Goal: Task Accomplishment & Management: Use online tool/utility

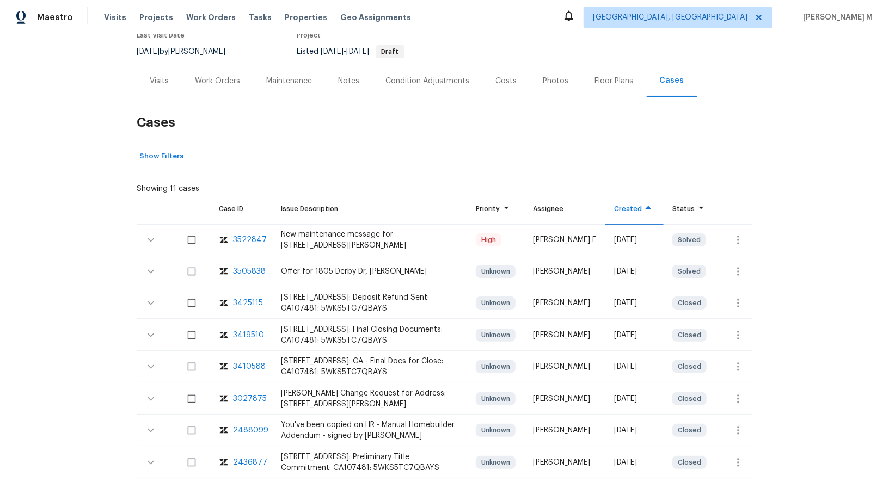
scroll to position [115, 0]
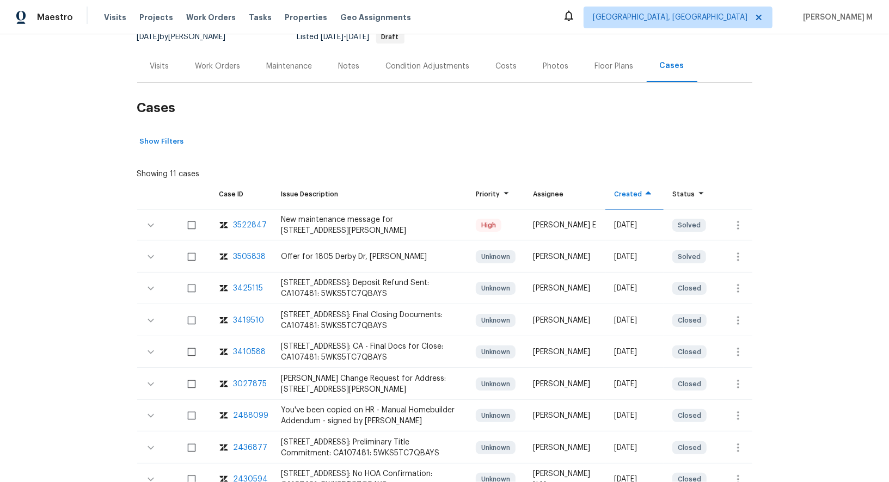
click at [242, 220] on div "3522847" at bounding box center [251, 225] width 34 height 11
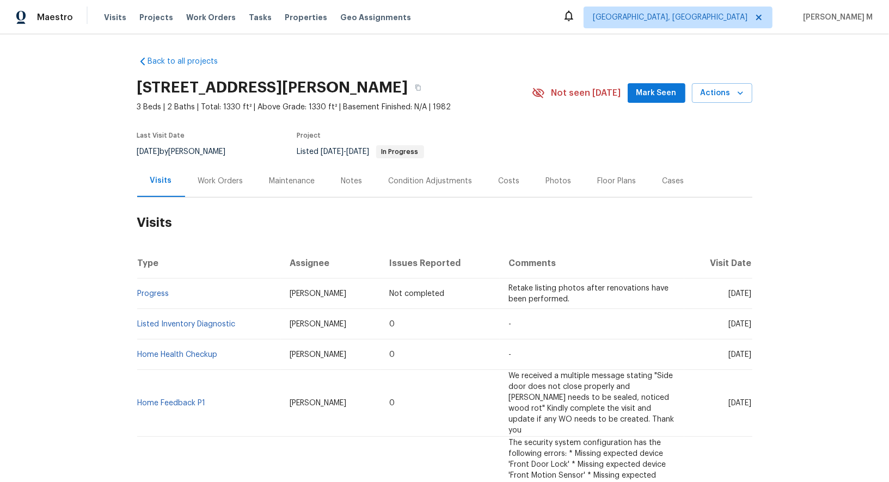
click at [208, 198] on h2 "Visits" at bounding box center [444, 223] width 615 height 51
click at [208, 176] on div "Work Orders" at bounding box center [220, 181] width 45 height 11
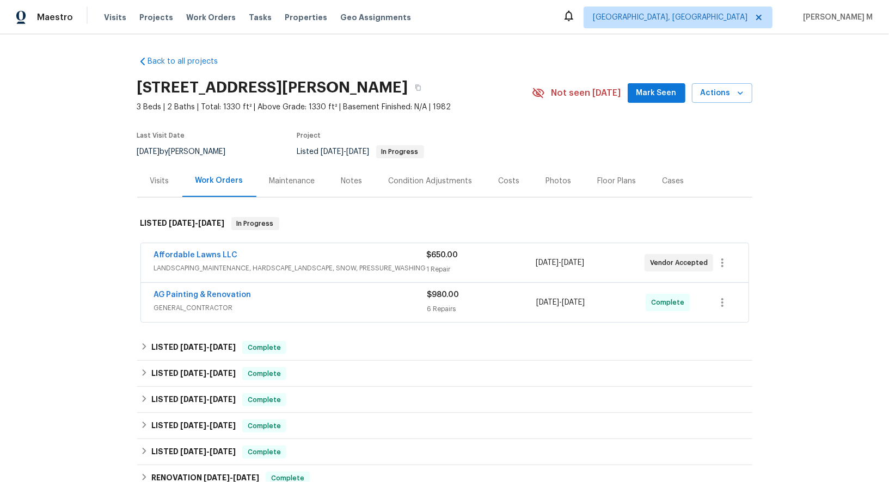
click at [182, 265] on span "LANDSCAPING_MAINTENANCE, HARDSCAPE_LANDSCAPE, SNOW, PRESSURE_WASHING" at bounding box center [290, 268] width 273 height 11
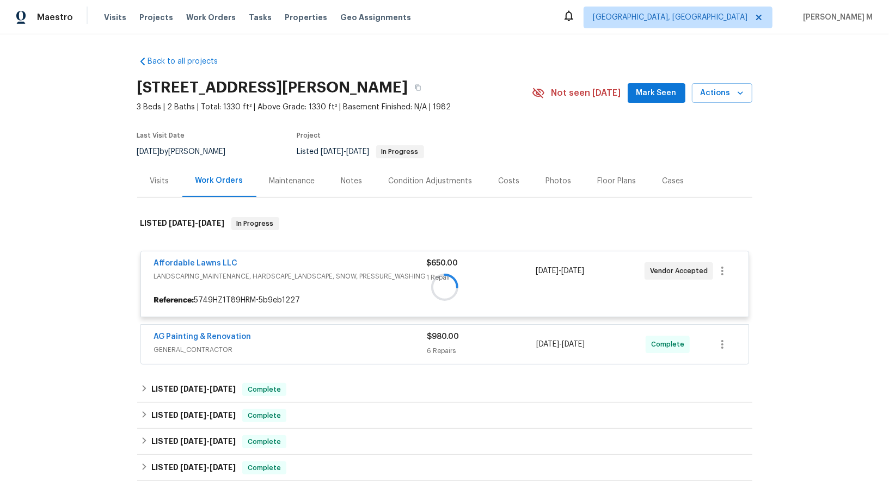
scroll to position [25, 0]
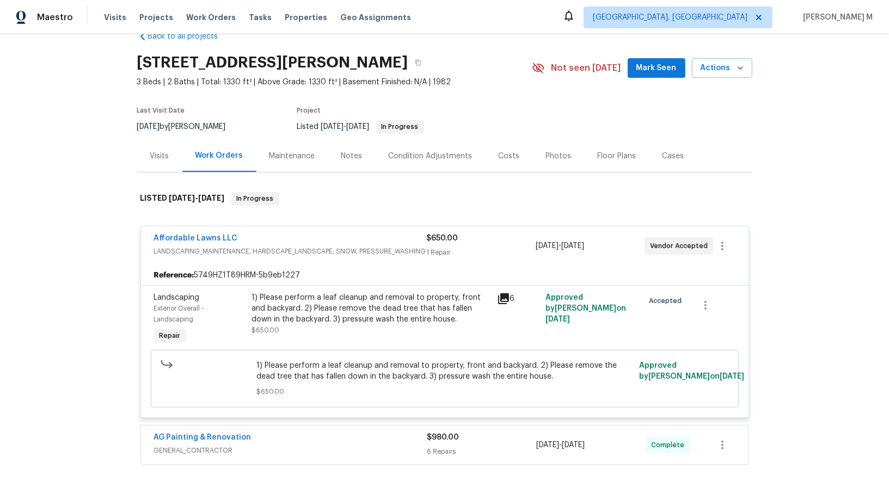
click at [365, 305] on div "1) Please perform a leaf cleanup and removal to property, front and backyard. 2…" at bounding box center [371, 308] width 239 height 33
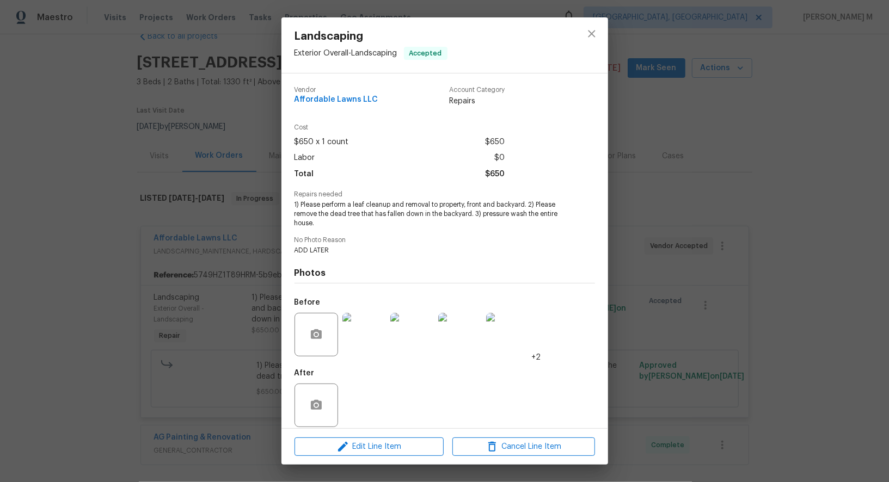
click at [368, 322] on img at bounding box center [365, 335] width 44 height 44
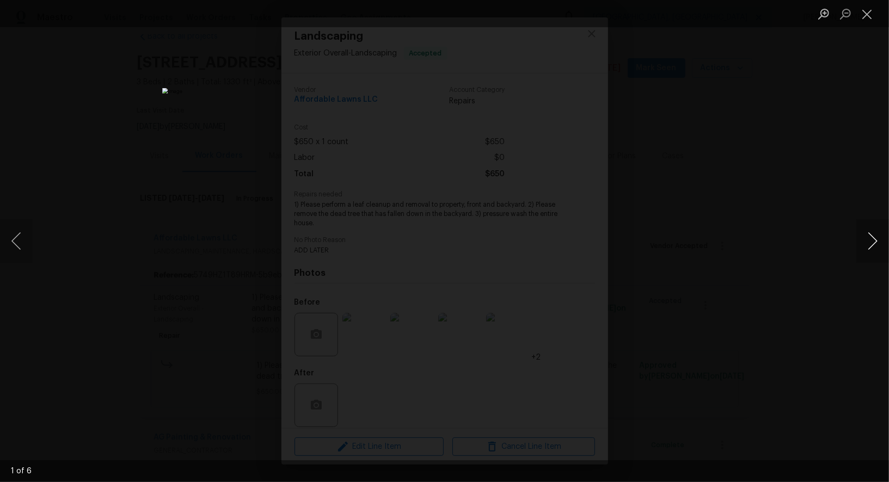
click at [878, 242] on button "Next image" at bounding box center [873, 241] width 33 height 44
click at [862, 239] on button "Next image" at bounding box center [873, 241] width 33 height 44
click at [723, 218] on div "Lightbox" at bounding box center [444, 241] width 889 height 482
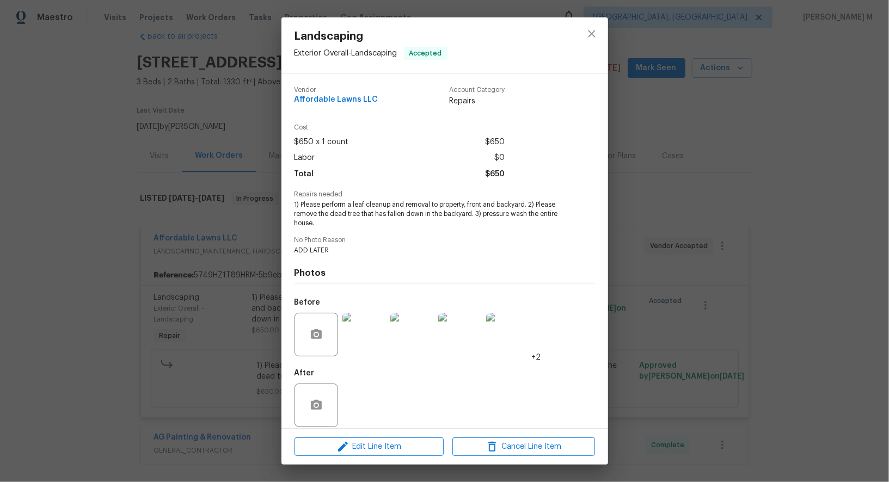
click at [723, 218] on div "Landscaping Exterior Overall - Landscaping Accepted Vendor Affordable Lawns LLC…" at bounding box center [444, 241] width 889 height 482
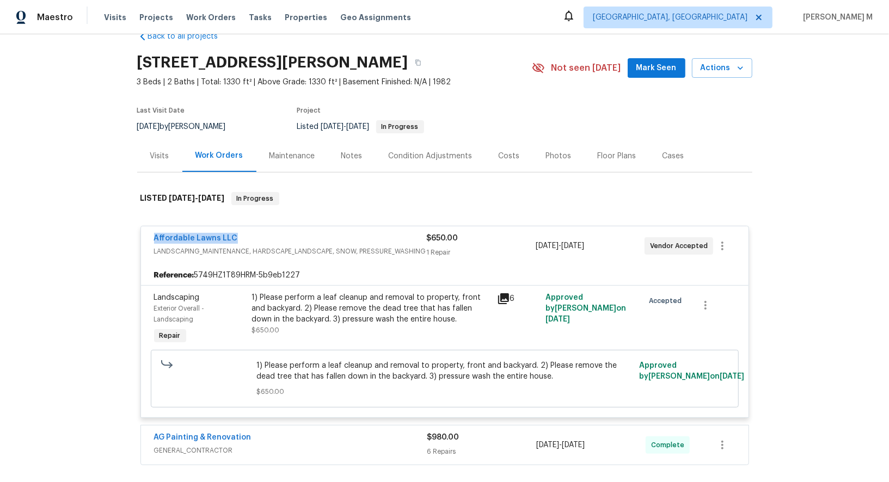
drag, startPoint x: 237, startPoint y: 228, endPoint x: 125, endPoint y: 228, distance: 112.7
click at [125, 228] on div "Back to all projects 1104 Theresa Ct, Raleigh, NC 27615 3 Beds | 2 Baths | Tota…" at bounding box center [444, 258] width 889 height 448
copy link "Affordable Lawns LLC"
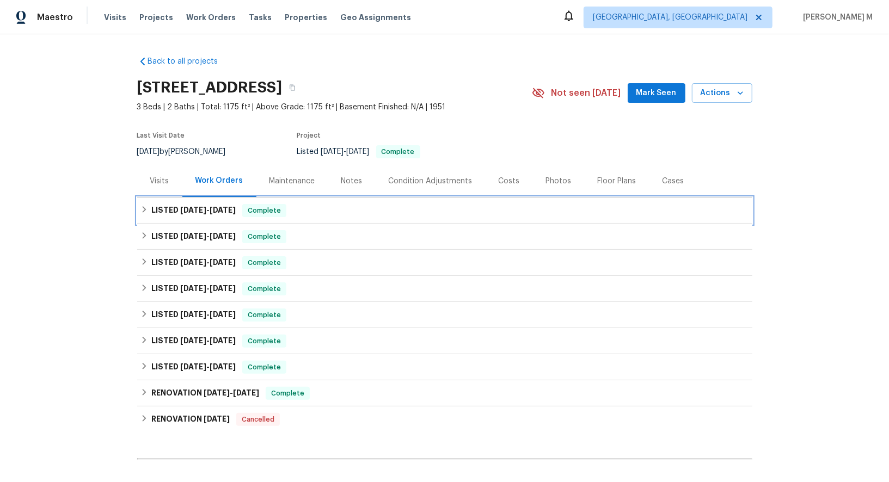
click at [180, 206] on span "[DATE]" at bounding box center [193, 210] width 26 height 8
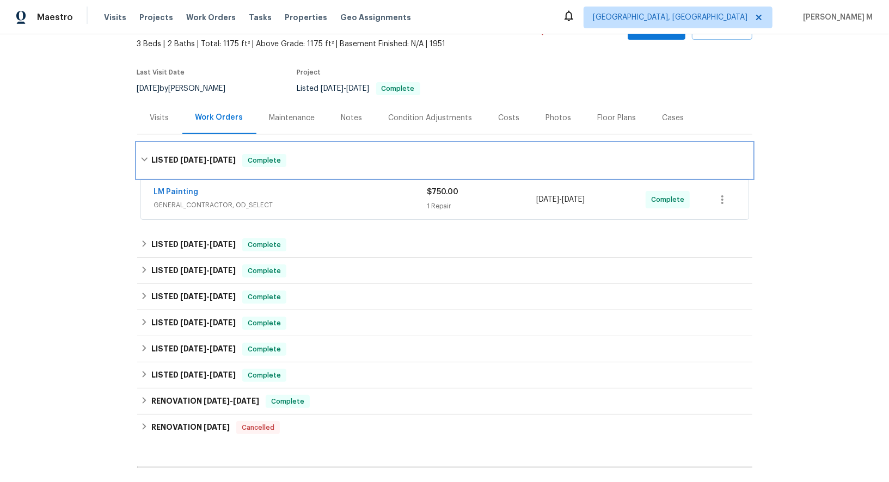
scroll to position [63, 0]
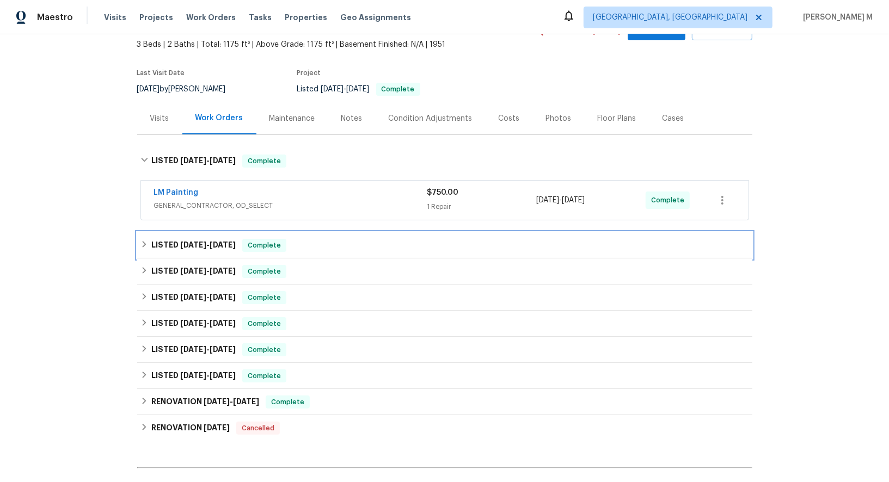
click at [206, 243] on h6 "LISTED 7/23/25 - 8/7/25" at bounding box center [193, 245] width 84 height 13
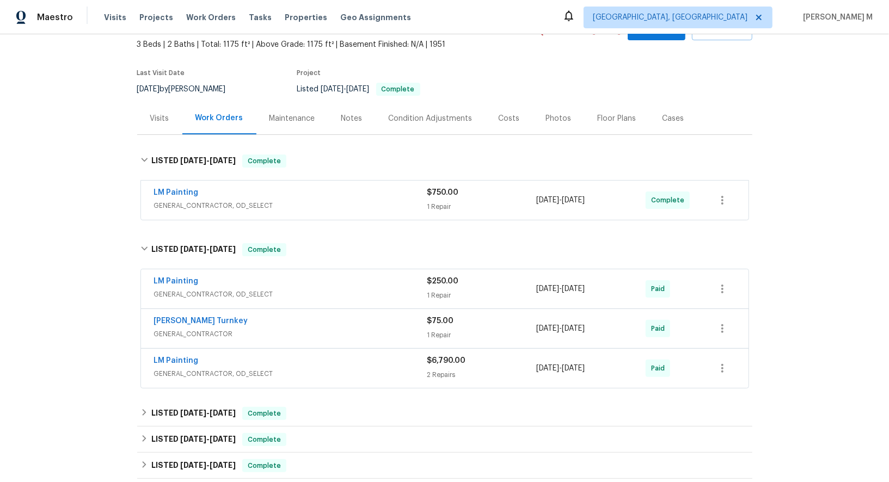
click at [199, 201] on span "GENERAL_CONTRACTOR, OD_SELECT" at bounding box center [290, 205] width 273 height 11
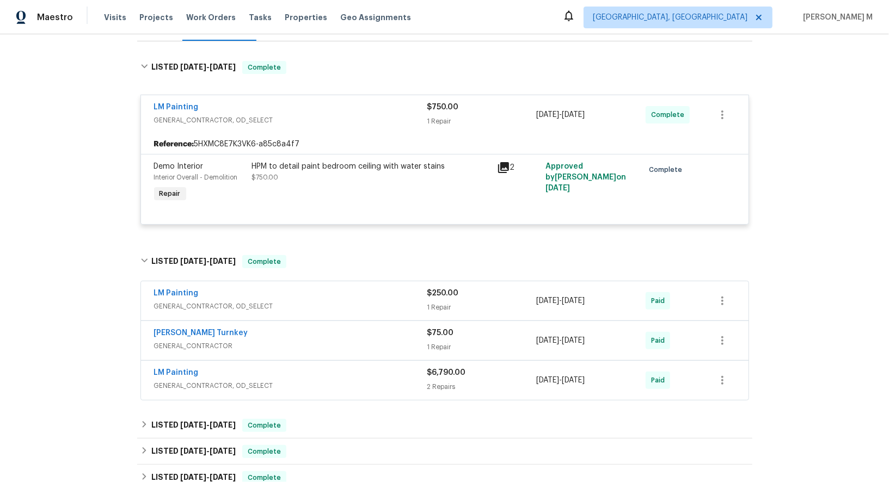
scroll to position [165, 0]
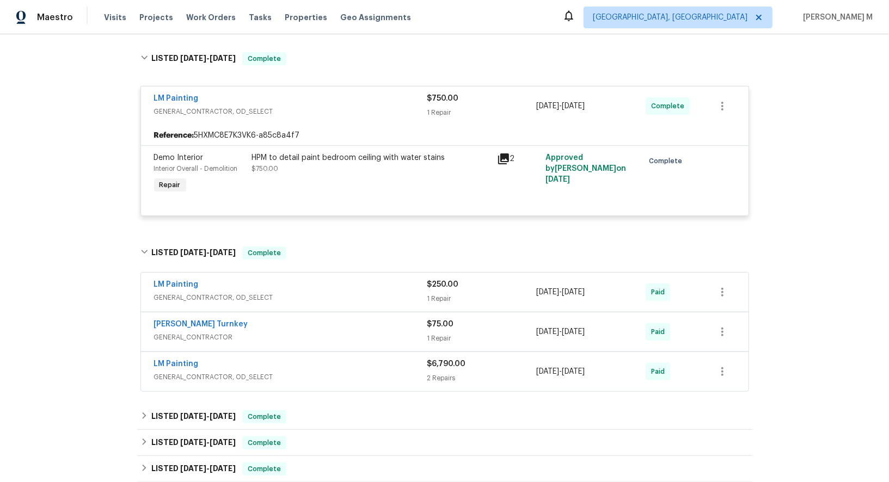
click at [219, 292] on div "LM Painting GENERAL_CONTRACTOR, OD_SELECT" at bounding box center [290, 292] width 273 height 26
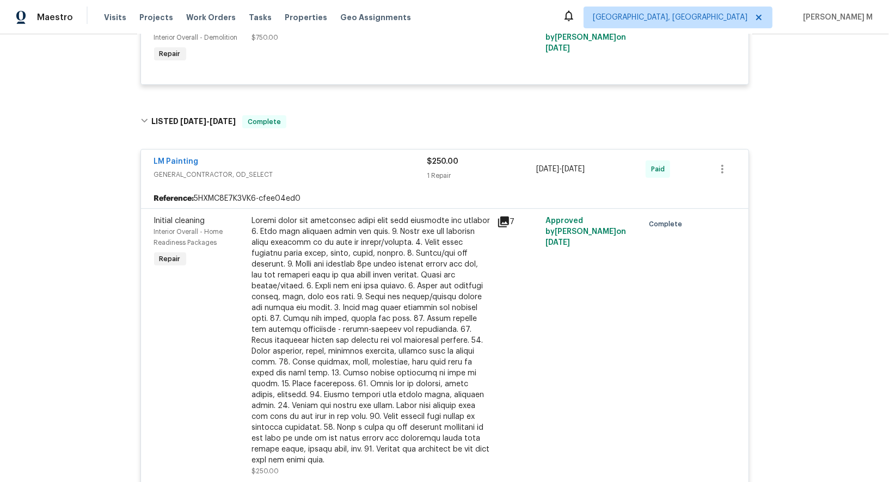
scroll to position [301, 0]
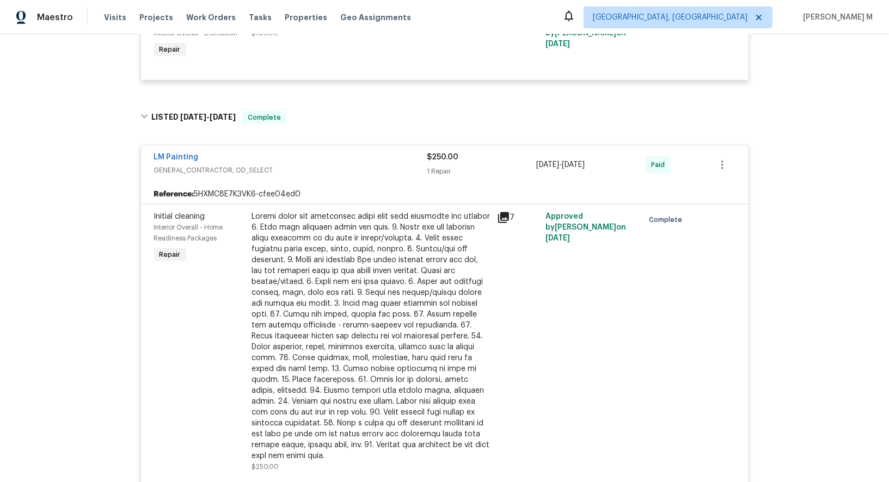
click at [400, 298] on div at bounding box center [371, 336] width 239 height 250
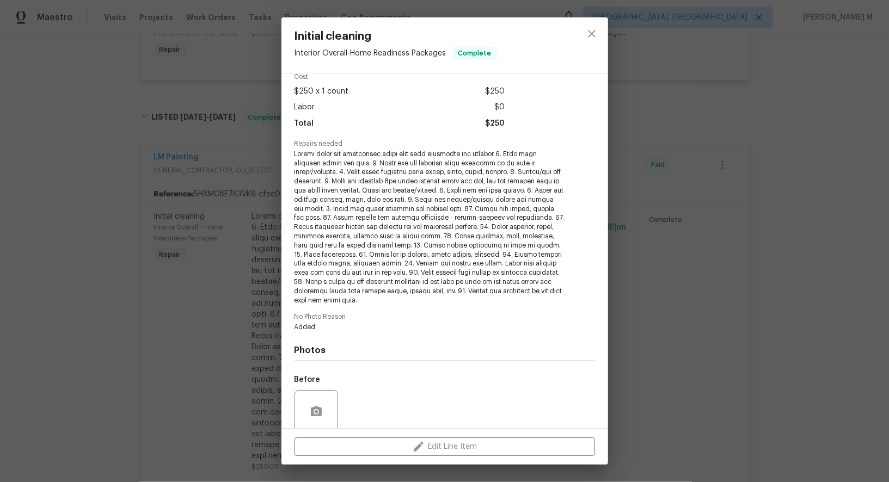
scroll to position [124, 0]
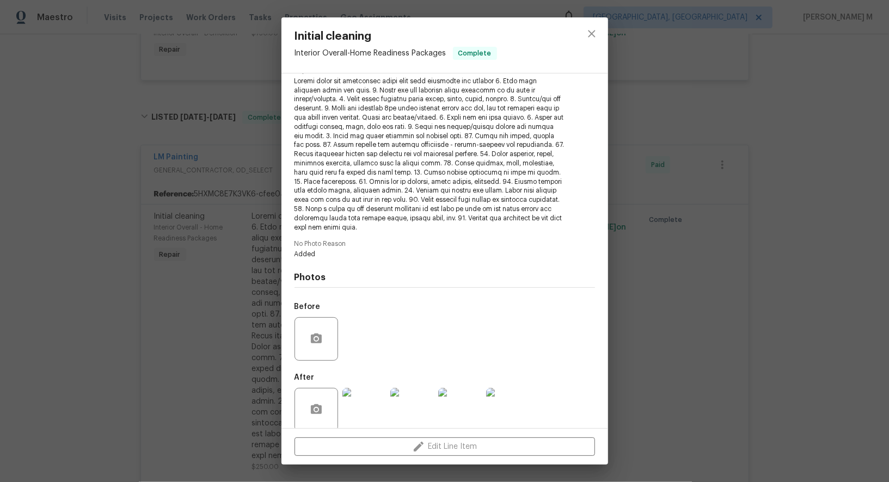
click at [744, 148] on div "Initial cleaning Interior Overall - Home Readiness Packages Complete Vendor LM …" at bounding box center [444, 241] width 889 height 482
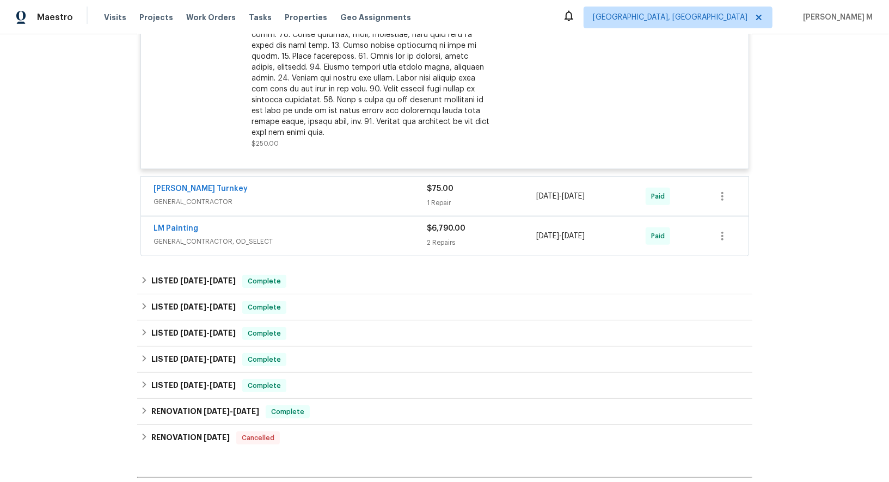
scroll to position [643, 0]
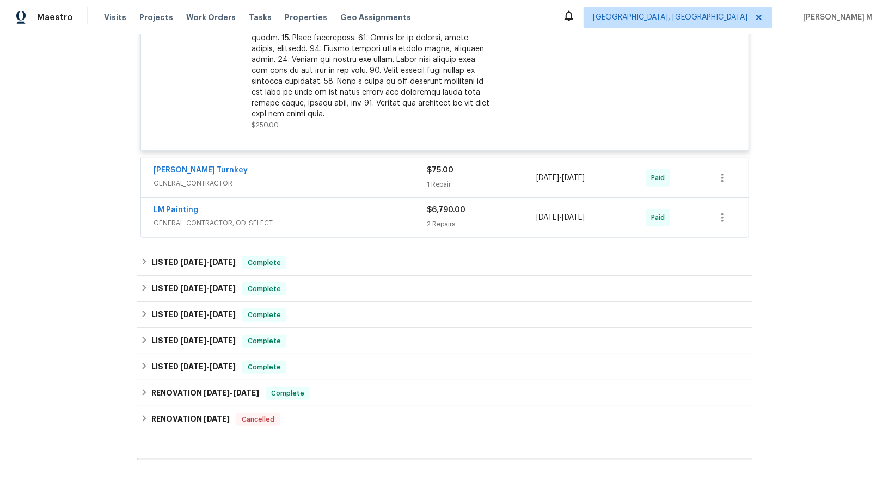
click at [178, 178] on span "GENERAL_CONTRACTOR" at bounding box center [290, 183] width 273 height 11
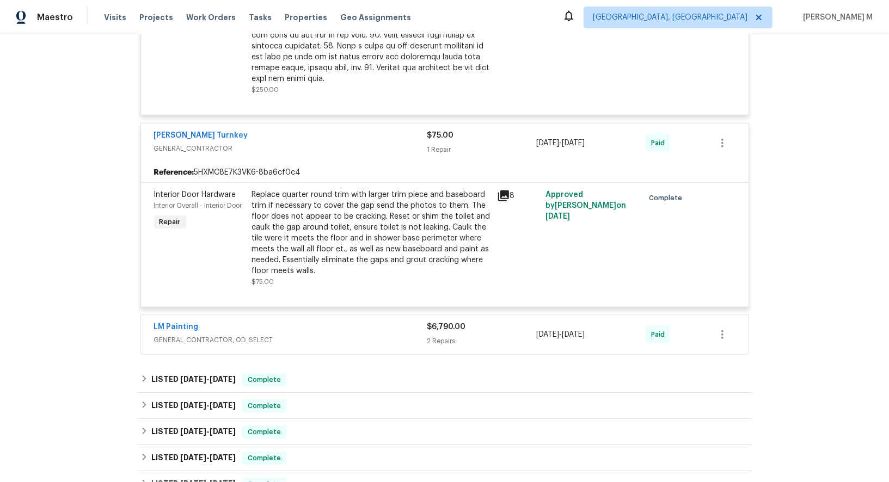
scroll to position [680, 0]
click at [204, 320] on div "LM Painting" at bounding box center [290, 326] width 273 height 13
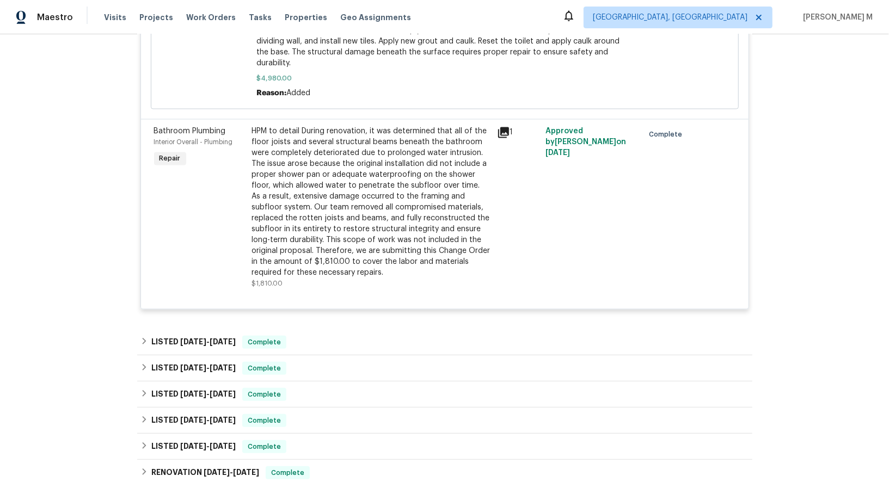
scroll to position [1288, 0]
click at [219, 329] on div "LISTED 6/23/25 - 6/27/25 Complete" at bounding box center [444, 342] width 615 height 26
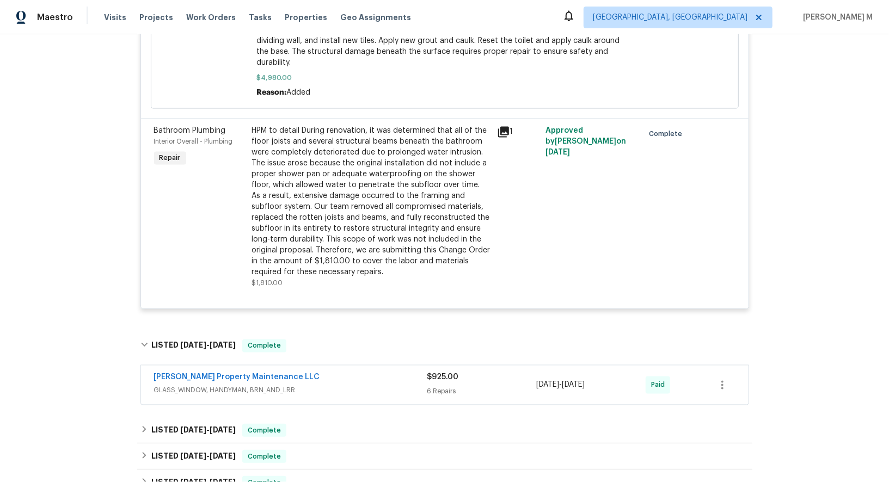
click at [201, 386] on span "GLASS_WINDOW, HANDYMAN, BRN_AND_LRR" at bounding box center [290, 391] width 273 height 11
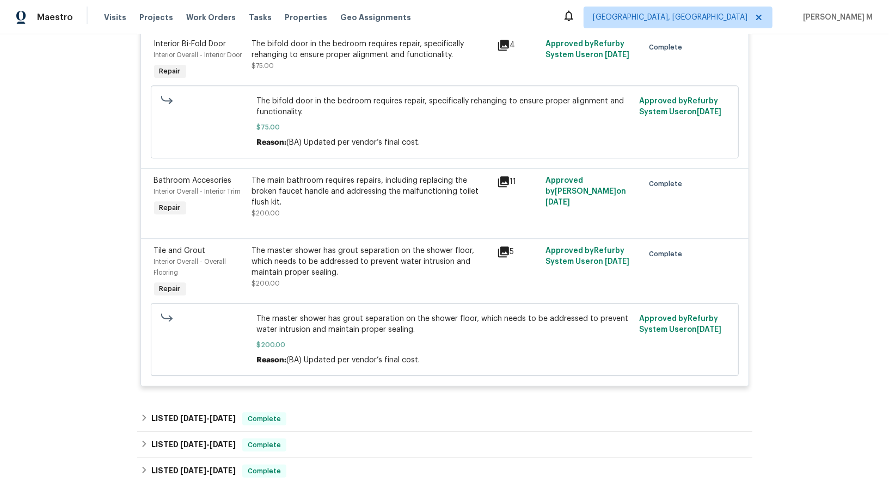
scroll to position [2000, 0]
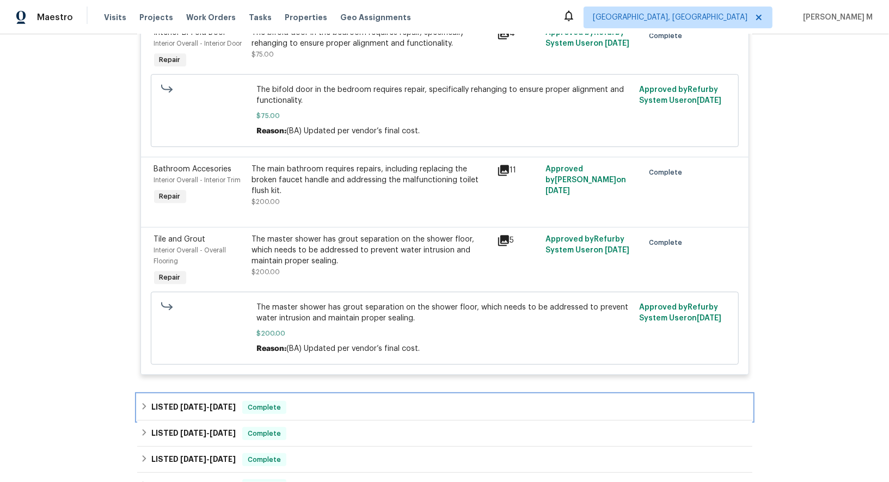
click at [180, 403] on span "4/15/25" at bounding box center [193, 407] width 26 height 8
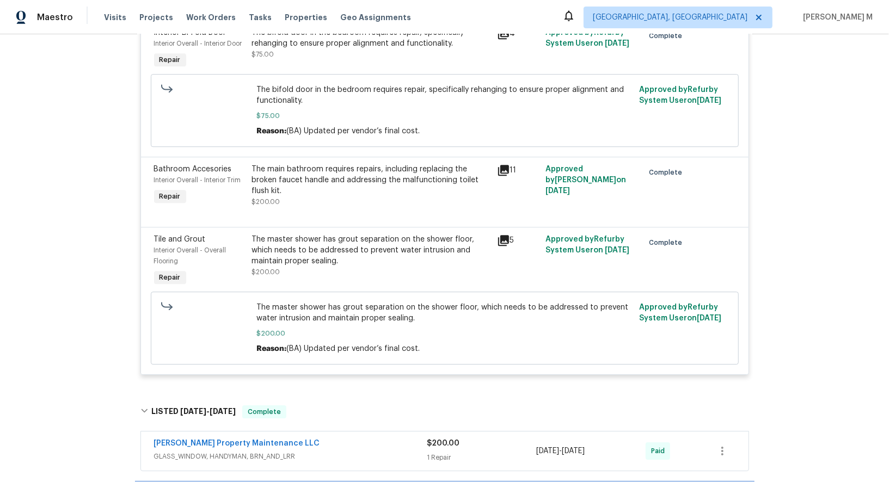
click at [224, 451] on span "GLASS_WINDOW, HANDYMAN, BRN_AND_LRR" at bounding box center [290, 456] width 273 height 11
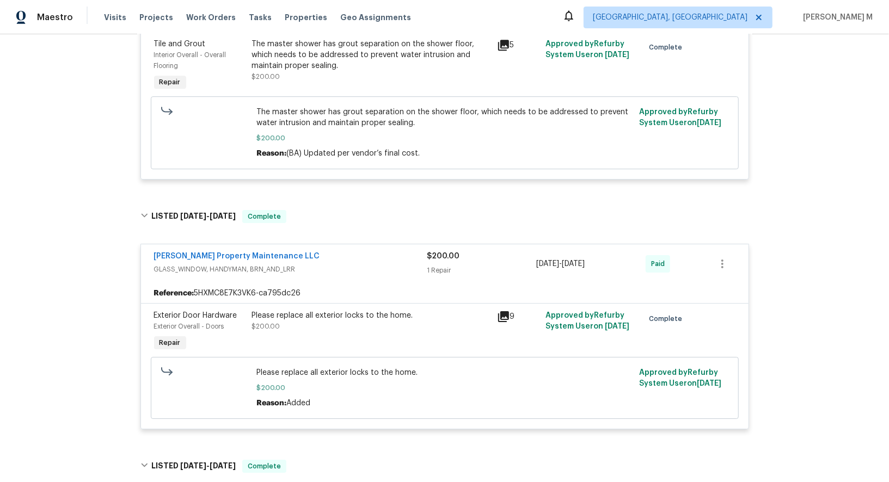
scroll to position [2196, 0]
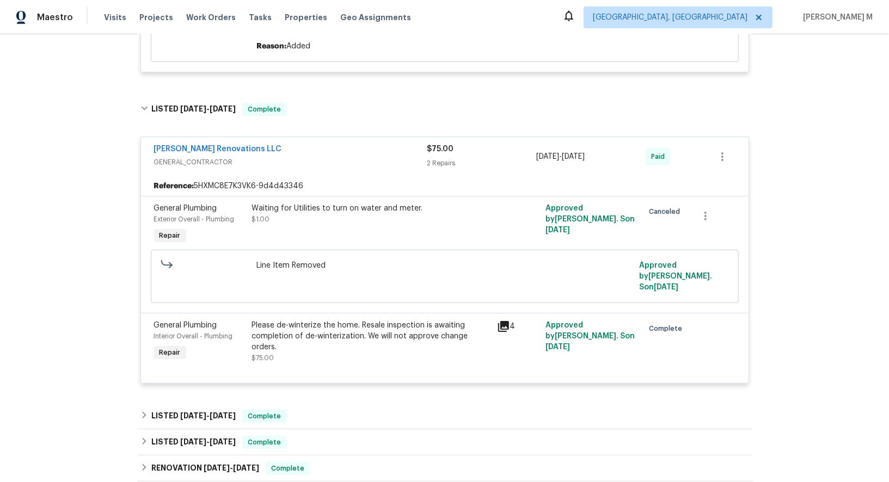
scroll to position [2620, 0]
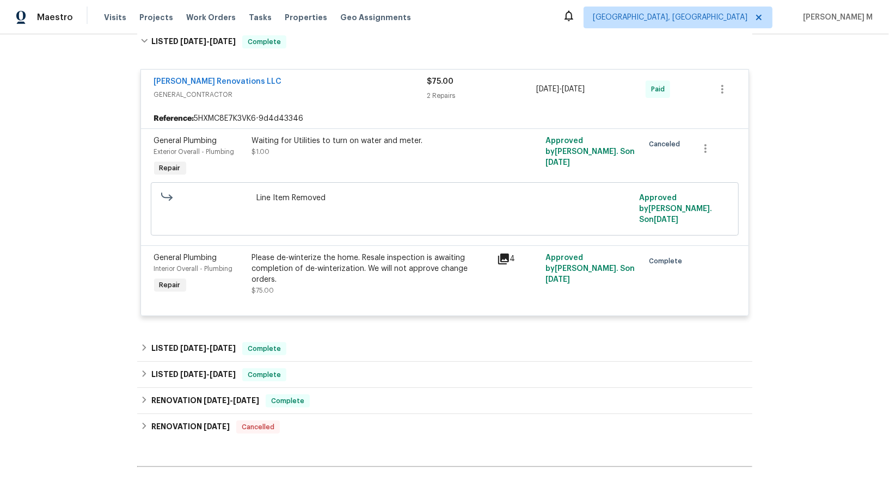
click at [200, 336] on div "LISTED 12/30/24 - 1/8/25 Complete" at bounding box center [444, 349] width 615 height 26
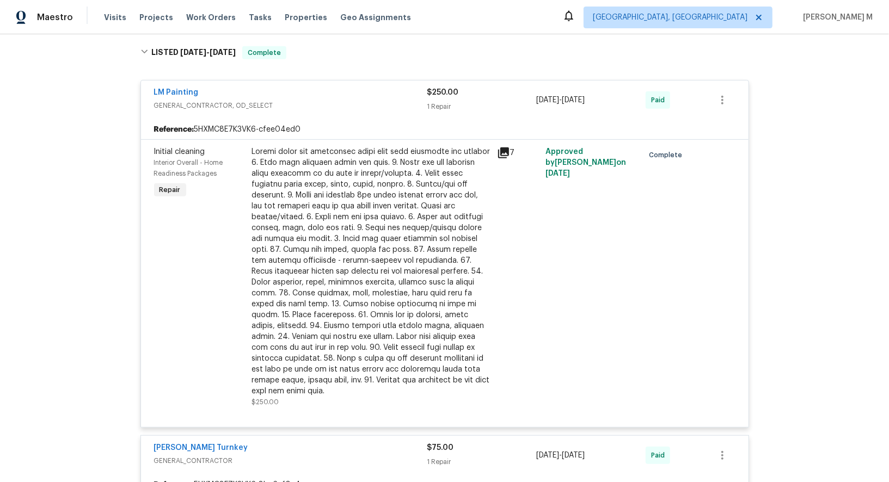
scroll to position [597, 0]
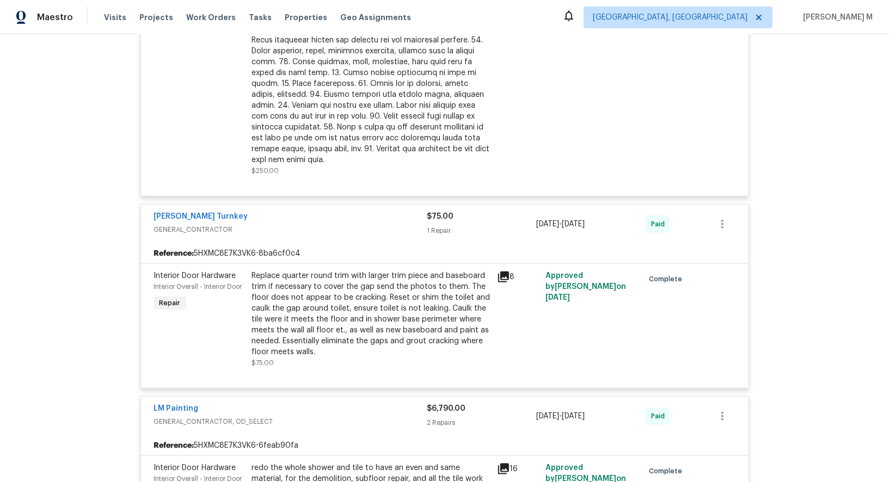
click at [368, 271] on div "Replace quarter round trim with larger trim piece and baseboard trim if necessa…" at bounding box center [371, 314] width 239 height 87
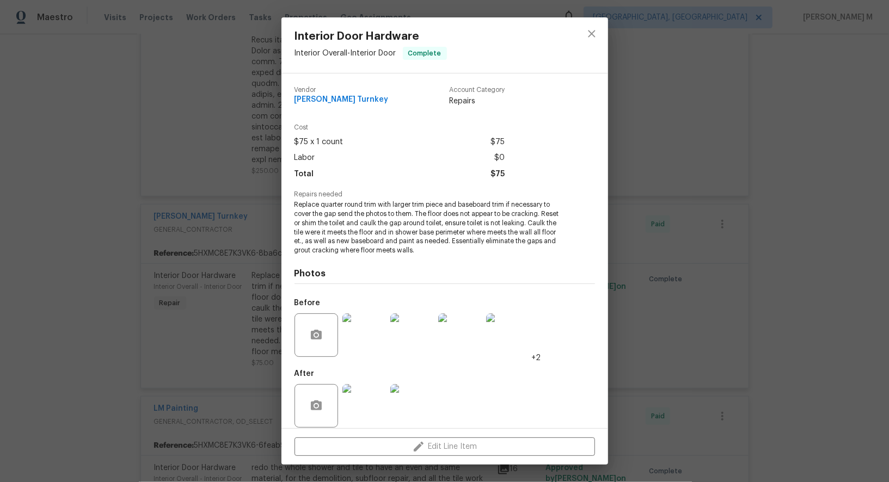
click at [372, 389] on img at bounding box center [365, 406] width 44 height 44
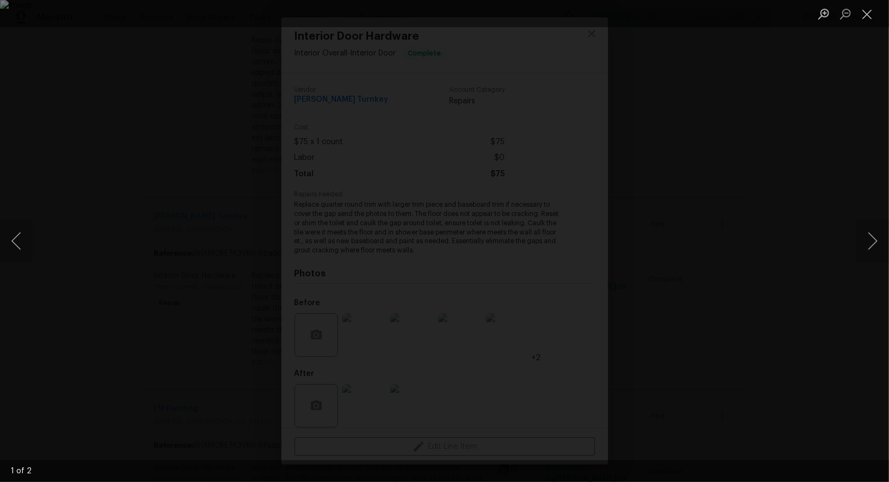
click at [716, 204] on div "Lightbox" at bounding box center [444, 241] width 889 height 482
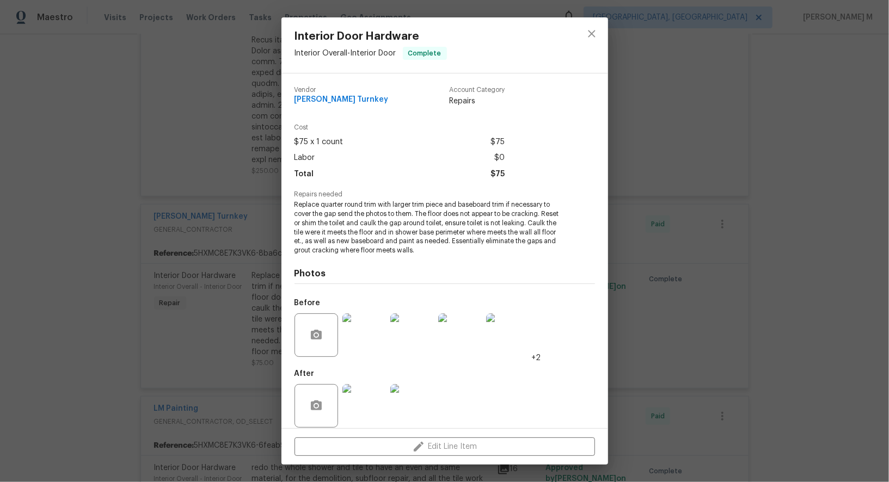
click at [369, 331] on img at bounding box center [365, 336] width 44 height 44
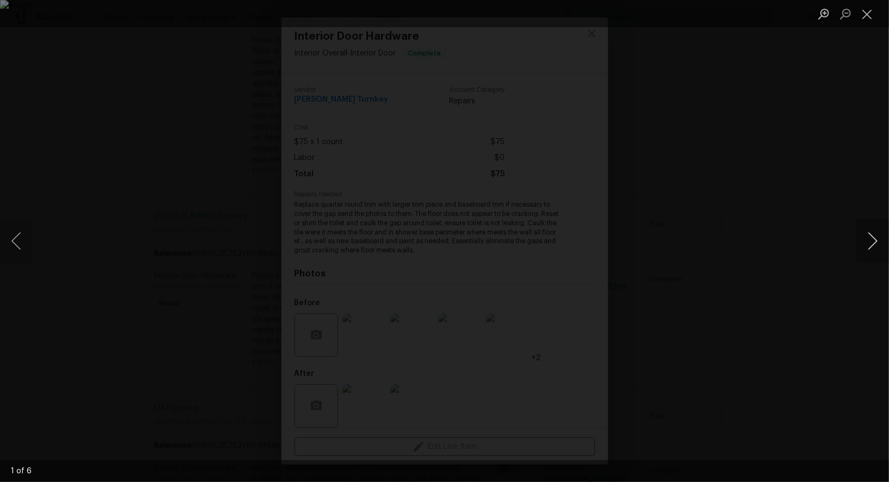
click at [870, 236] on button "Next image" at bounding box center [873, 241] width 33 height 44
click at [814, 115] on div "Lightbox" at bounding box center [444, 241] width 889 height 482
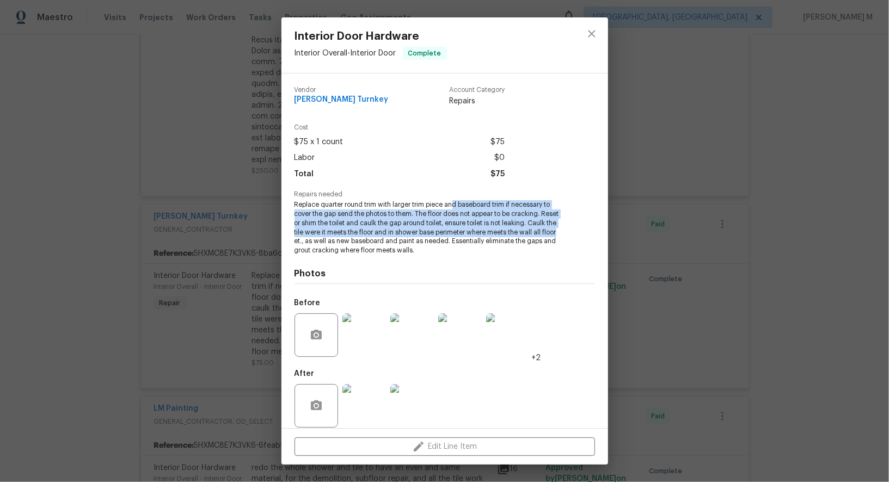
drag, startPoint x: 452, startPoint y: 203, endPoint x: 561, endPoint y: 227, distance: 112.0
click at [561, 227] on span "Replace quarter round trim with larger trim piece and baseboard trim if necessa…" at bounding box center [430, 227] width 271 height 55
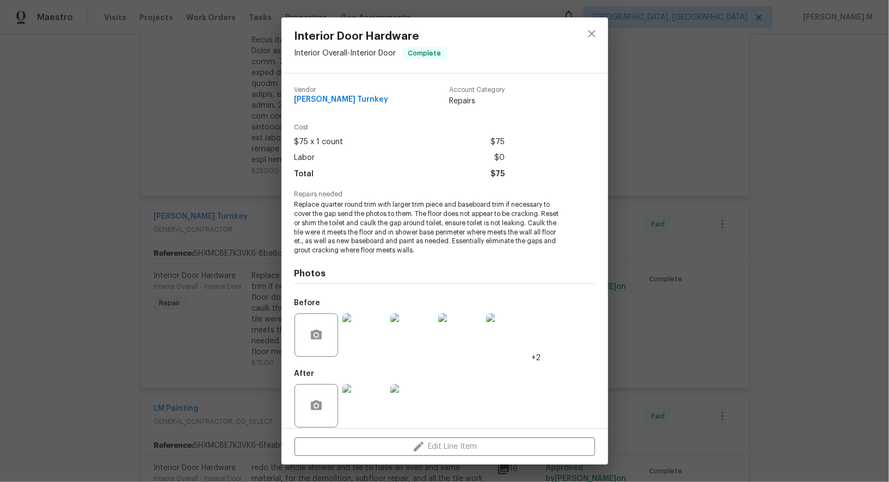
click at [474, 232] on span "Replace quarter round trim with larger trim piece and baseboard trim if necessa…" at bounding box center [430, 227] width 271 height 55
drag, startPoint x: 445, startPoint y: 220, endPoint x: 509, endPoint y: 220, distance: 63.7
click at [509, 220] on span "Replace quarter round trim with larger trim piece and baseboard trim if necessa…" at bounding box center [430, 227] width 271 height 55
click at [393, 233] on span "Replace quarter round trim with larger trim piece and baseboard trim if necessa…" at bounding box center [430, 227] width 271 height 55
drag, startPoint x: 442, startPoint y: 219, endPoint x: 542, endPoint y: 221, distance: 99.7
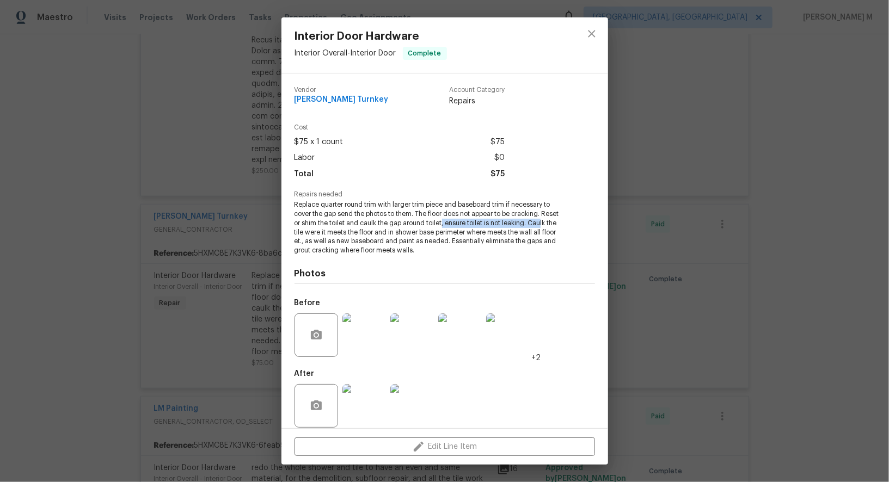
click at [542, 221] on span "Replace quarter round trim with larger trim piece and baseboard trim if necessa…" at bounding box center [430, 227] width 271 height 55
click at [457, 231] on span "Replace quarter round trim with larger trim piece and baseboard trim if necessa…" at bounding box center [430, 227] width 271 height 55
drag, startPoint x: 310, startPoint y: 228, endPoint x: 528, endPoint y: 227, distance: 218.4
click at [528, 227] on span "Replace quarter round trim with larger trim piece and baseboard trim if necessa…" at bounding box center [430, 227] width 271 height 55
click at [732, 299] on div "Interior Door Hardware Interior Overall - Interior Door Complete Vendor Davis T…" at bounding box center [444, 241] width 889 height 482
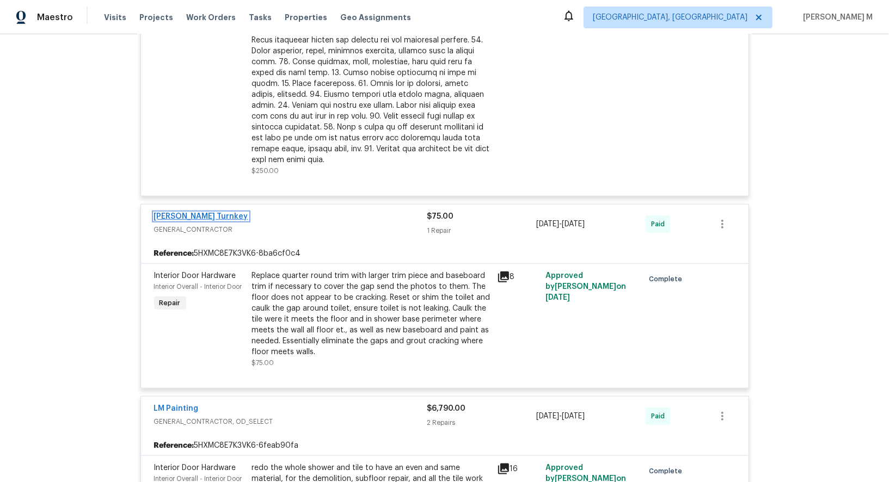
click at [175, 213] on link "Davis Turnkey" at bounding box center [201, 217] width 94 height 8
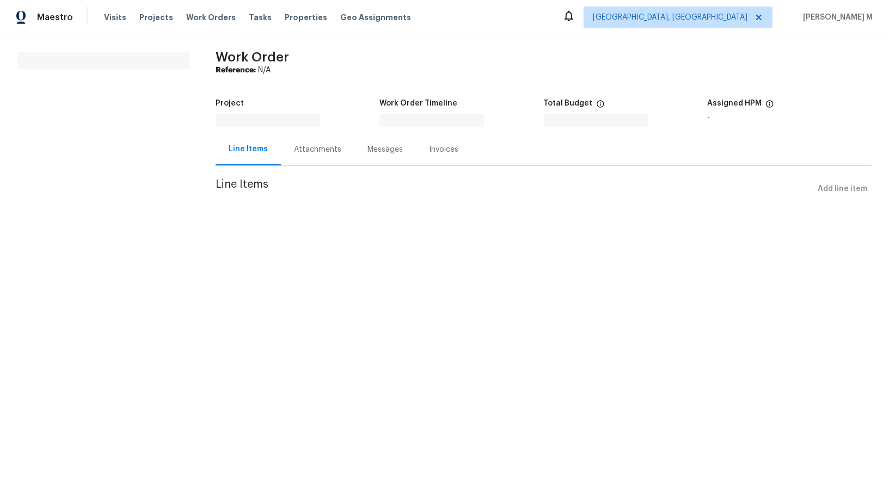
click at [332, 179] on span "Line Items" at bounding box center [515, 189] width 598 height 20
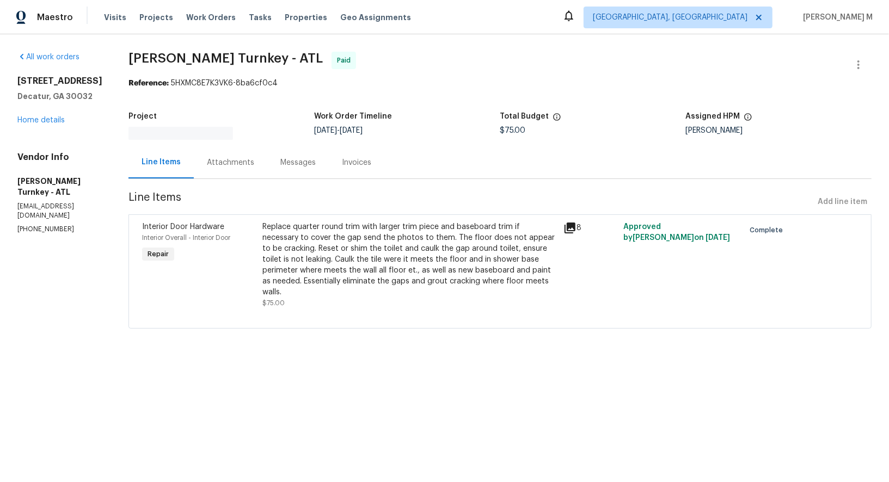
click at [208, 157] on div "Attachments" at bounding box center [230, 162] width 47 height 11
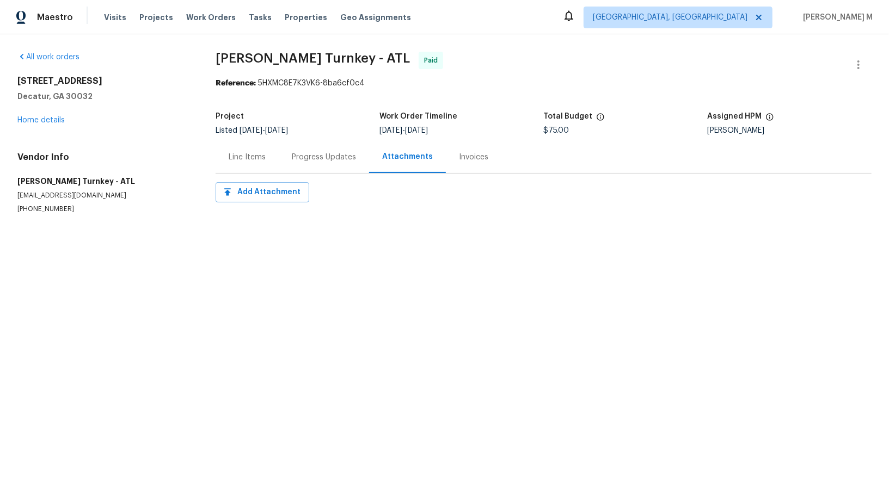
click at [338, 152] on div "Progress Updates" at bounding box center [324, 157] width 64 height 11
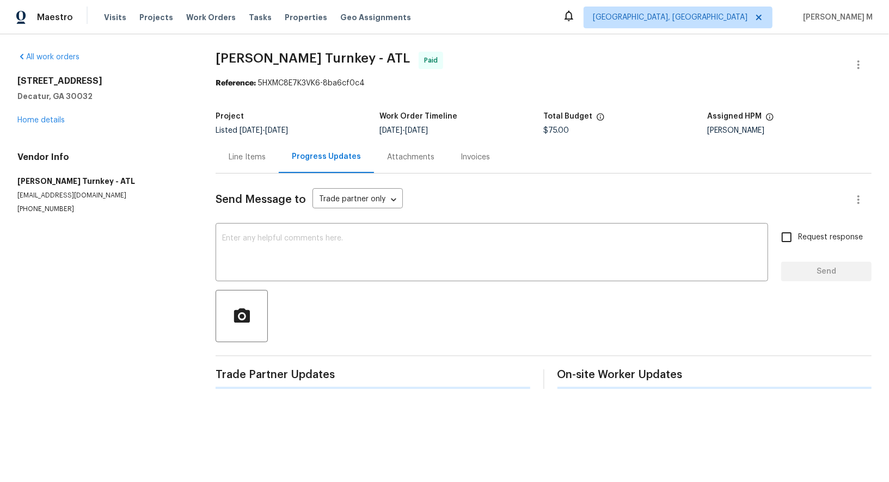
click at [317, 155] on div "Progress Updates" at bounding box center [326, 156] width 69 height 11
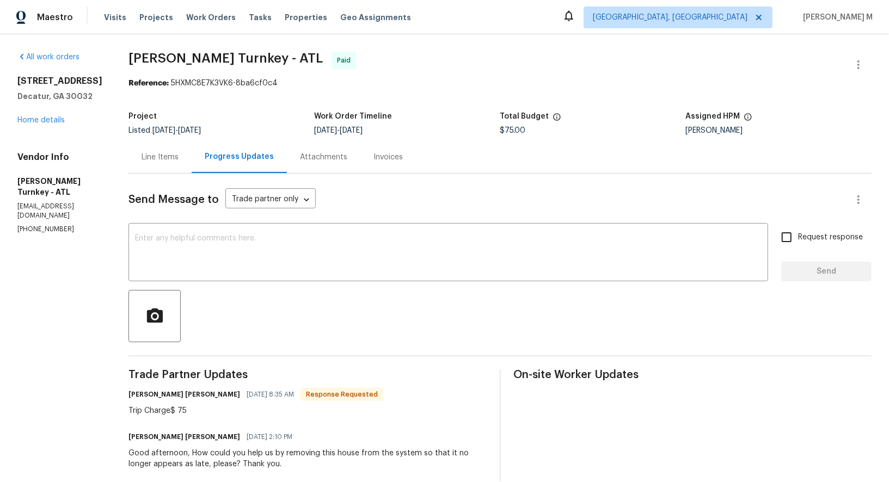
click at [142, 152] on div "Line Items" at bounding box center [160, 157] width 37 height 11
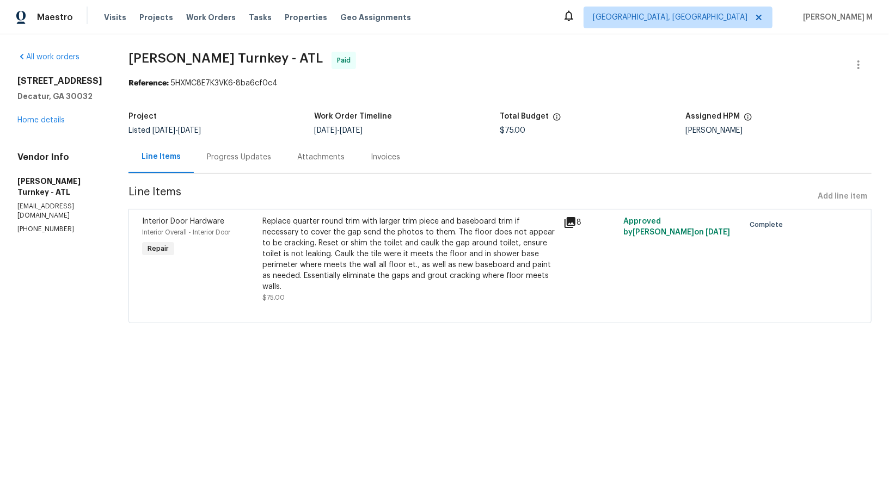
click at [389, 226] on div "Replace quarter round trim with larger trim piece and baseboard trim if necessa…" at bounding box center [409, 254] width 295 height 76
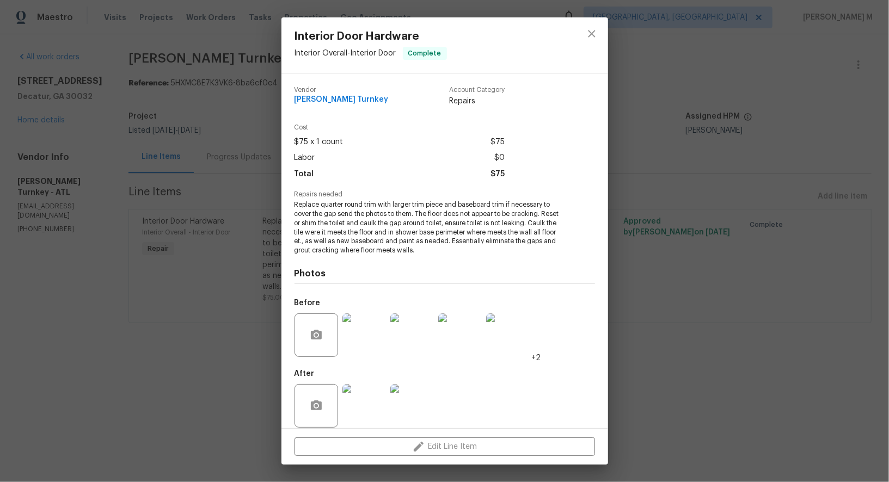
click at [82, 154] on div "Interior Door Hardware Interior Overall - Interior Door Complete Vendor Davis T…" at bounding box center [444, 241] width 889 height 482
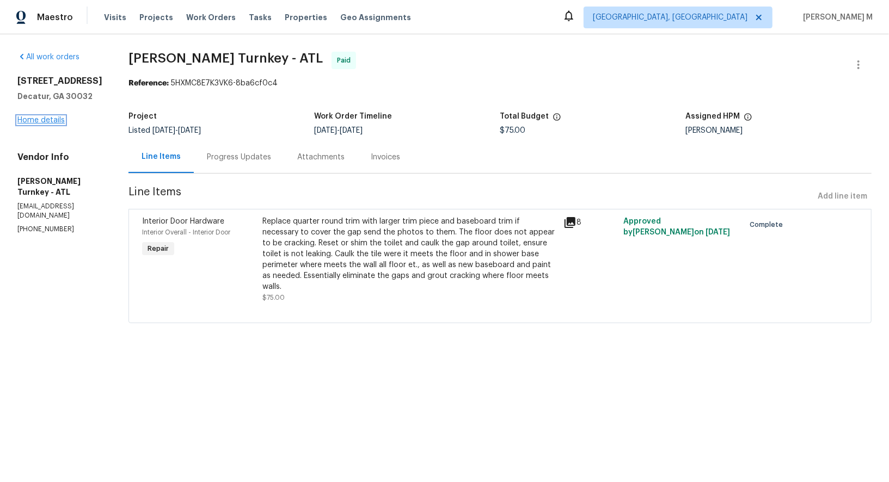
click at [35, 119] on link "Home details" at bounding box center [40, 121] width 47 height 8
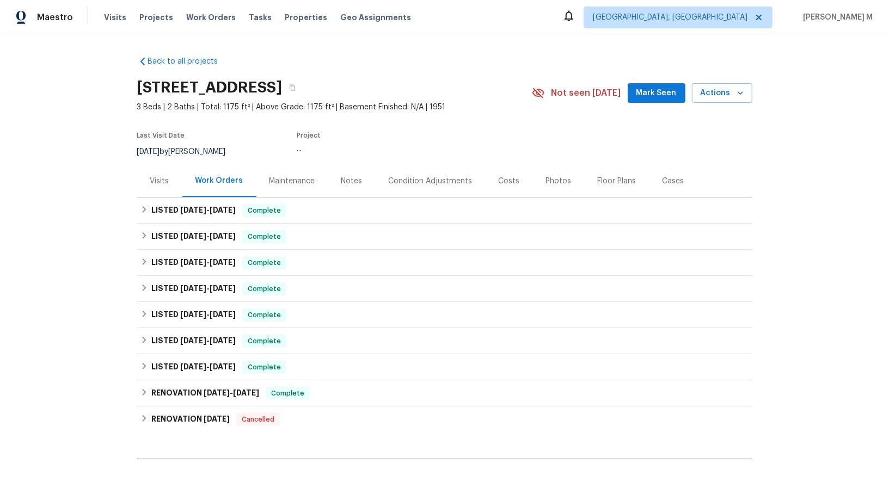
scroll to position [34, 0]
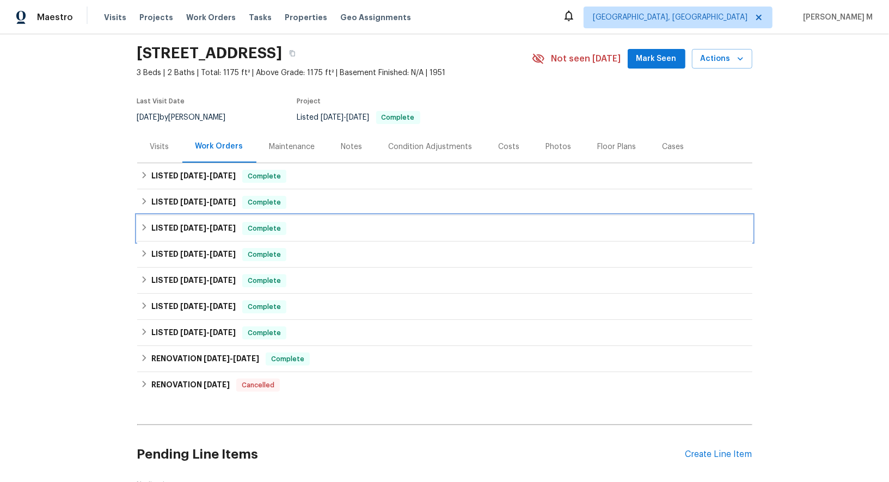
click at [188, 222] on h6 "LISTED 6/23/25 - 6/27/25" at bounding box center [193, 228] width 84 height 13
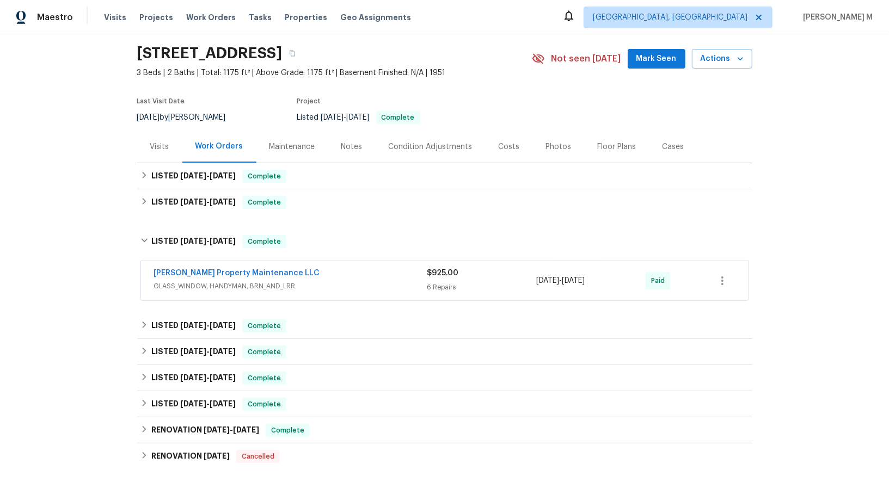
click at [216, 304] on div "Back to all projects 1909 Meadow Ln, Decatur, GA 30032 3 Beds | 2 Baths | Total…" at bounding box center [444, 292] width 615 height 558
click at [216, 322] on span "4/18/25" at bounding box center [223, 326] width 26 height 8
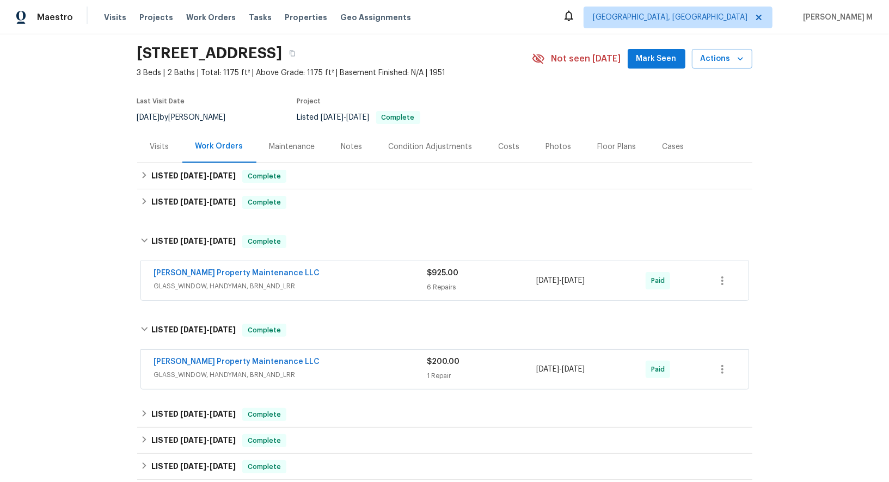
click at [219, 285] on div "Glen Property Maintenance LLC GLASS_WINDOW, HANDYMAN, BRN_AND_LRR" at bounding box center [290, 281] width 273 height 26
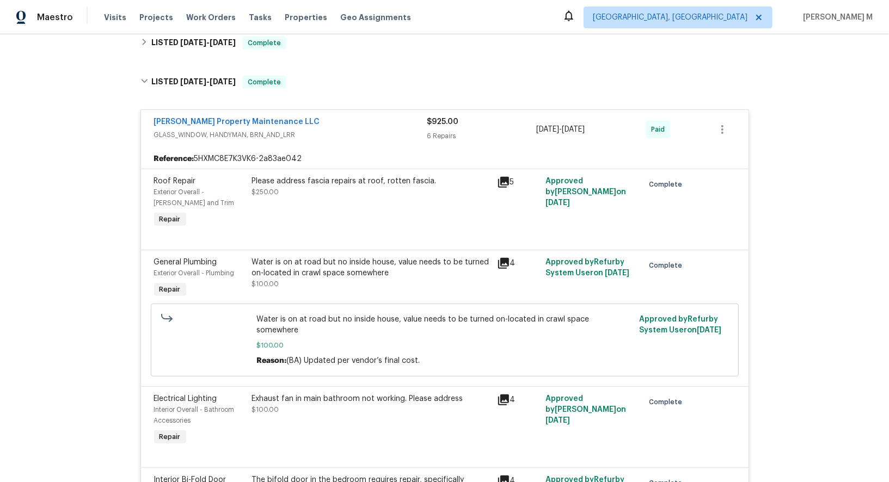
scroll to position [535, 0]
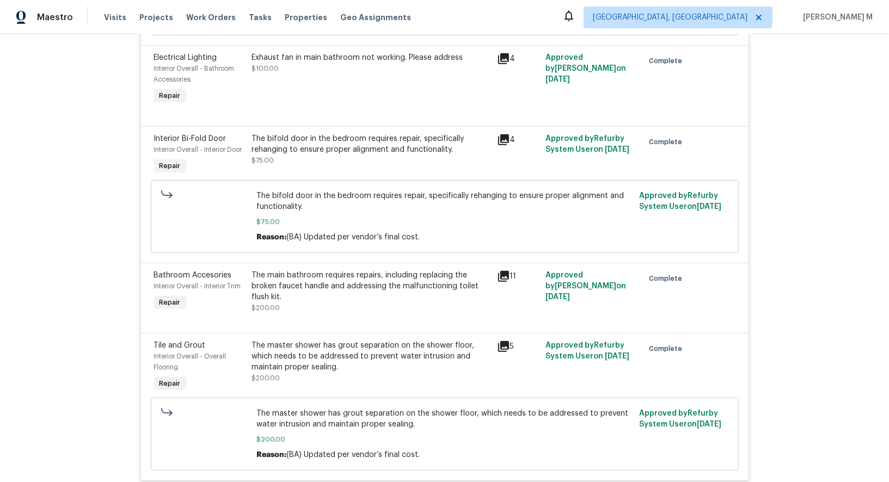
click at [369, 283] on div "The main bathroom requires repairs, including replacing the broken faucet handl…" at bounding box center [371, 292] width 239 height 44
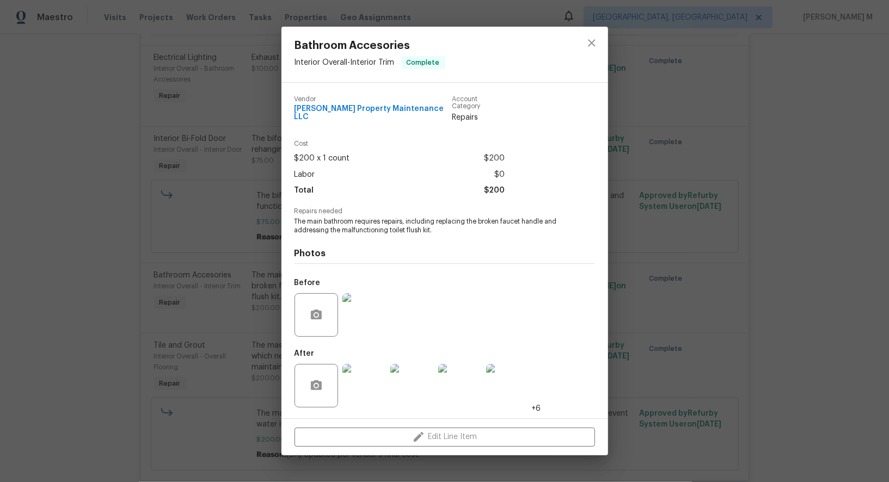
click at [363, 310] on img at bounding box center [365, 316] width 44 height 44
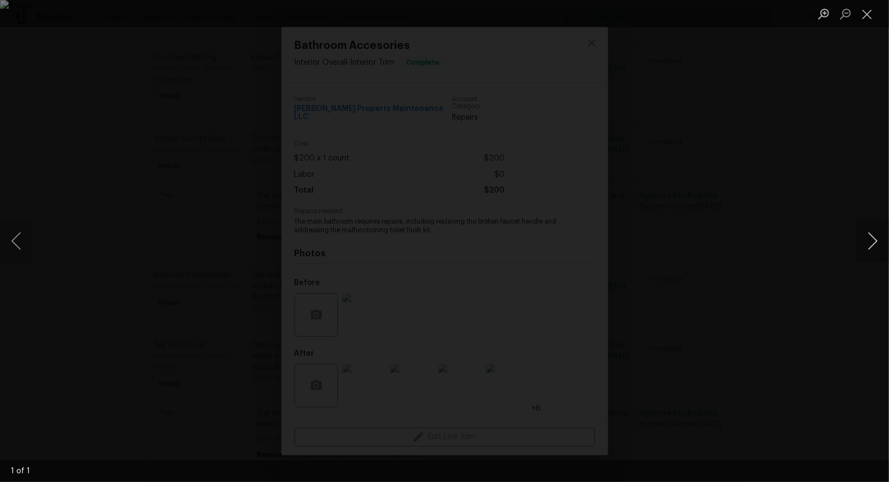
click at [870, 241] on button "Next image" at bounding box center [873, 241] width 33 height 44
click at [870, 235] on button "Next image" at bounding box center [873, 241] width 33 height 44
click at [830, 172] on div "Lightbox" at bounding box center [444, 241] width 889 height 482
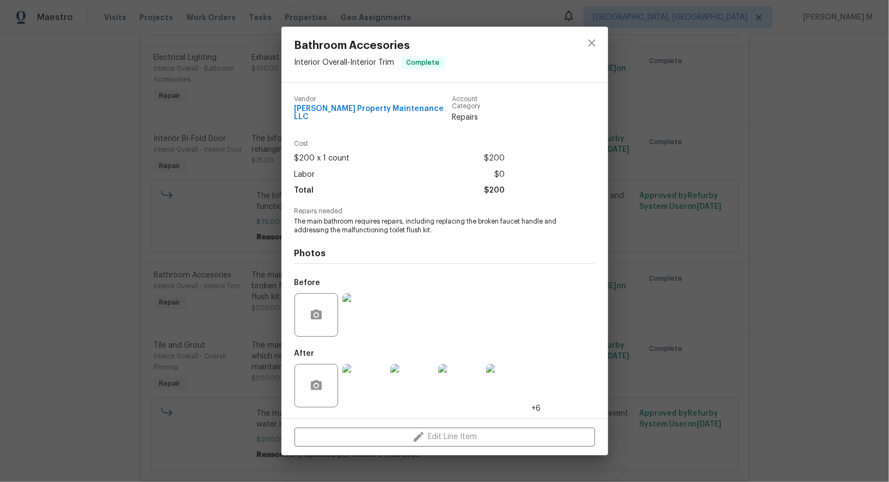
click at [362, 382] on img at bounding box center [365, 386] width 44 height 44
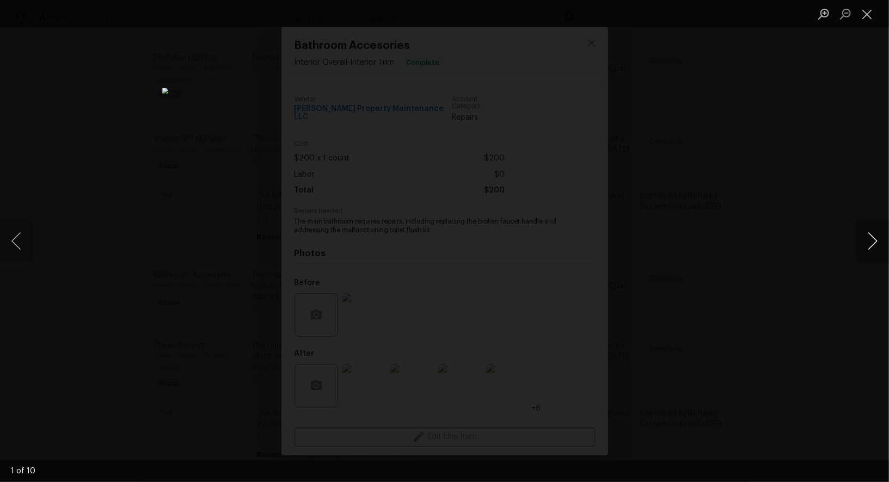
click at [869, 246] on button "Next image" at bounding box center [873, 241] width 33 height 44
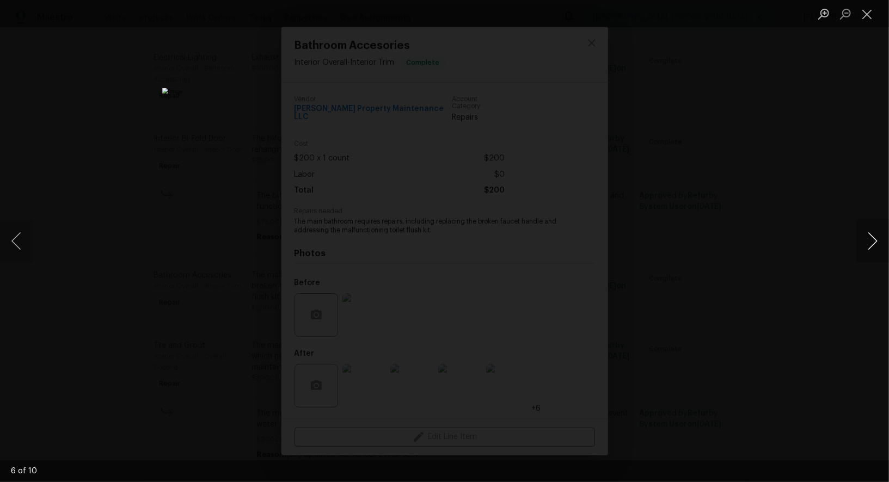
click at [869, 244] on button "Next image" at bounding box center [873, 241] width 33 height 44
click at [815, 125] on div "Lightbox" at bounding box center [444, 241] width 889 height 482
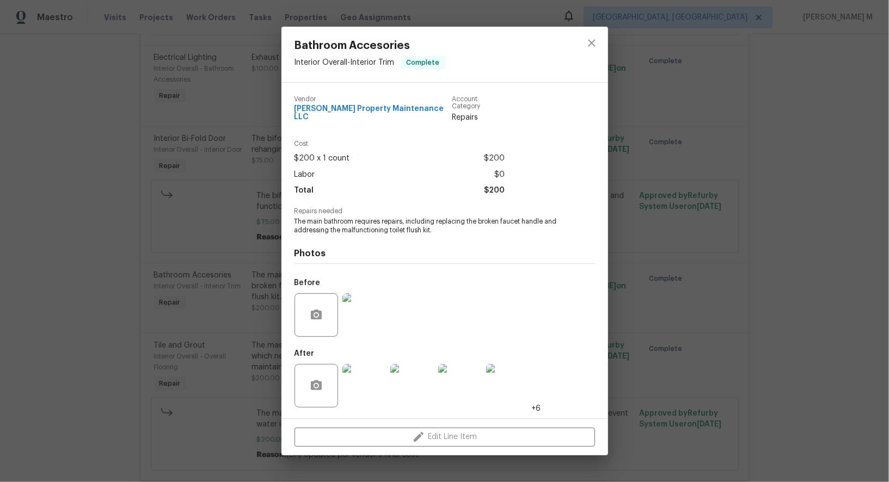
click at [619, 256] on div "Bathroom Accesories Interior Overall - Interior Trim Complete Vendor Glen Prope…" at bounding box center [444, 241] width 889 height 482
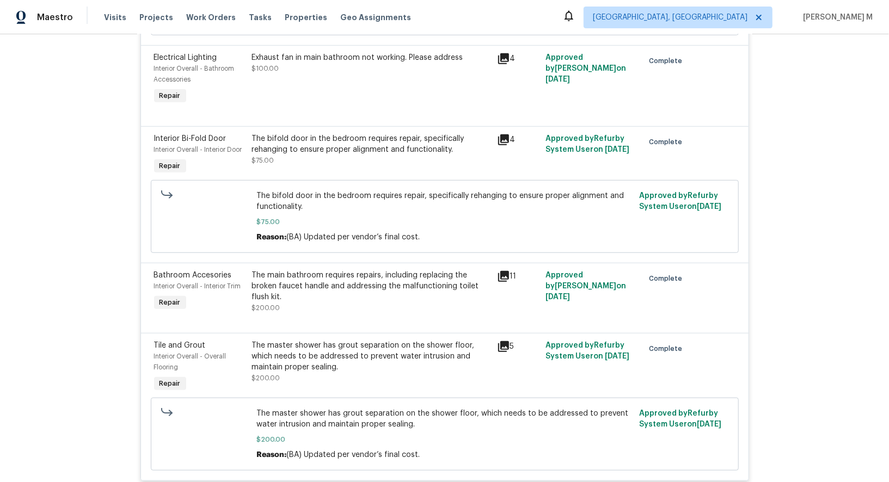
click at [328, 270] on div "The main bathroom requires repairs, including replacing the broken faucet handl…" at bounding box center [371, 286] width 239 height 33
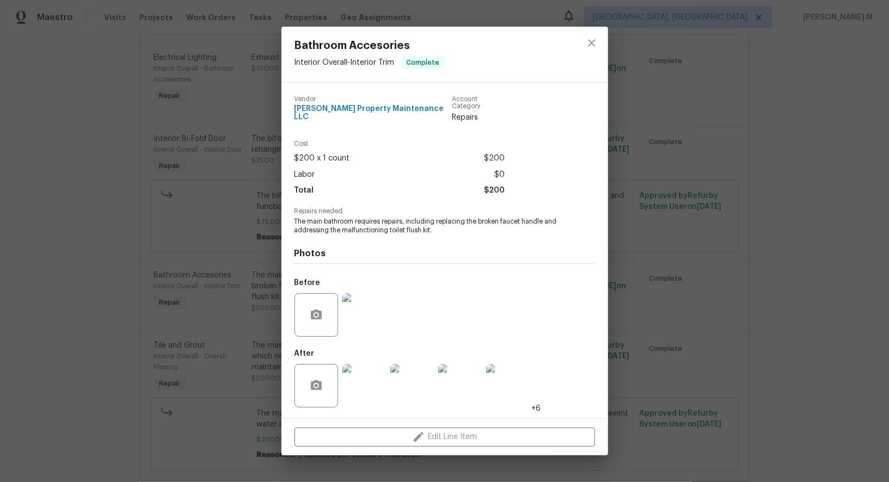
click at [710, 311] on div "Bathroom Accesories Interior Overall - Interior Trim Complete Vendor Glen Prope…" at bounding box center [444, 241] width 889 height 482
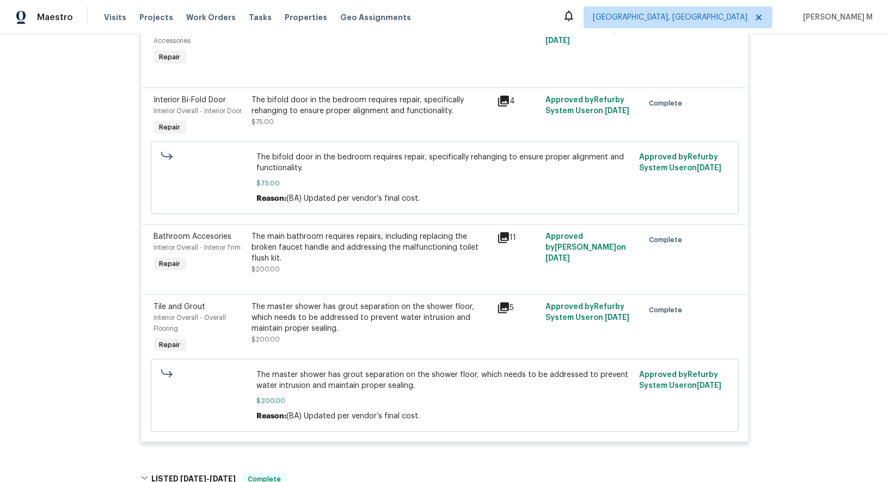
scroll to position [548, 0]
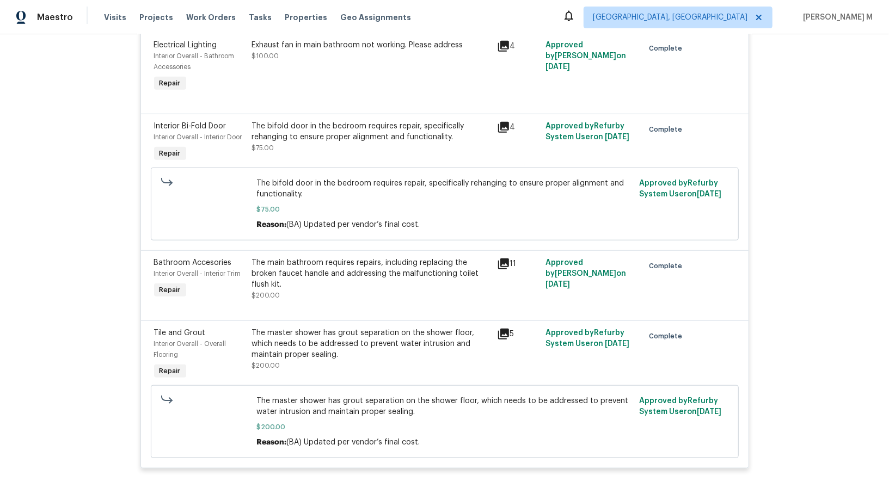
click at [320, 262] on div "The main bathroom requires repairs, including replacing the broken faucet handl…" at bounding box center [371, 280] width 239 height 44
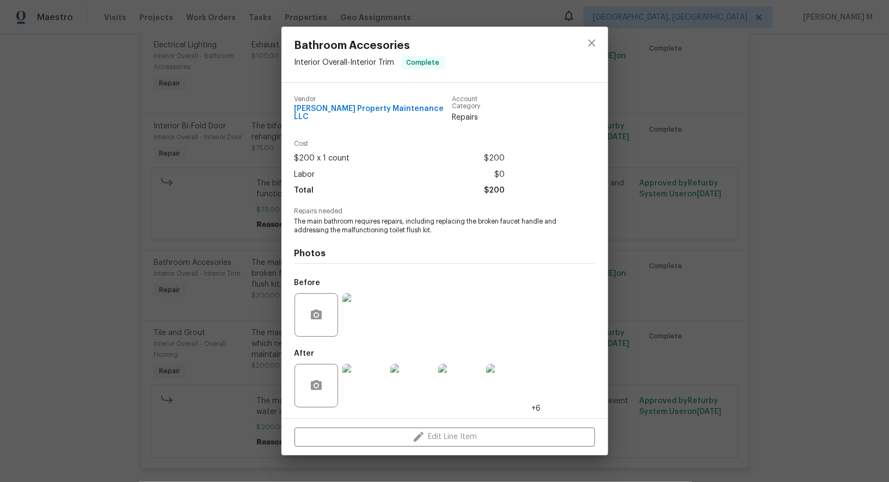
click at [354, 309] on img at bounding box center [365, 316] width 44 height 44
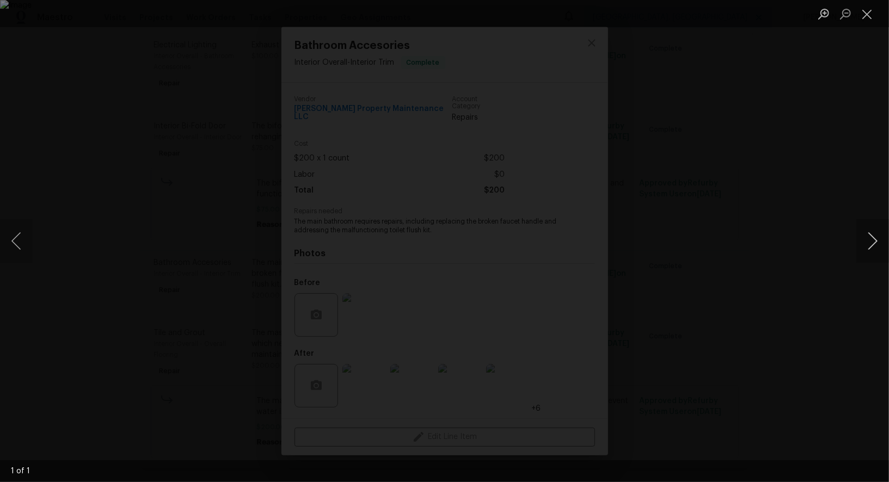
click at [869, 251] on button "Next image" at bounding box center [873, 241] width 33 height 44
click at [869, 247] on button "Next image" at bounding box center [873, 241] width 33 height 44
click at [865, 198] on div "Lightbox" at bounding box center [444, 241] width 889 height 482
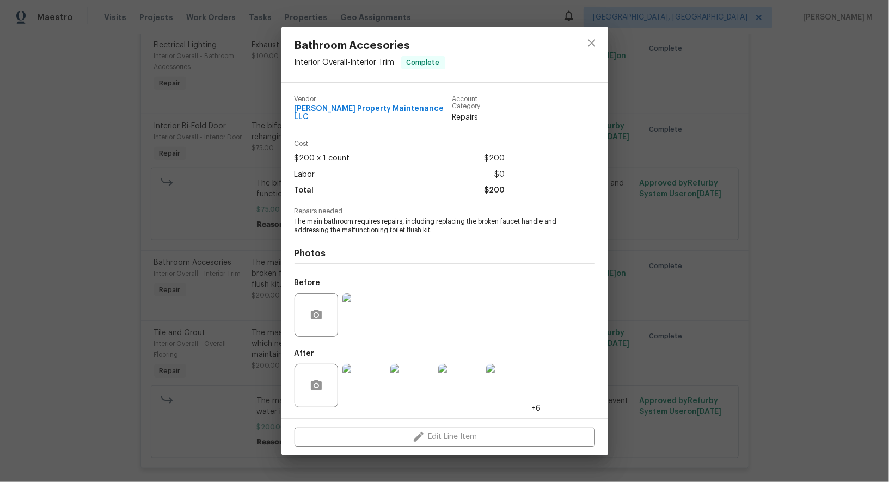
click at [362, 385] on img at bounding box center [365, 386] width 44 height 44
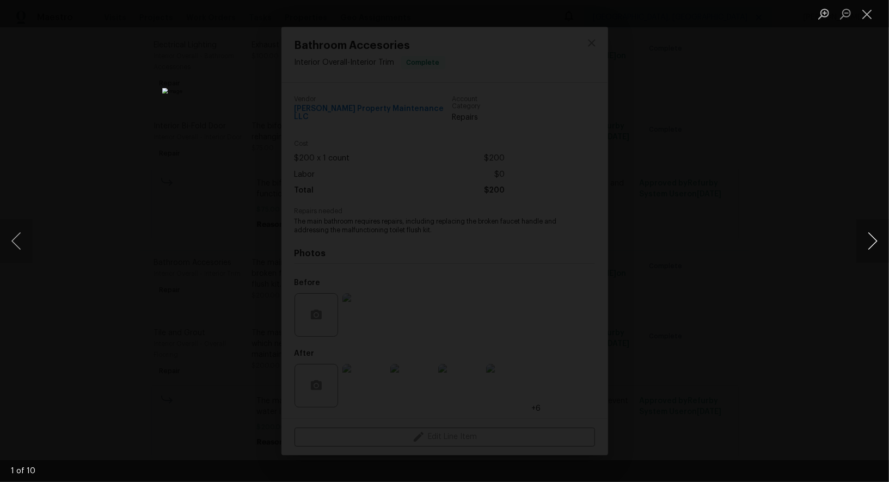
click at [859, 240] on button "Next image" at bounding box center [873, 241] width 33 height 44
click at [860, 240] on button "Next image" at bounding box center [873, 241] width 33 height 44
click at [854, 170] on div "Lightbox" at bounding box center [444, 241] width 889 height 482
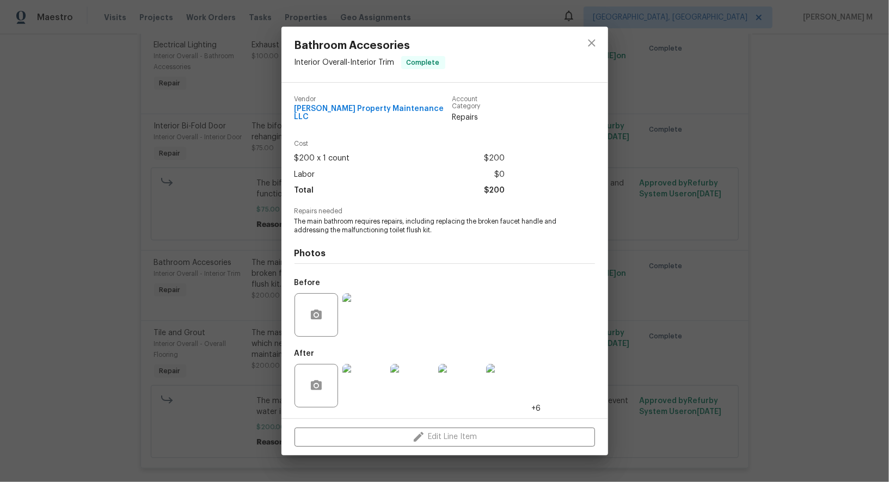
click at [744, 185] on div "Bathroom Accesories Interior Overall - Interior Trim Complete Vendor Glen Prope…" at bounding box center [444, 241] width 889 height 482
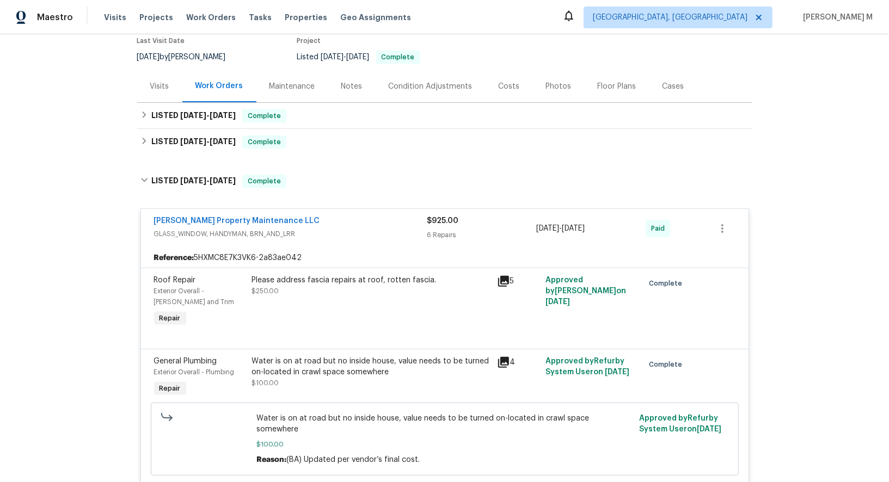
scroll to position [0, 0]
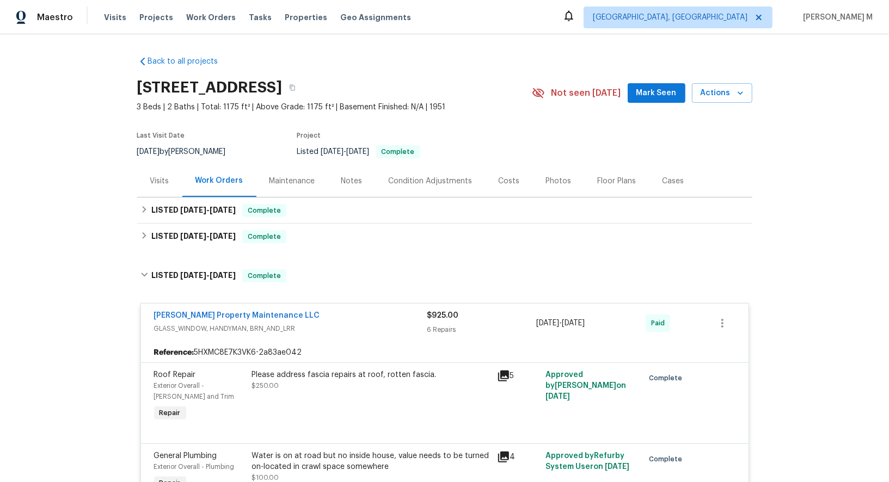
click at [598, 179] on div "Floor Plans" at bounding box center [617, 181] width 39 height 11
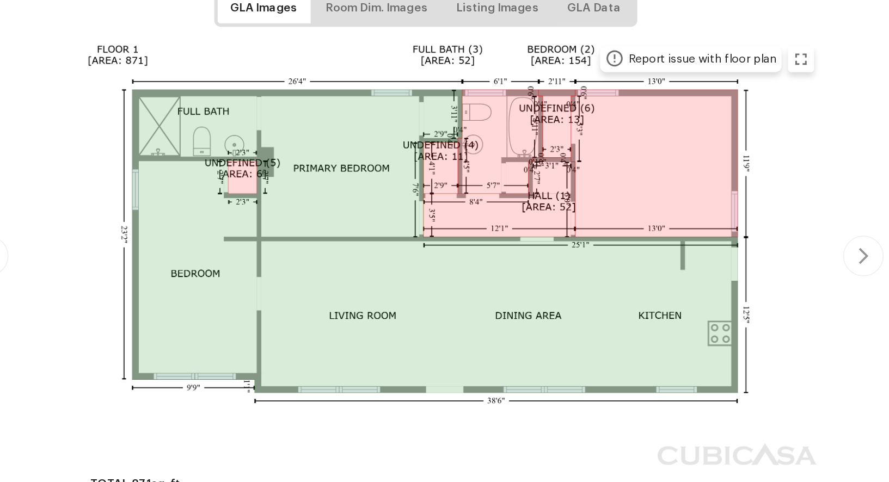
scroll to position [114, 0]
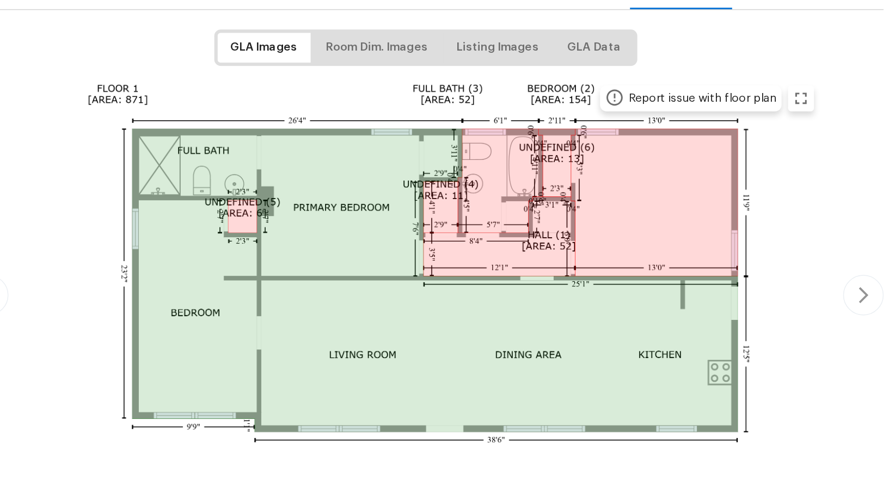
click at [285, 175] on img at bounding box center [445, 274] width 535 height 292
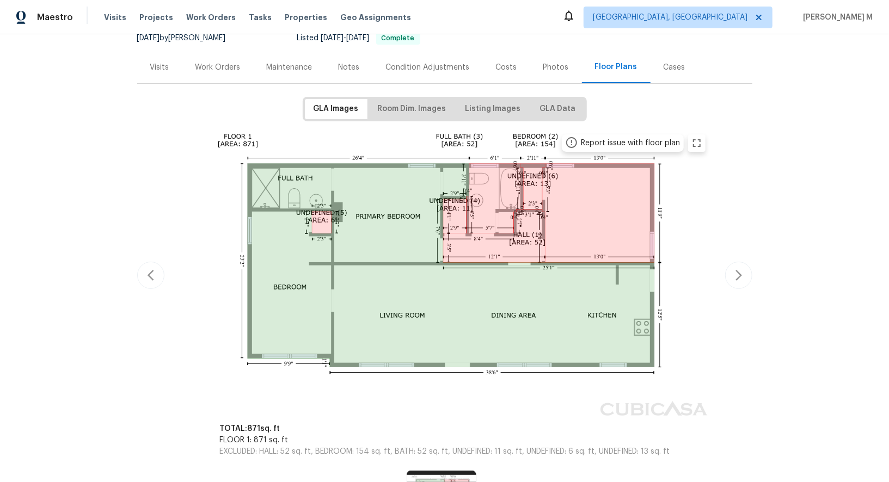
click at [217, 71] on div "Work Orders" at bounding box center [217, 67] width 71 height 32
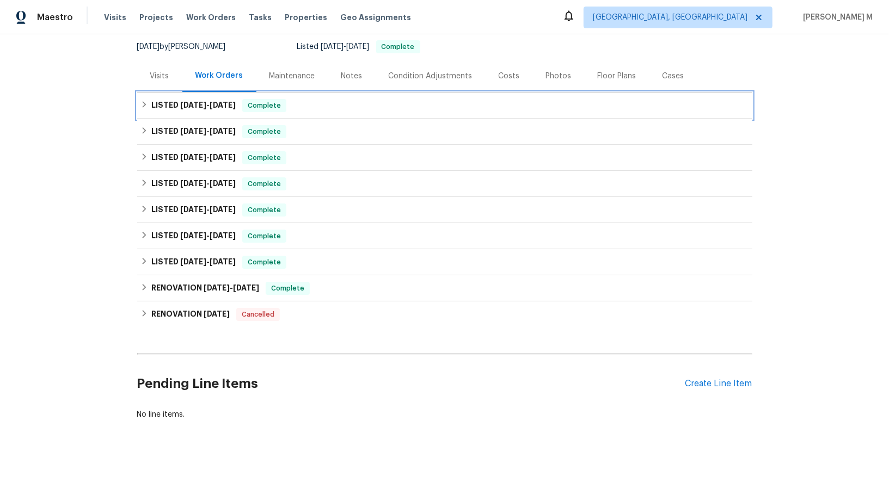
click at [201, 101] on span "[DATE]" at bounding box center [193, 105] width 26 height 8
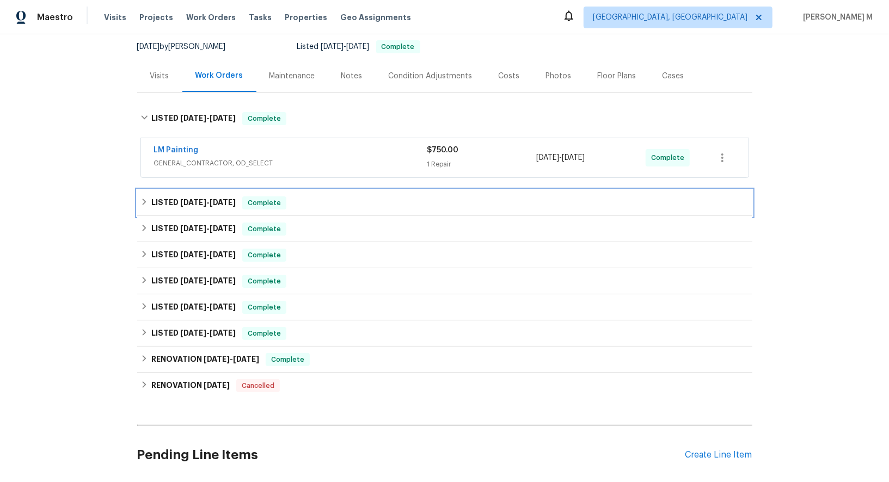
click at [193, 199] on span "7/23/25" at bounding box center [193, 203] width 26 height 8
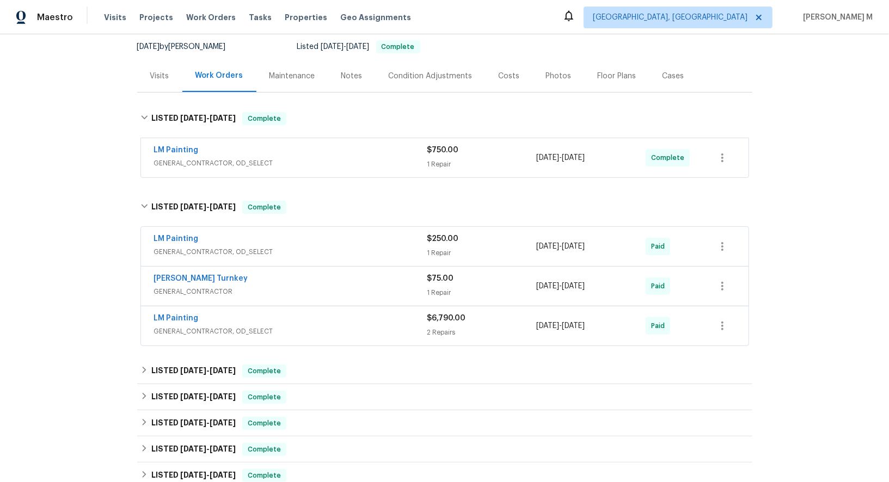
click at [175, 247] on span "GENERAL_CONTRACTOR, OD_SELECT" at bounding box center [290, 252] width 273 height 11
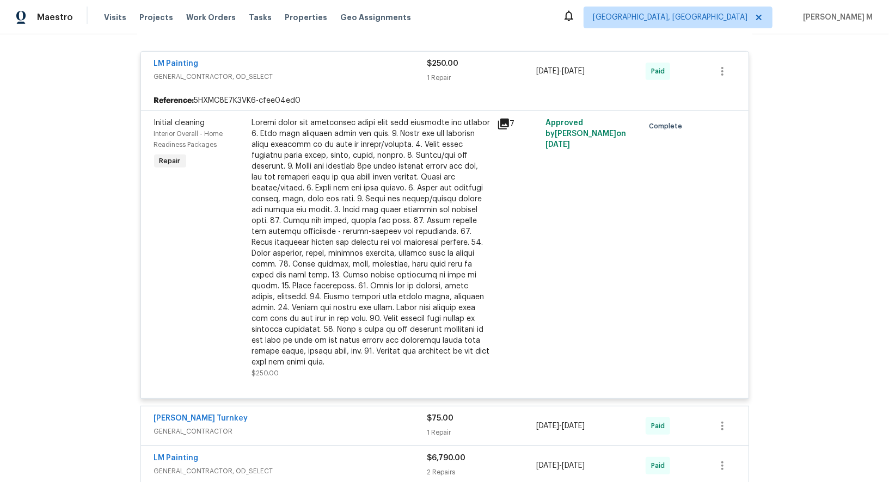
scroll to position [416, 0]
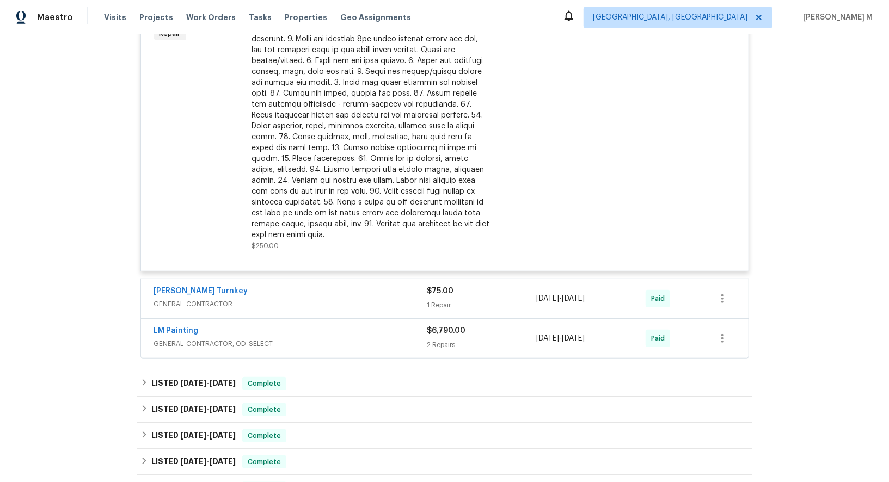
click at [188, 299] on span "GENERAL_CONTRACTOR" at bounding box center [290, 304] width 273 height 11
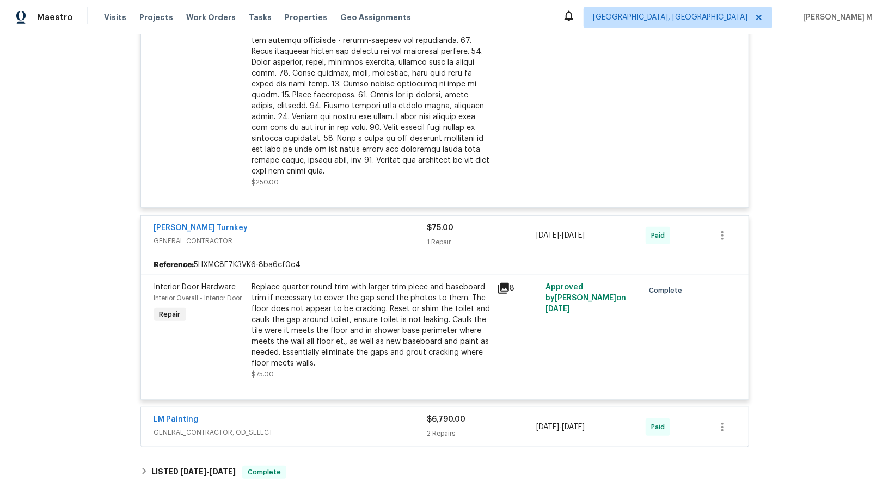
scroll to position [491, 0]
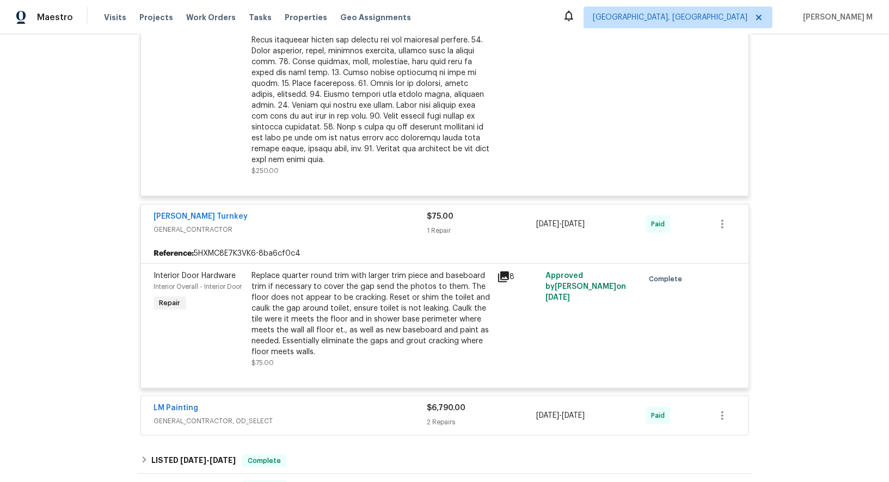
click at [160, 396] on div "LM Painting GENERAL_CONTRACTOR, OD_SELECT $6,790.00 2 Repairs 8/5/2025 - 8/7/20…" at bounding box center [445, 415] width 608 height 39
click at [240, 403] on div "LM Painting" at bounding box center [290, 409] width 273 height 13
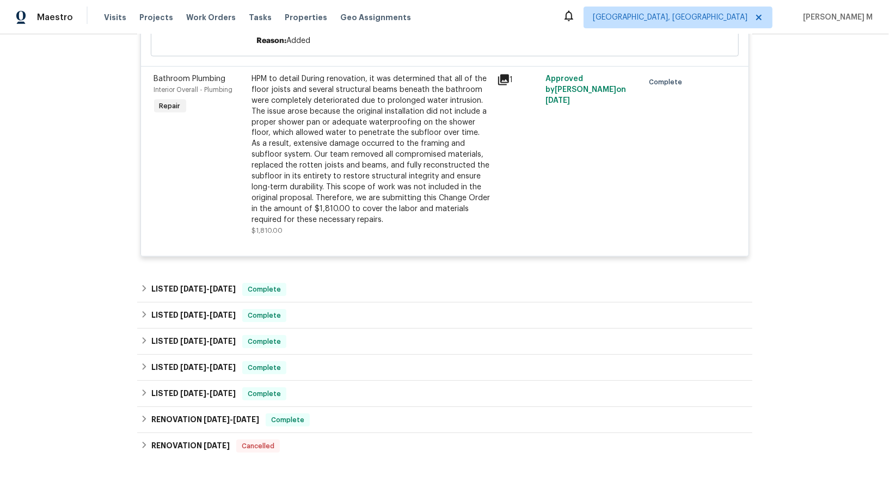
scroll to position [1243, 0]
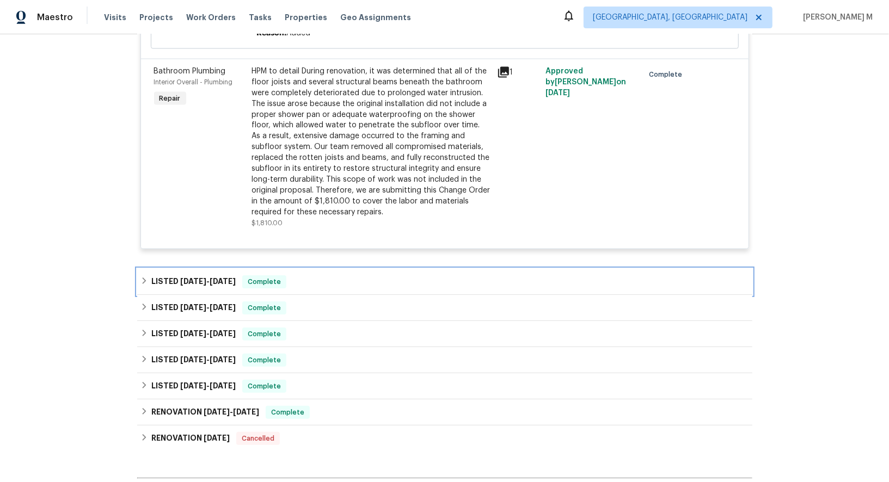
click at [201, 269] on div "LISTED 6/23/25 - 6/27/25 Complete" at bounding box center [444, 282] width 615 height 26
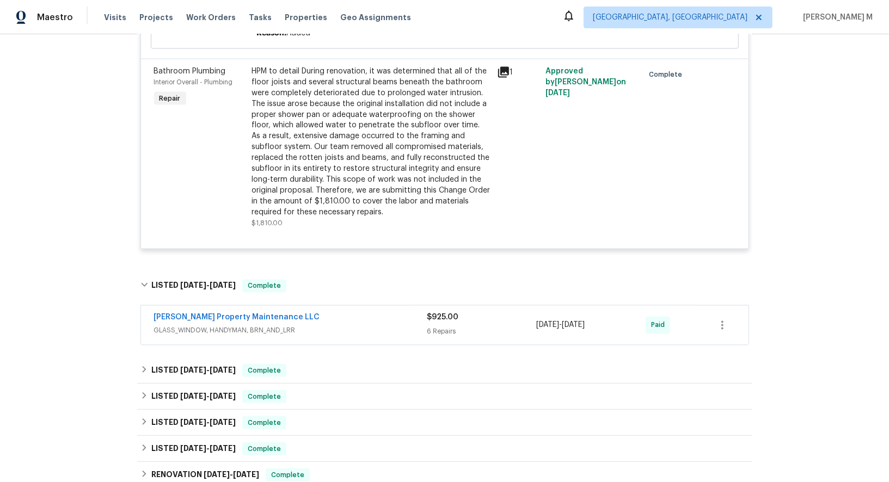
click at [201, 326] on span "GLASS_WINDOW, HANDYMAN, BRN_AND_LRR" at bounding box center [290, 331] width 273 height 11
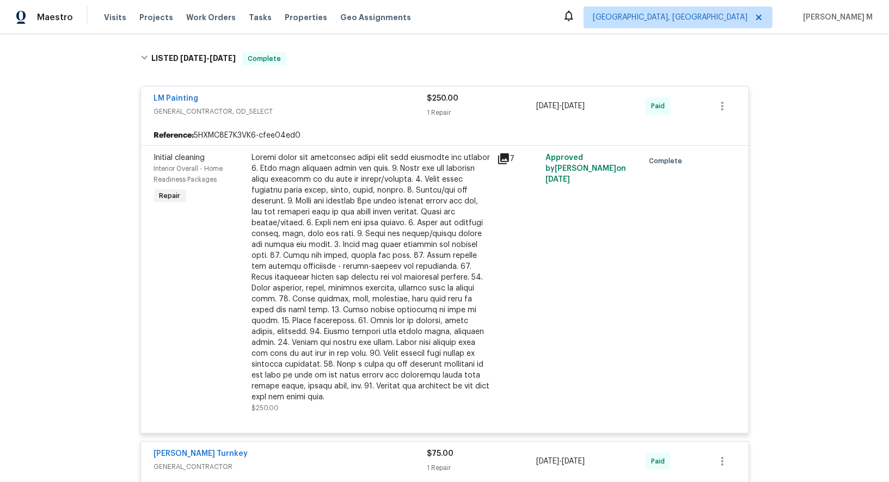
scroll to position [0, 0]
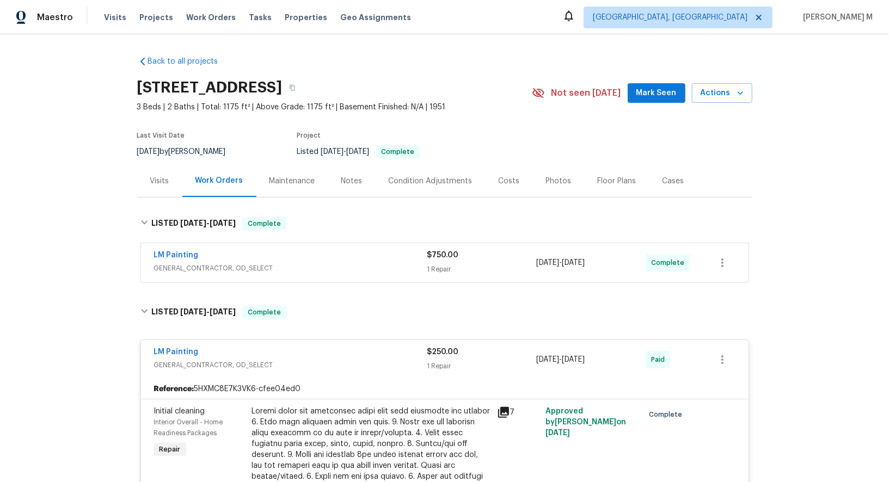
click at [276, 165] on div "Maintenance" at bounding box center [292, 181] width 72 height 32
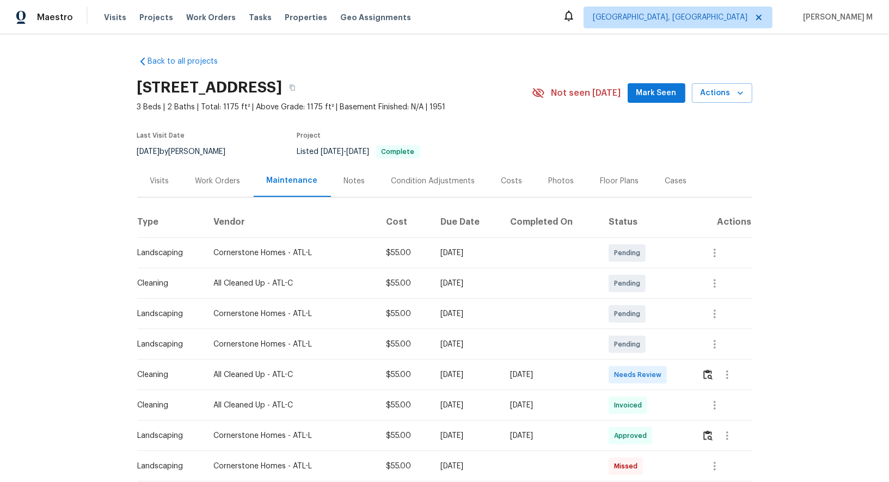
click at [215, 179] on div "Work Orders" at bounding box center [217, 181] width 45 height 11
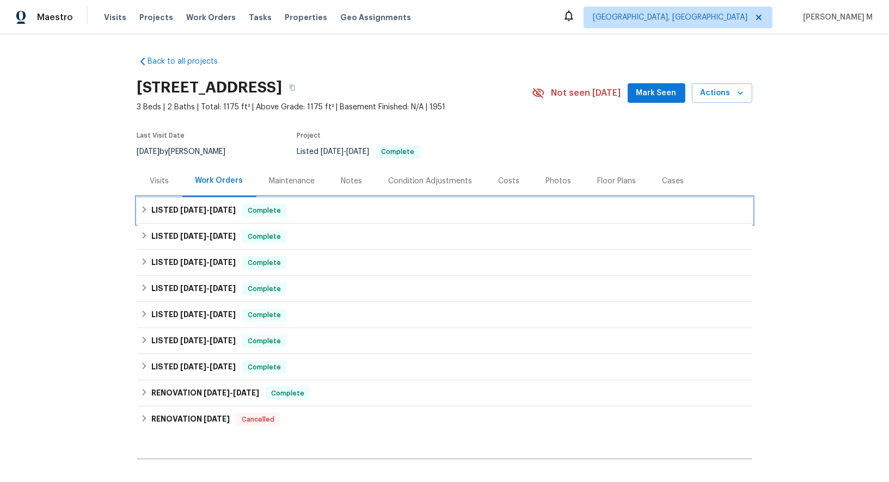
click at [213, 206] on span "9/25/25" at bounding box center [223, 210] width 26 height 8
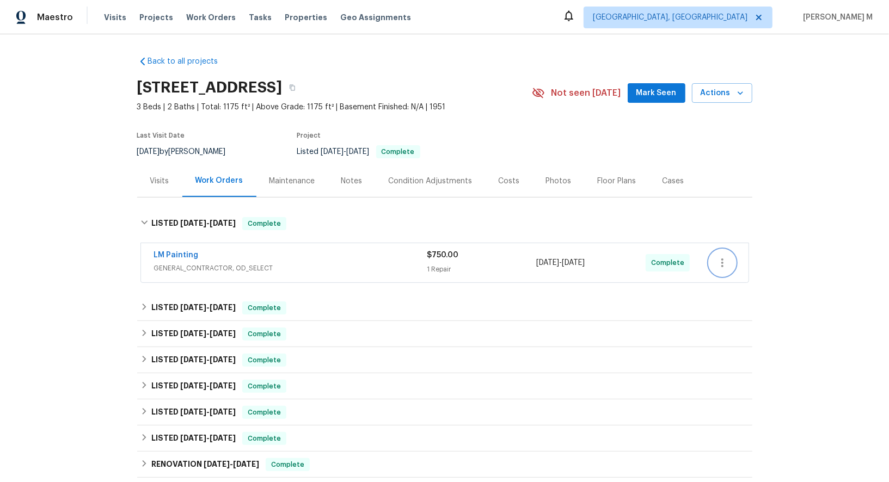
click at [725, 258] on icon "button" at bounding box center [722, 262] width 13 height 13
click at [590, 258] on div at bounding box center [444, 241] width 889 height 482
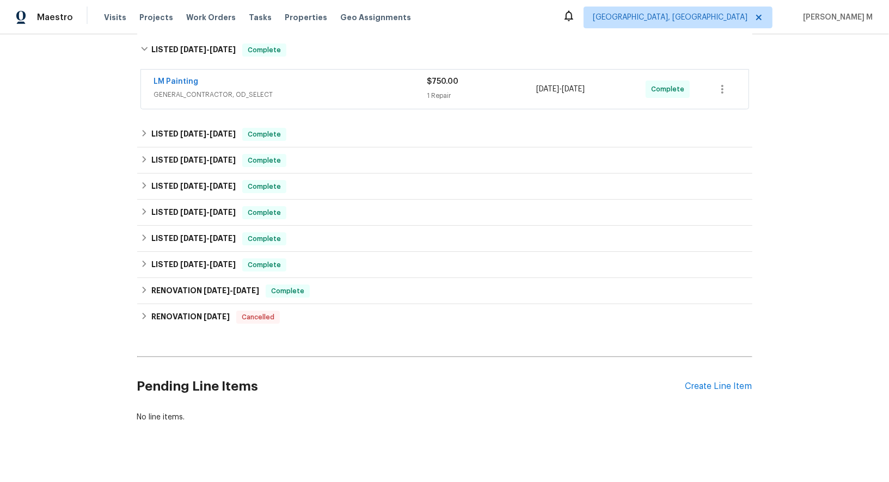
click at [706, 391] on div "Pending Line Items Create Line Item" at bounding box center [444, 387] width 615 height 51
click at [706, 382] on div "Create Line Item" at bounding box center [719, 387] width 67 height 10
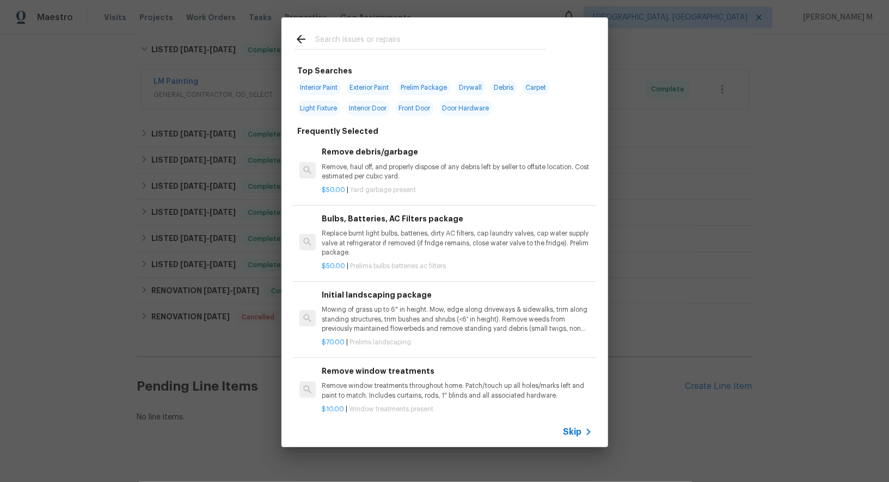
click at [576, 438] on span "Skip" at bounding box center [573, 432] width 19 height 11
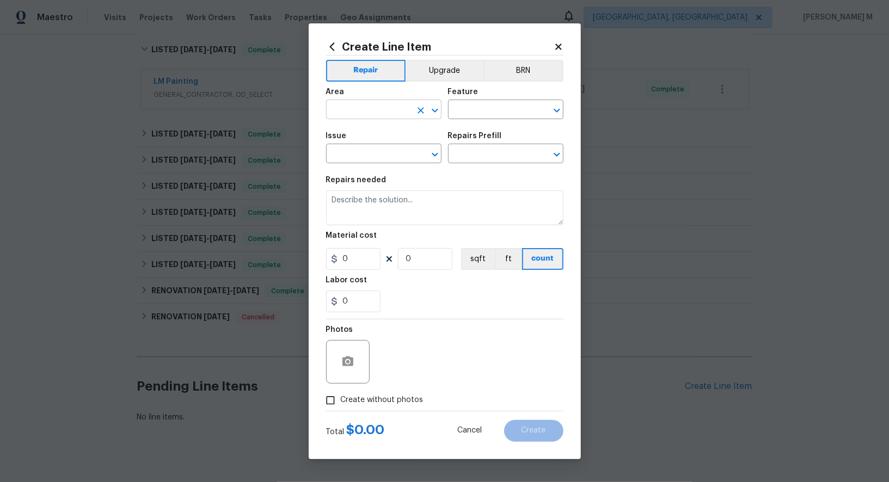
click at [356, 116] on input "text" at bounding box center [368, 110] width 85 height 17
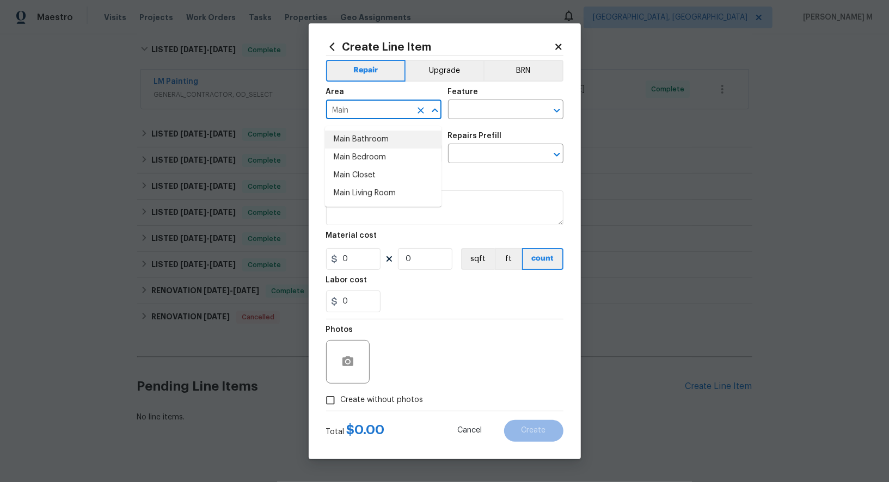
click at [369, 140] on li "Main Bathroom" at bounding box center [383, 140] width 117 height 18
type input "Main Bathroom"
click at [395, 114] on input "Main Bathroom" at bounding box center [368, 110] width 85 height 17
click at [380, 137] on li "Bathroom" at bounding box center [383, 140] width 117 height 18
type input "Bathroom"
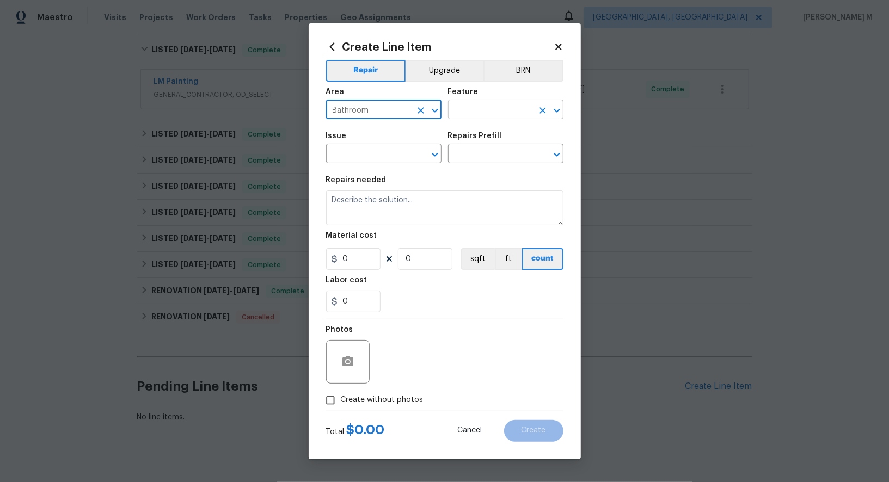
click at [480, 117] on input "text" at bounding box center [490, 110] width 85 height 17
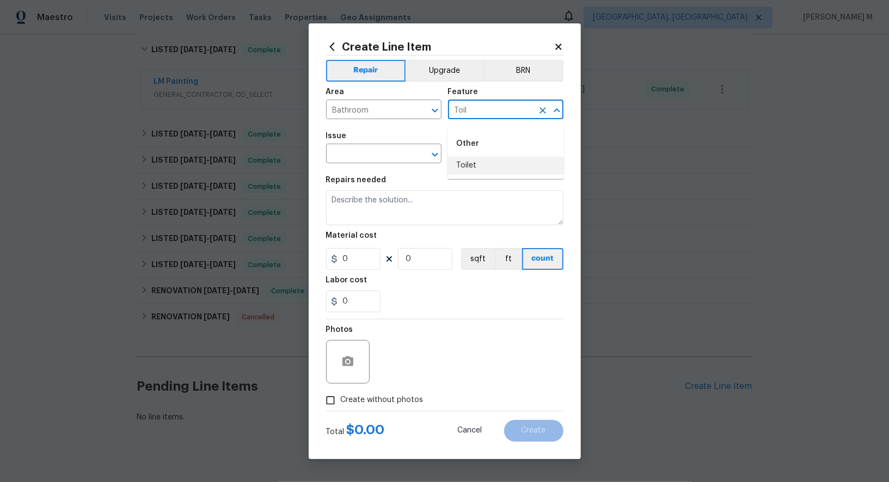
click at [474, 165] on li "Toilet" at bounding box center [506, 166] width 117 height 18
type input "Toilet"
click at [378, 166] on body "Maestro Visits Projects Work Orders Tasks Properties Geo Assignments Albuquerqu…" at bounding box center [444, 241] width 889 height 482
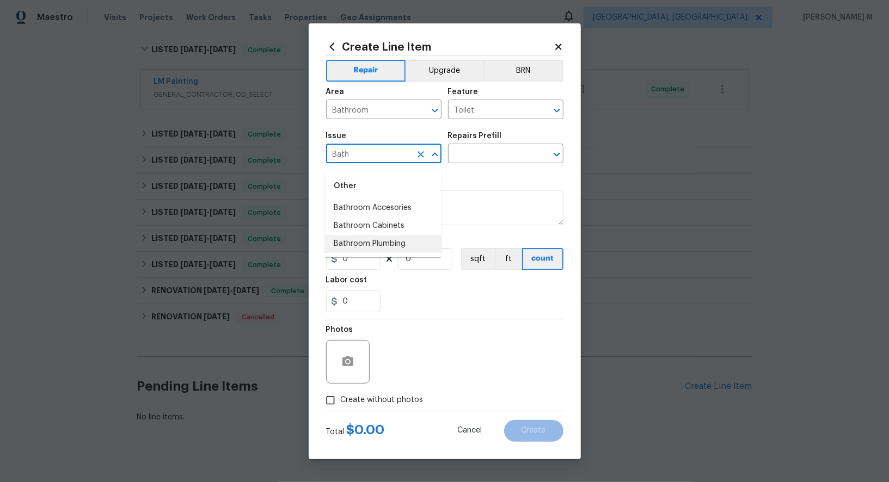
click at [386, 243] on li "Bathroom Plumbing" at bounding box center [383, 244] width 117 height 18
type input "Bathroom Plumbing"
click at [470, 161] on input "text" at bounding box center [490, 154] width 85 height 17
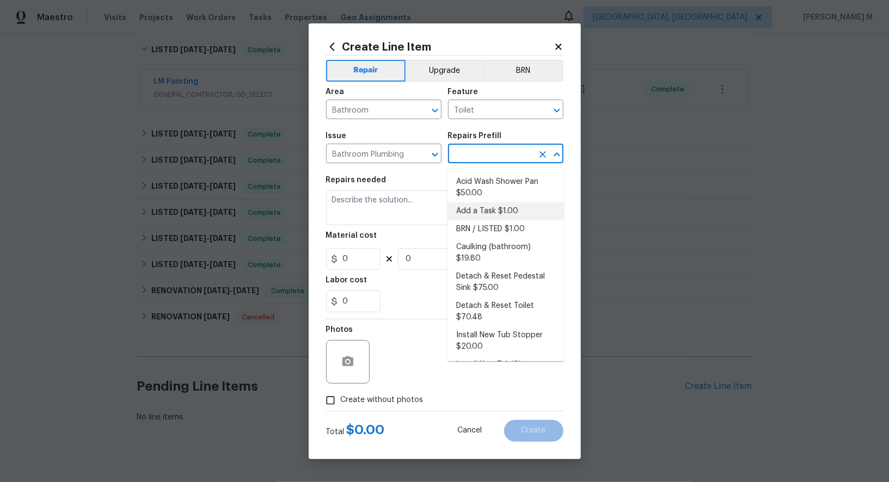
click at [485, 212] on li "Add a Task $1.00" at bounding box center [506, 212] width 117 height 18
type input "Plumbing"
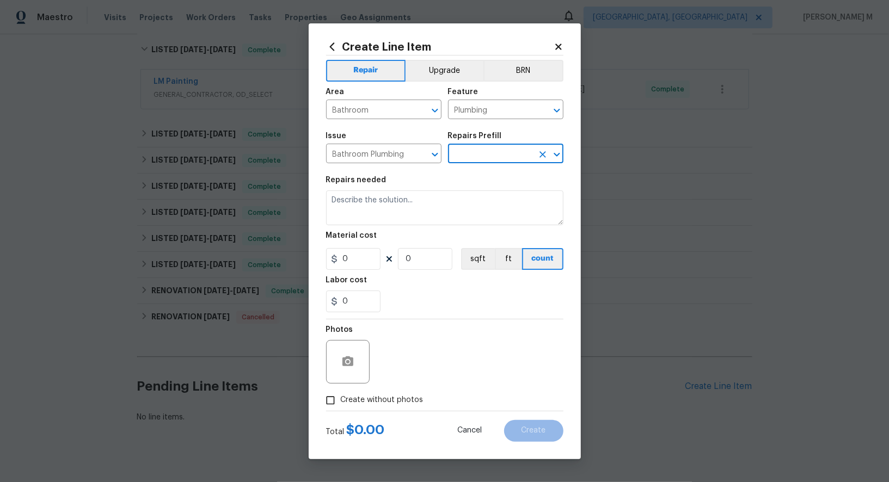
type input "Add a Task $1.00"
type textarea "HPM to detail"
type input "1"
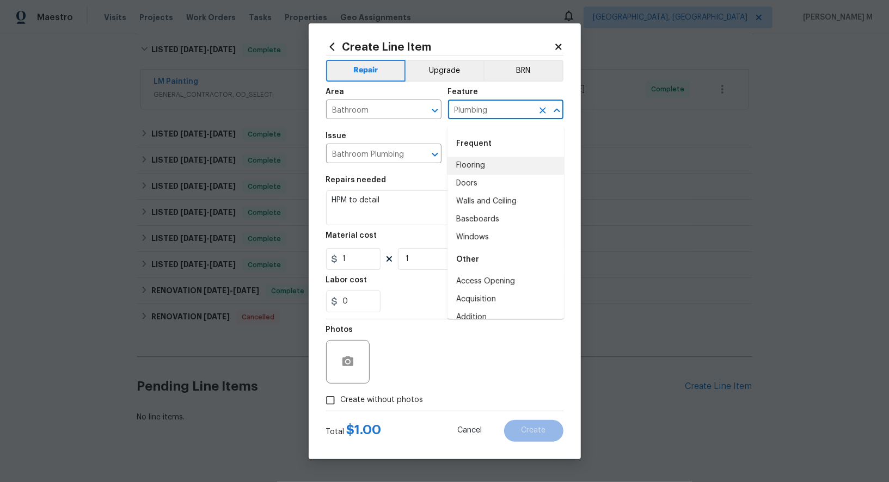
click at [469, 119] on input "Plumbing" at bounding box center [490, 110] width 85 height 17
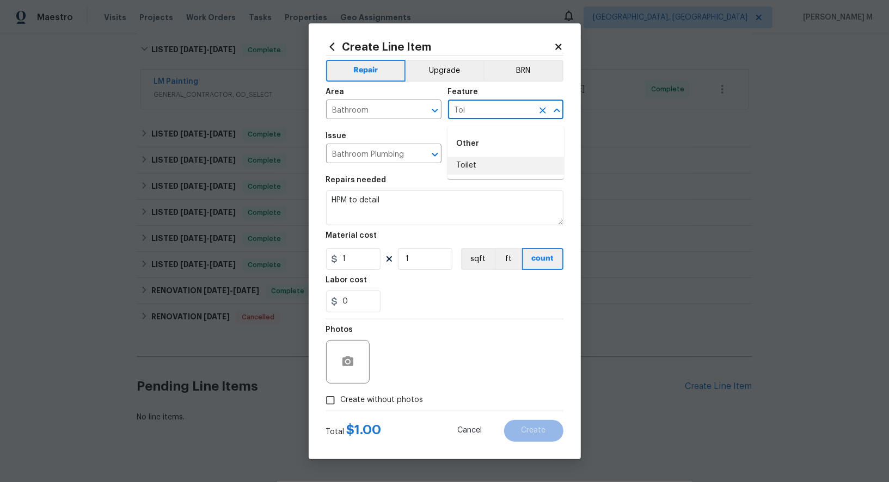
click at [470, 160] on li "Toilet" at bounding box center [506, 166] width 117 height 18
type input "Toilet"
click at [369, 160] on input "Bathroom Plumbing" at bounding box center [368, 154] width 85 height 17
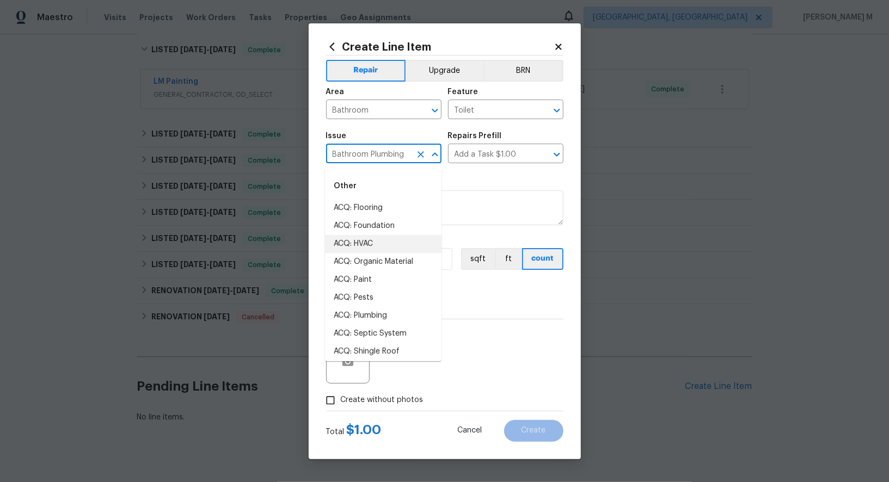
click at [369, 160] on input "Bathroom Plumbing" at bounding box center [368, 154] width 85 height 17
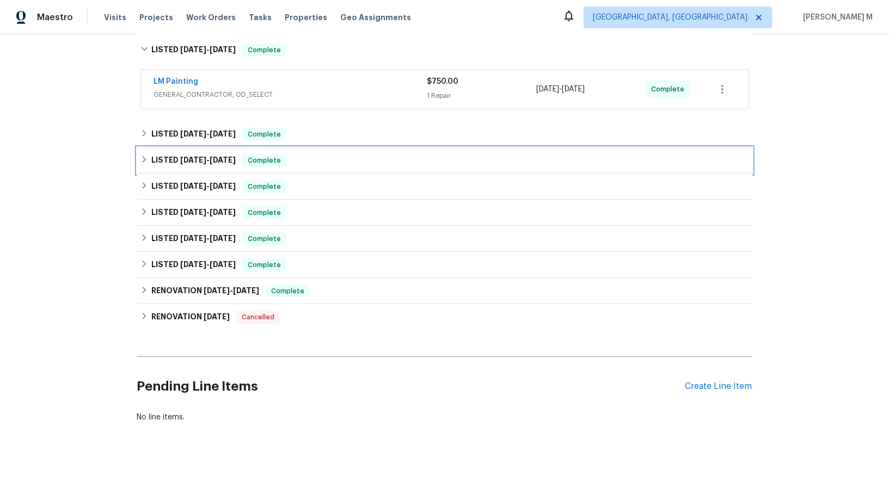
click at [172, 154] on h6 "LISTED 6/23/25 - 6/27/25" at bounding box center [193, 160] width 84 height 13
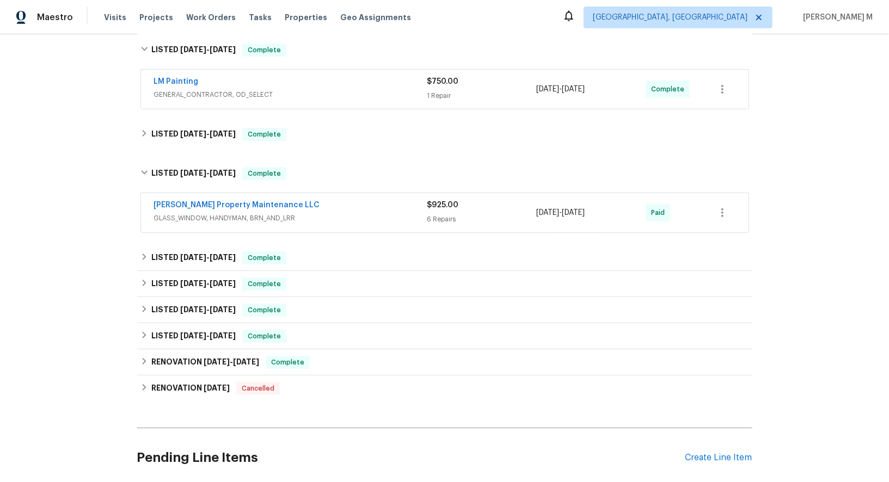
click at [197, 213] on span "GLASS_WINDOW, HANDYMAN, BRN_AND_LRR" at bounding box center [290, 218] width 273 height 11
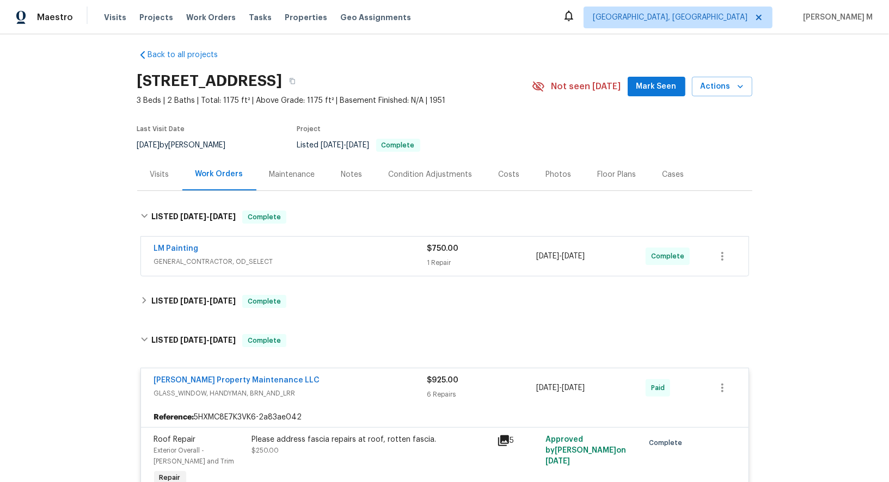
scroll to position [0, 0]
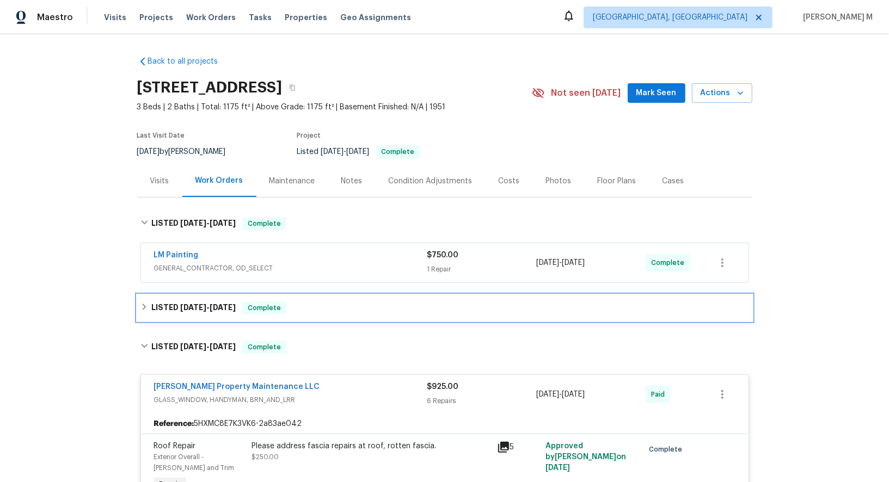
click at [194, 295] on div "LISTED 7/23/25 - 8/7/25 Complete" at bounding box center [444, 308] width 615 height 26
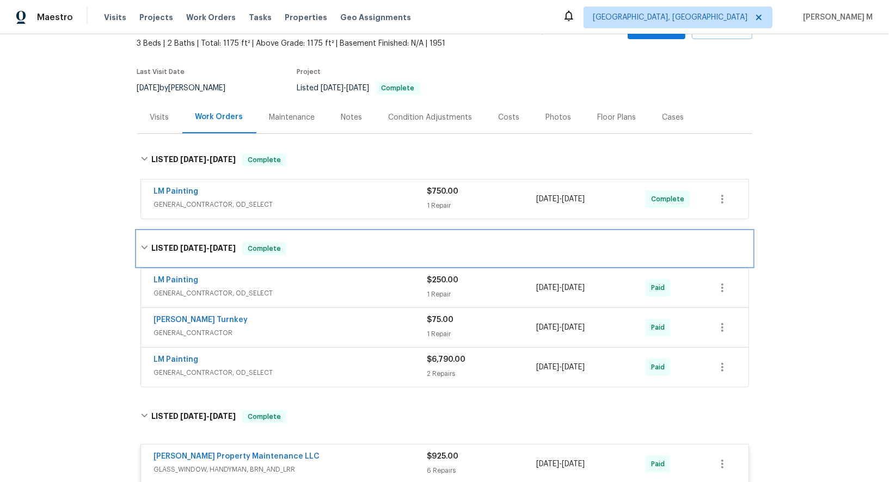
scroll to position [90, 0]
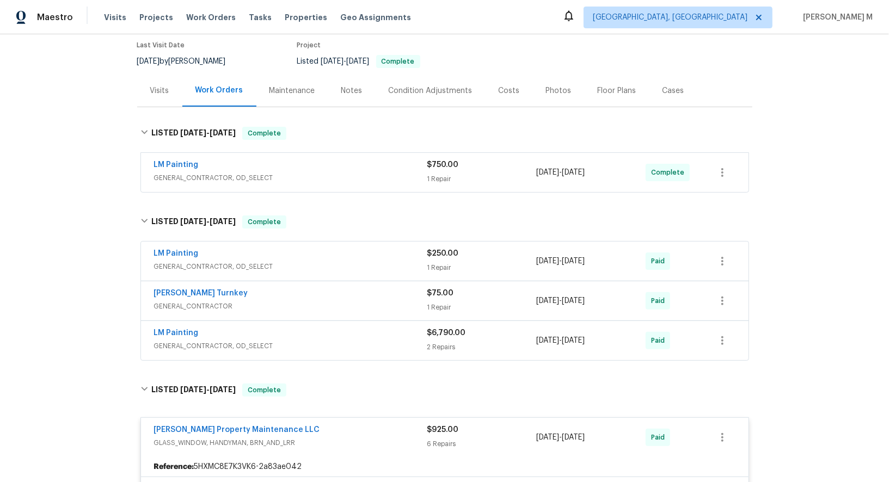
click at [182, 341] on span "GENERAL_CONTRACTOR, OD_SELECT" at bounding box center [290, 346] width 273 height 11
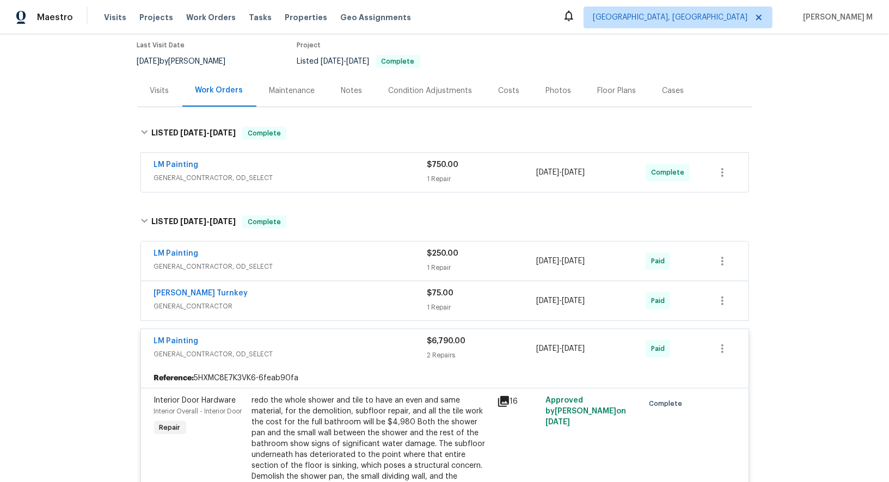
click at [200, 301] on span "GENERAL_CONTRACTOR" at bounding box center [290, 306] width 273 height 11
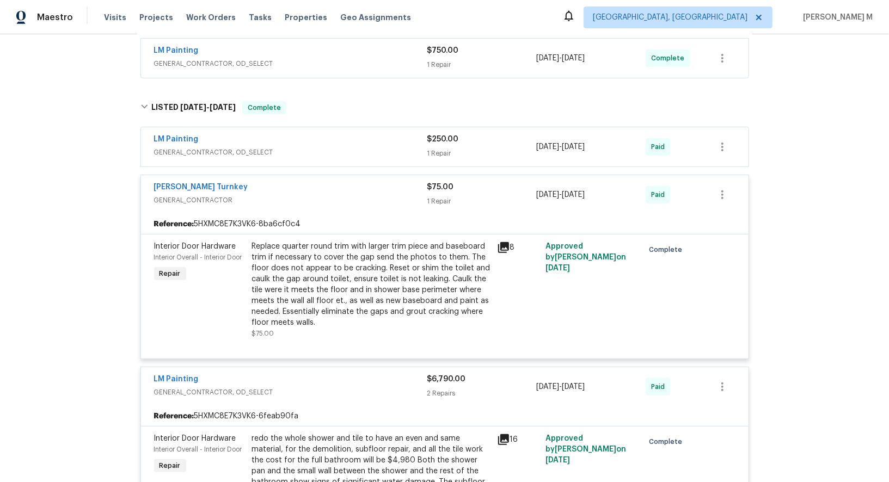
scroll to position [199, 0]
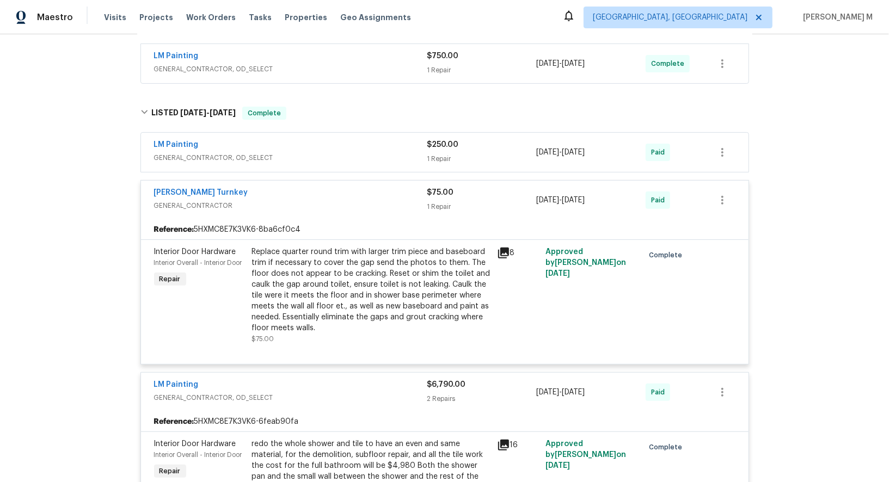
click at [202, 152] on span "GENERAL_CONTRACTOR, OD_SELECT" at bounding box center [290, 157] width 273 height 11
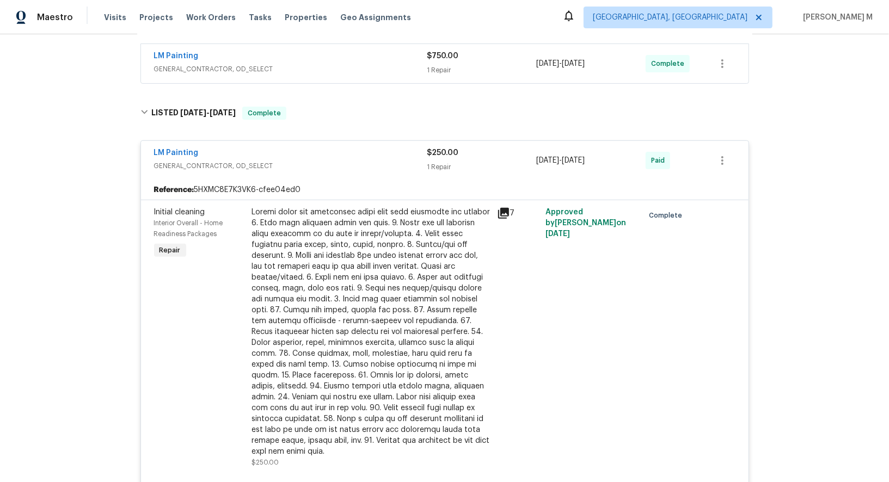
click at [341, 258] on div at bounding box center [371, 332] width 239 height 250
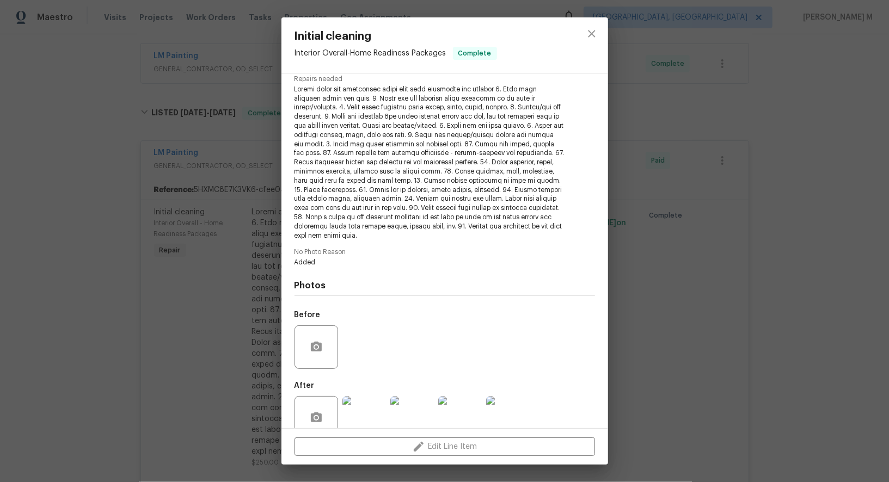
scroll to position [124, 0]
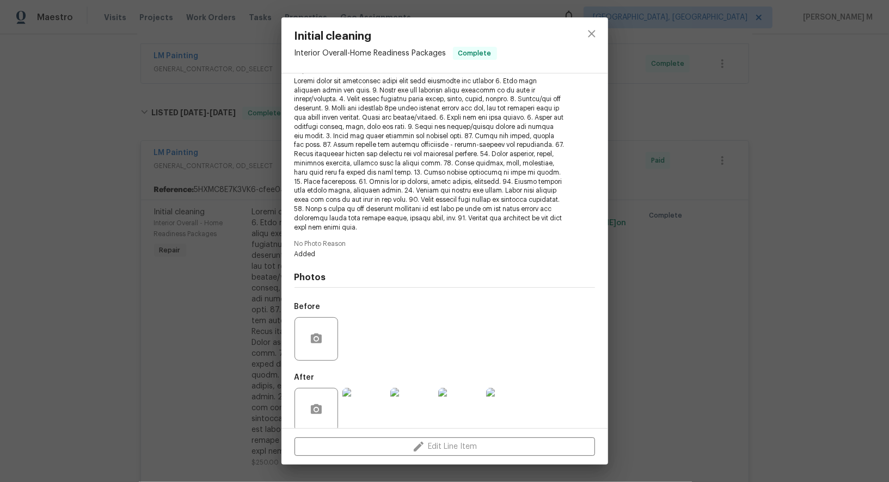
click at [359, 405] on img at bounding box center [365, 410] width 44 height 44
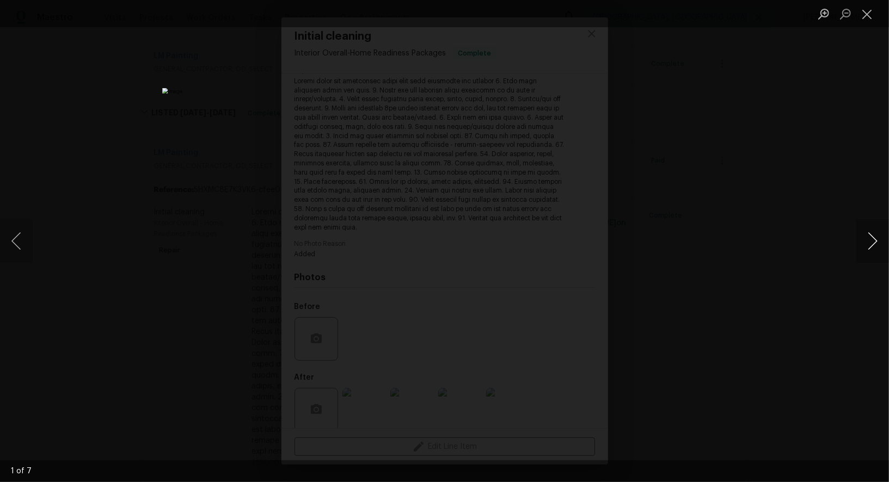
click at [872, 244] on button "Next image" at bounding box center [873, 241] width 33 height 44
click at [831, 114] on div "Lightbox" at bounding box center [444, 241] width 889 height 482
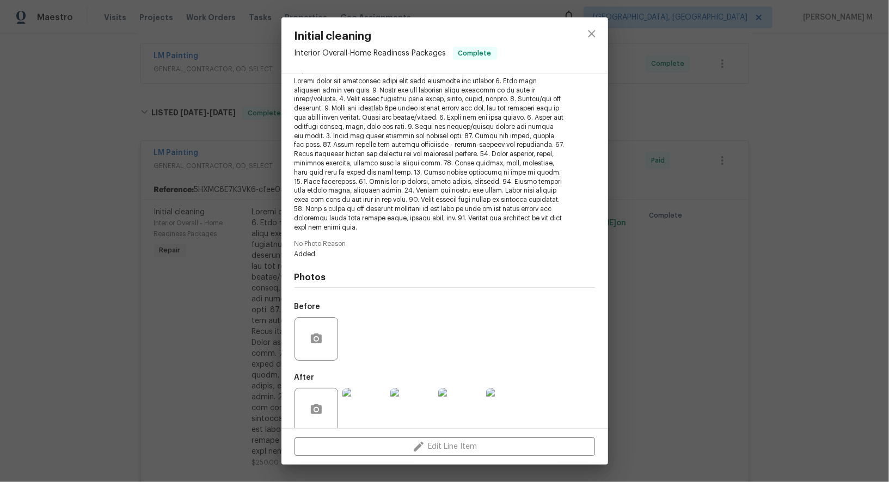
click at [215, 228] on div "Initial cleaning Interior Overall - Home Readiness Packages Complete Vendor LM …" at bounding box center [444, 241] width 889 height 482
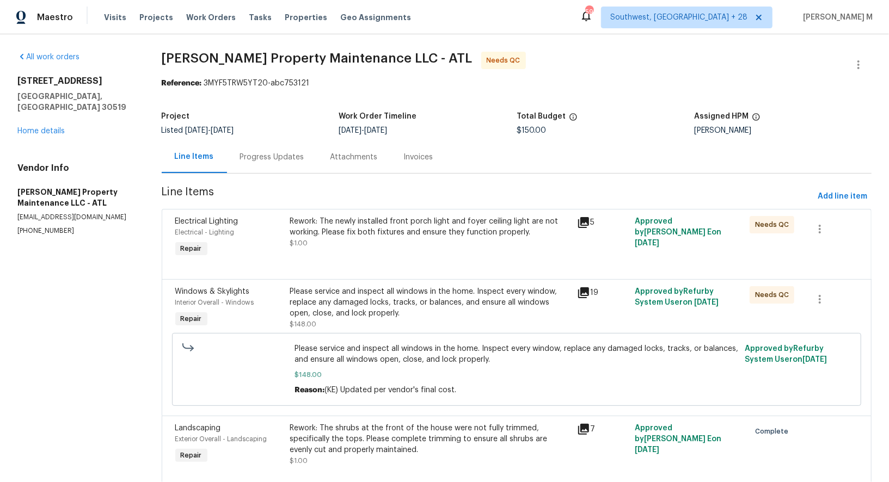
scroll to position [20, 0]
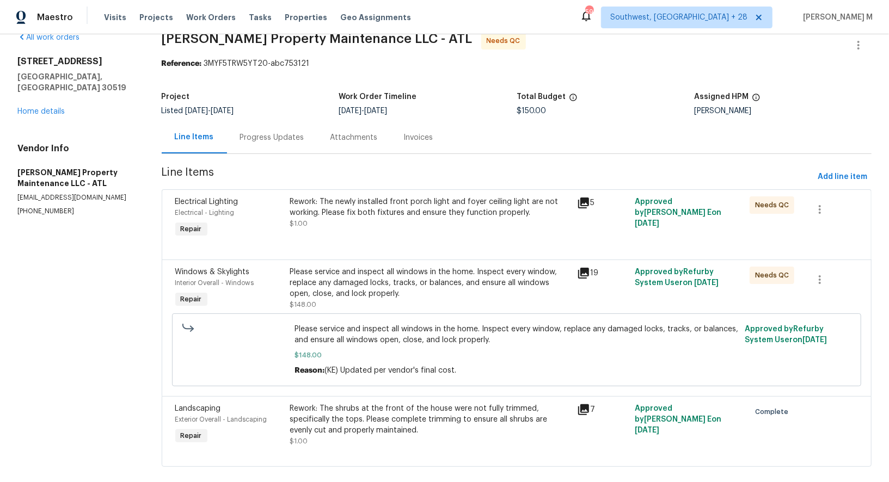
click at [297, 143] on div "Progress Updates" at bounding box center [272, 137] width 90 height 32
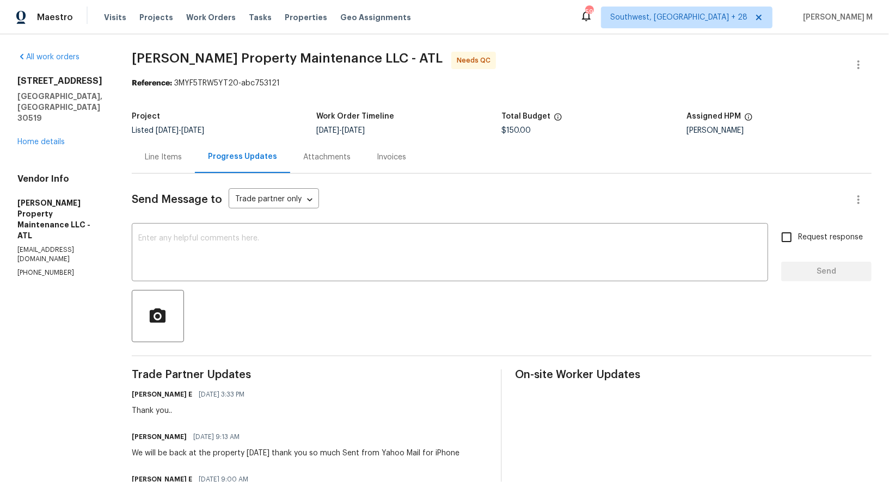
click at [155, 152] on div "Line Items" at bounding box center [163, 157] width 37 height 11
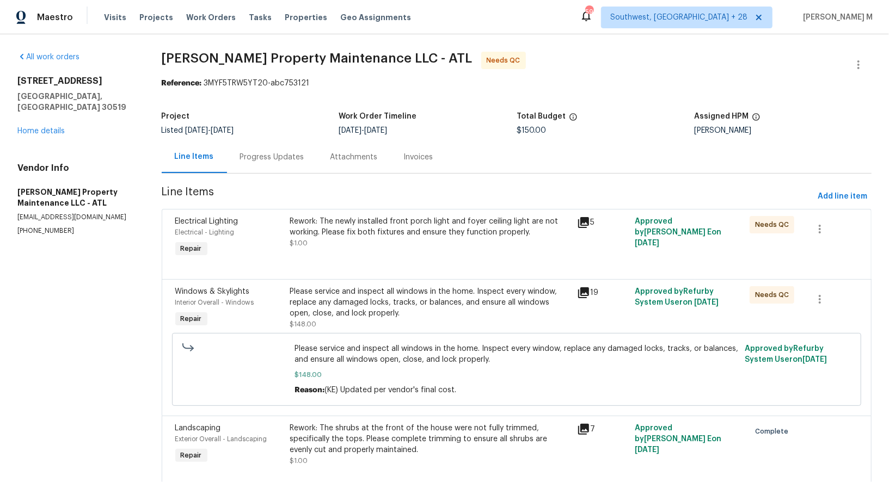
click at [432, 233] on div "Rework: The newly installed front porch light and foyer ceiling light are not w…" at bounding box center [430, 232] width 281 height 33
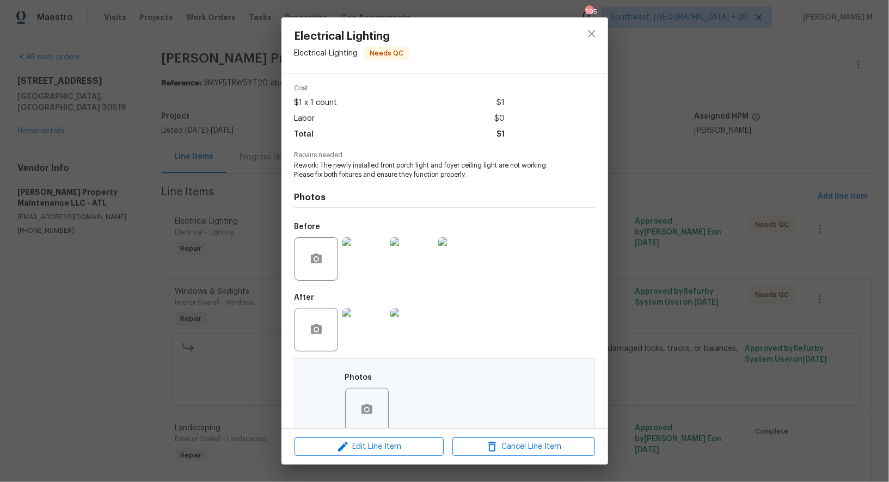
scroll to position [224, 0]
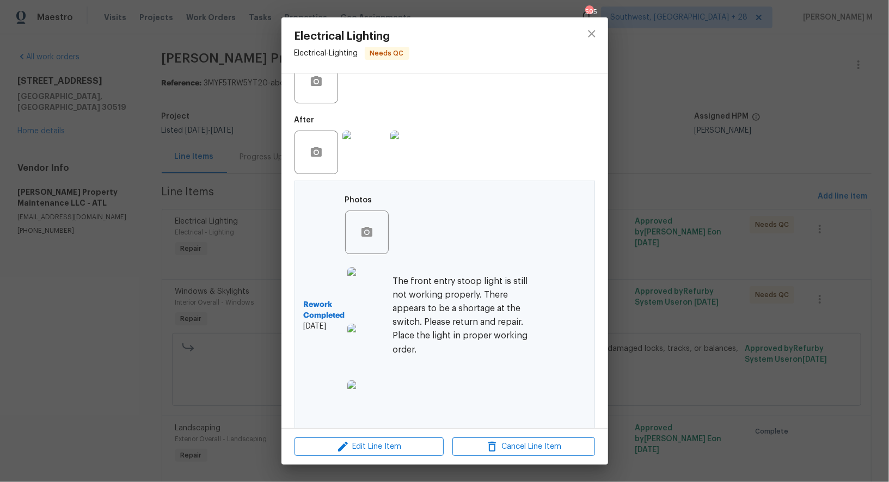
click at [378, 279] on img at bounding box center [369, 289] width 44 height 44
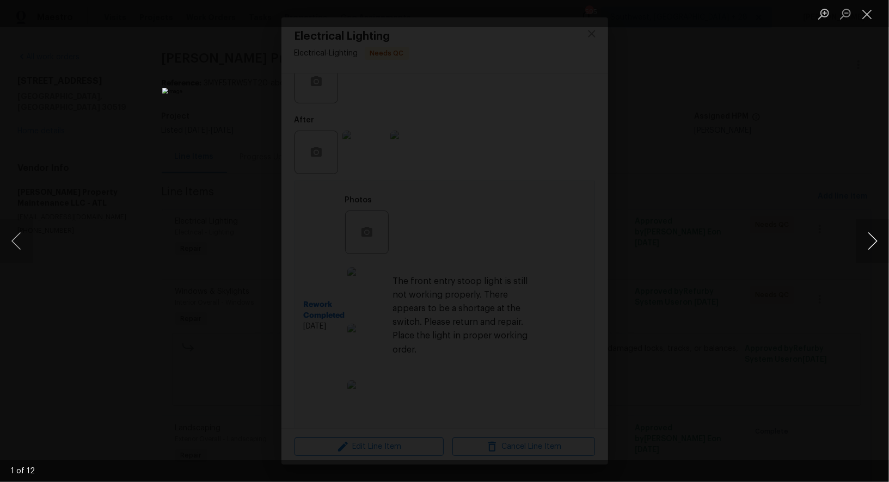
click at [858, 244] on button "Next image" at bounding box center [873, 241] width 33 height 44
click at [834, 162] on div "Lightbox" at bounding box center [444, 241] width 889 height 482
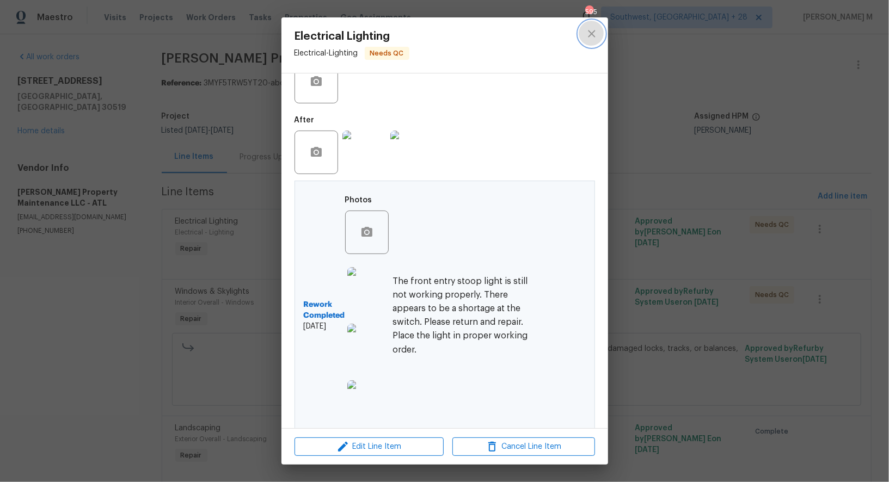
click at [589, 40] on button "close" at bounding box center [592, 34] width 26 height 26
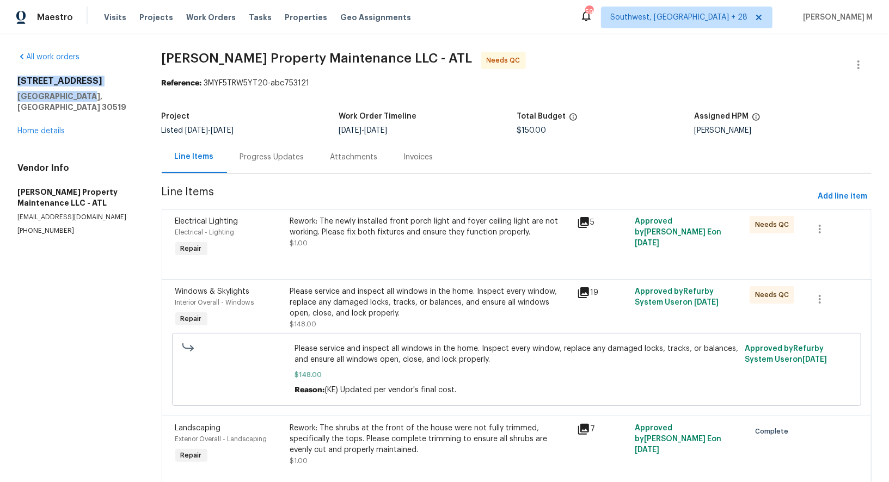
drag, startPoint x: 81, startPoint y: 95, endPoint x: 7, endPoint y: 80, distance: 75.6
click at [7, 80] on div "All work orders 3519 Cast Palm Dr Buford, GA 30519 Home details Vendor Info Gle…" at bounding box center [444, 275] width 889 height 483
copy div "3519 Cast Palm Dr Buford, GA 30519"
click at [290, 187] on span "Line Items" at bounding box center [488, 197] width 652 height 20
click at [369, 232] on div "Rework: The newly installed front porch light and foyer ceiling light are not w…" at bounding box center [430, 232] width 281 height 33
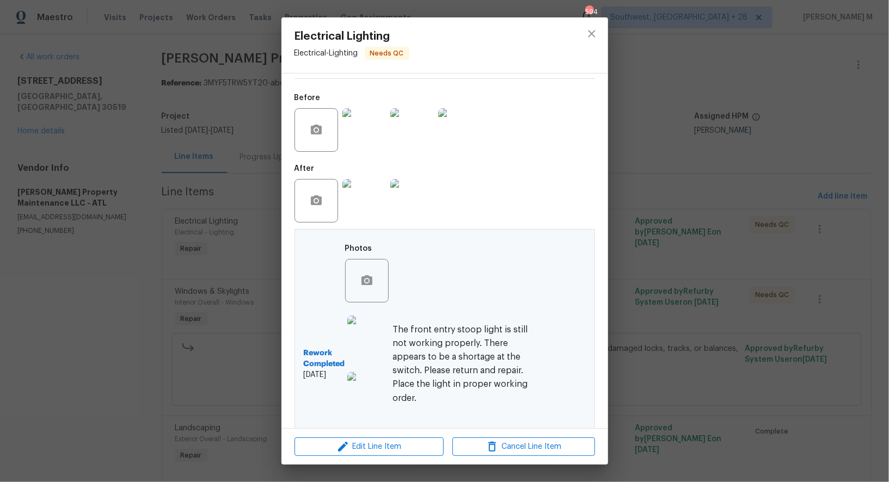
scroll to position [204, 0]
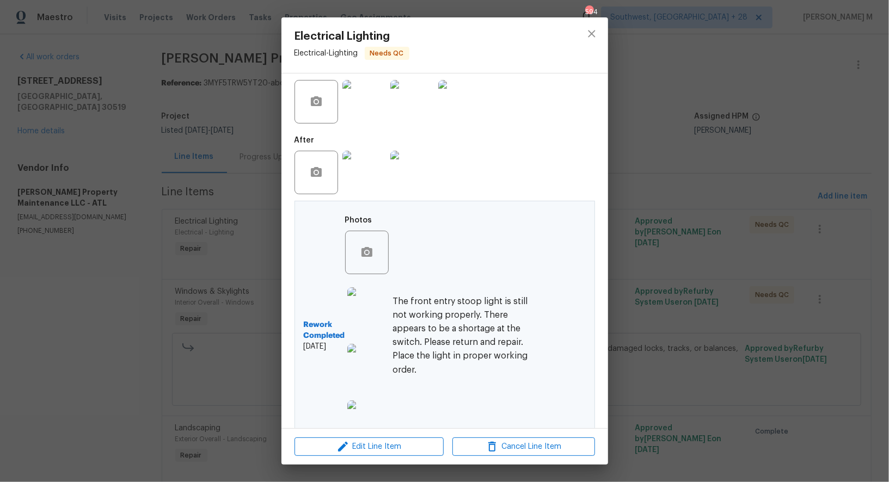
click at [359, 105] on img at bounding box center [365, 102] width 44 height 44
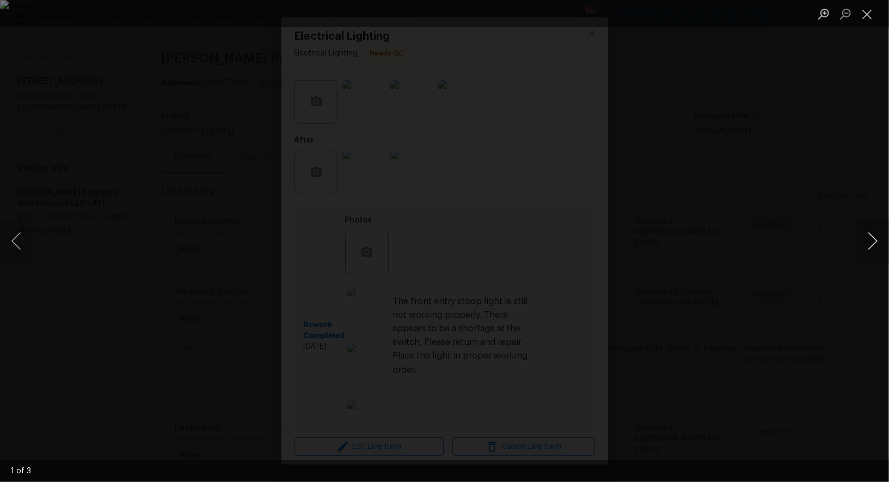
click at [870, 243] on button "Next image" at bounding box center [873, 241] width 33 height 44
click at [861, 160] on div "Lightbox" at bounding box center [444, 241] width 889 height 482
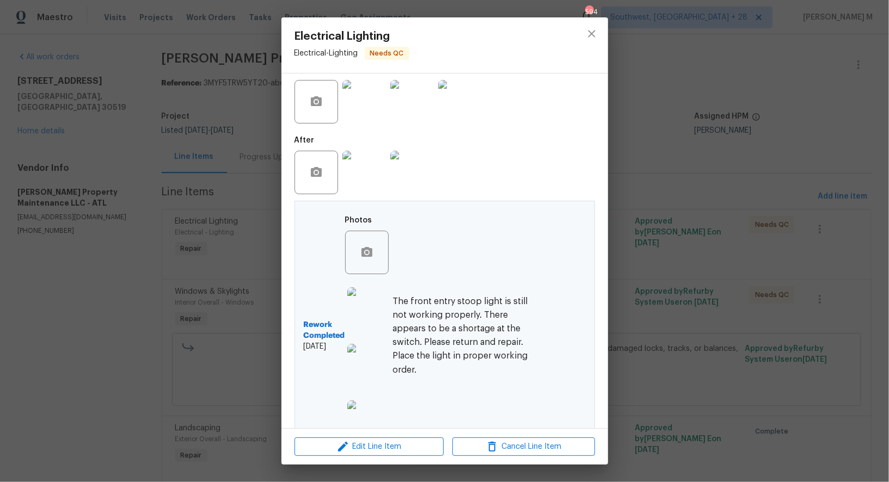
click at [365, 296] on img at bounding box center [369, 310] width 44 height 44
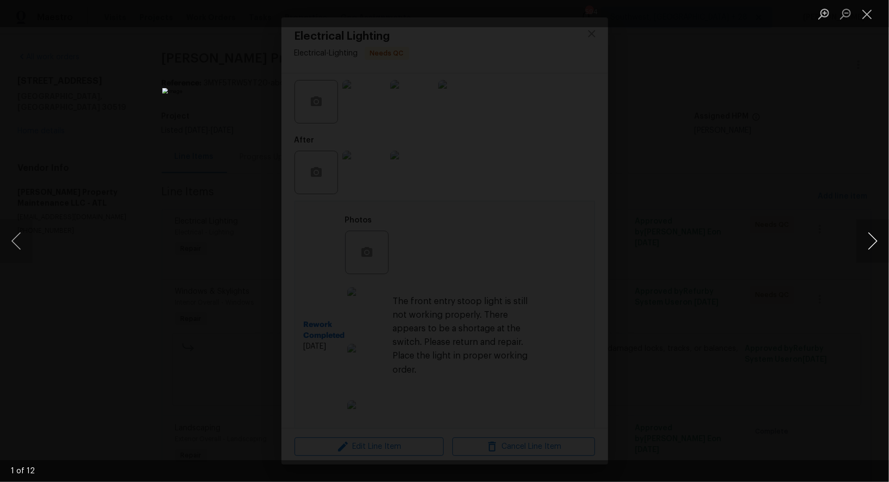
click at [872, 240] on button "Next image" at bounding box center [873, 241] width 33 height 44
click at [857, 137] on div "Lightbox" at bounding box center [444, 241] width 889 height 482
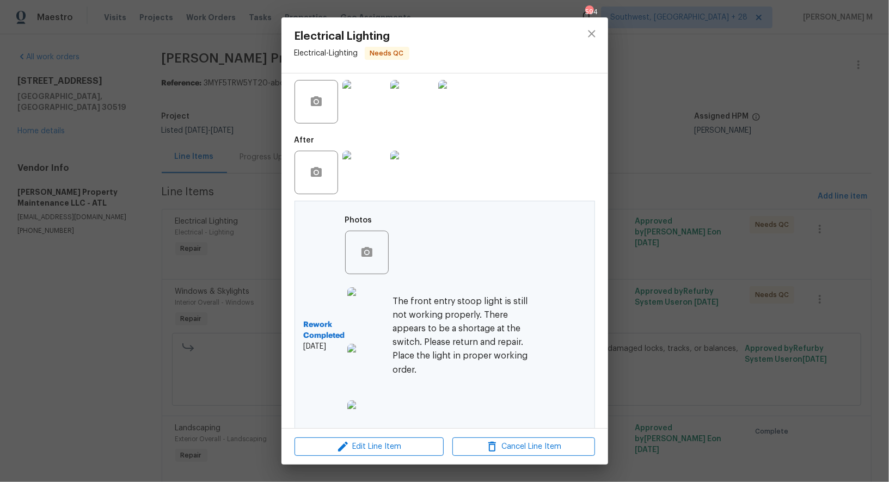
click at [733, 184] on div "Electrical Lighting Electrical - Lighting Needs QC Vendor Glen Property Mainten…" at bounding box center [444, 241] width 889 height 482
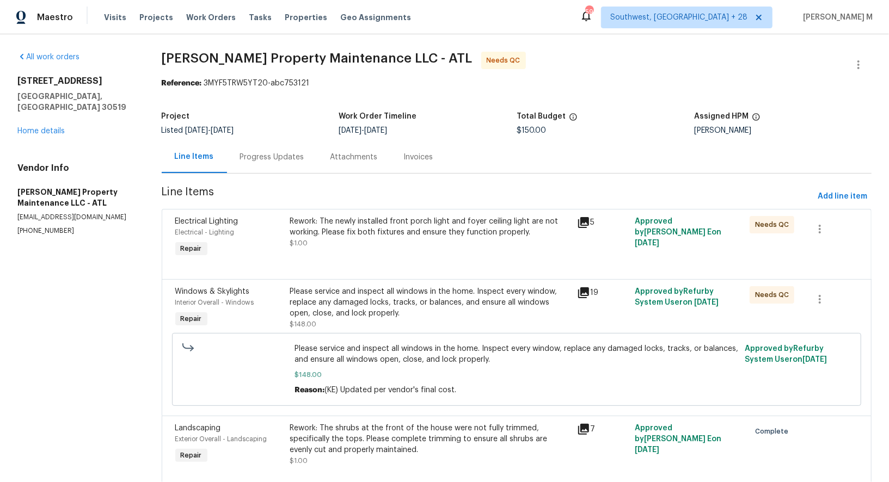
click at [437, 219] on div "Rework: The newly installed front porch light and foyer ceiling light are not w…" at bounding box center [430, 227] width 281 height 22
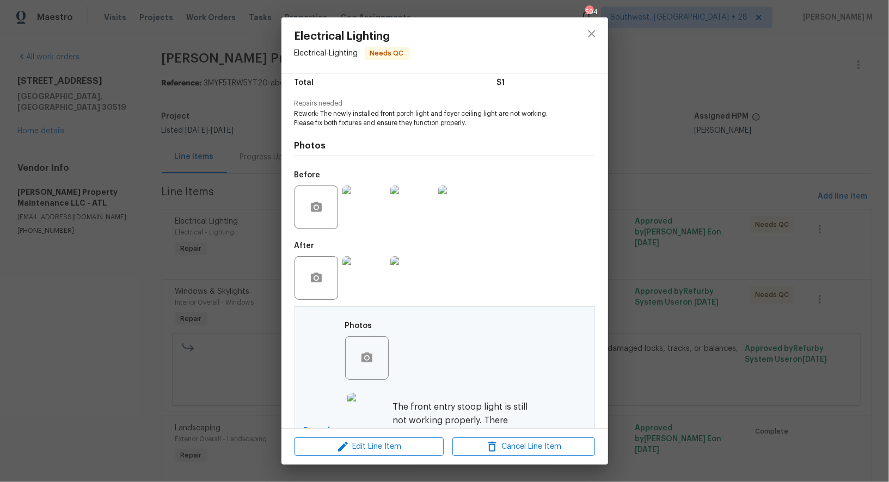
scroll to position [224, 0]
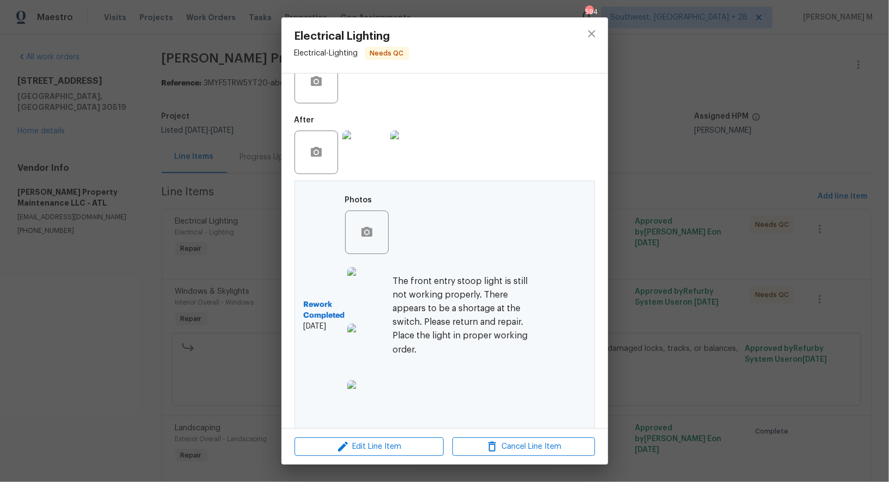
click at [362, 392] on img at bounding box center [369, 403] width 44 height 44
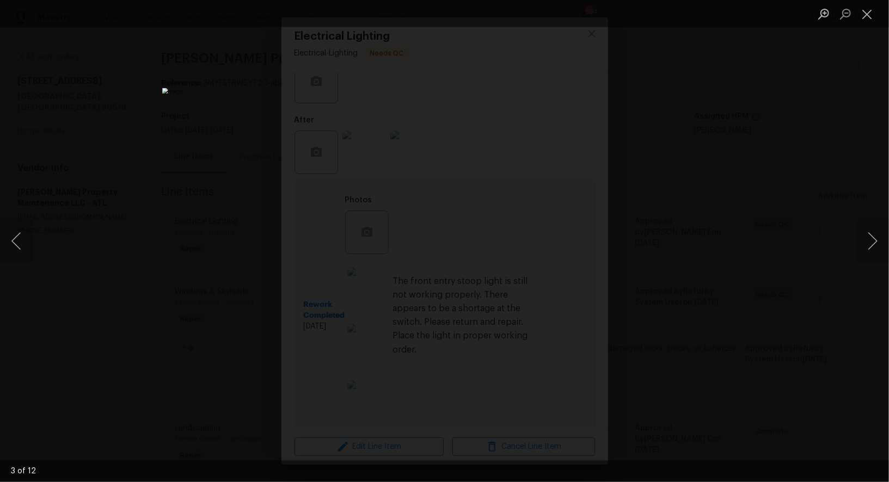
click at [853, 239] on div "Lightbox" at bounding box center [444, 241] width 889 height 482
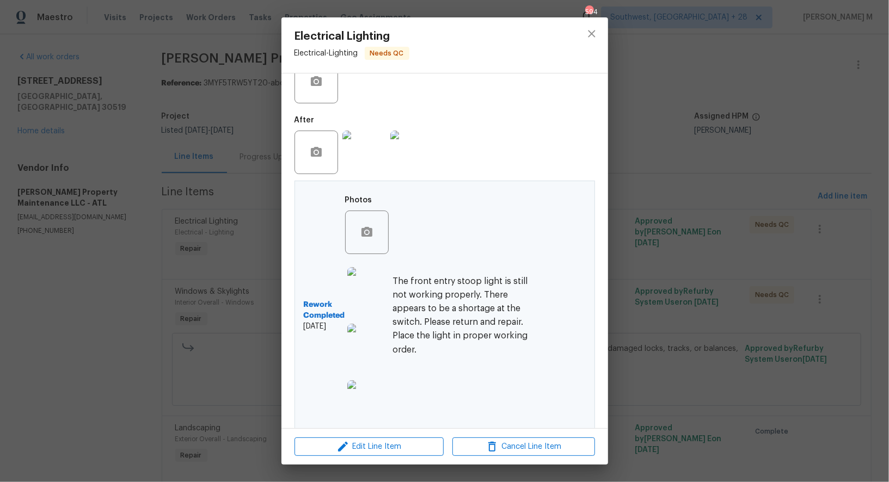
click at [394, 372] on div "Rework Completed 9/29/2025 Photos +9 The front entry stoop light is still not w…" at bounding box center [416, 316] width 225 height 252
click at [366, 381] on img at bounding box center [369, 403] width 44 height 44
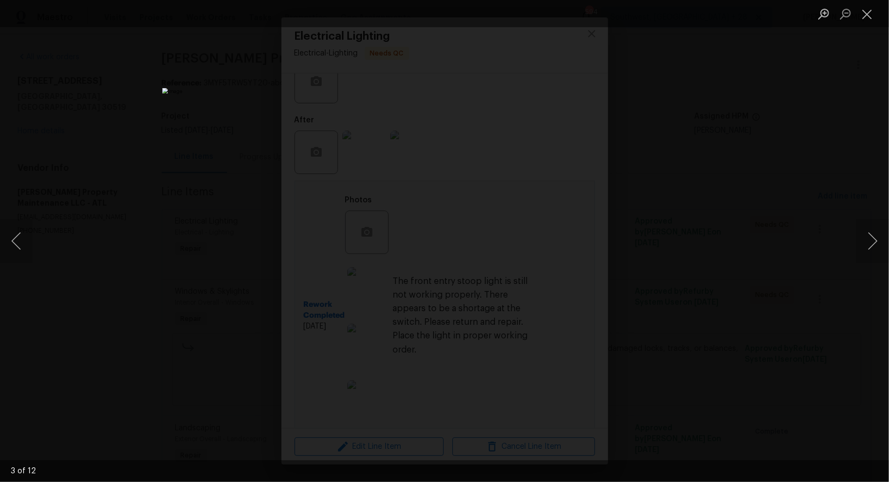
click at [782, 267] on div "Lightbox" at bounding box center [444, 241] width 889 height 482
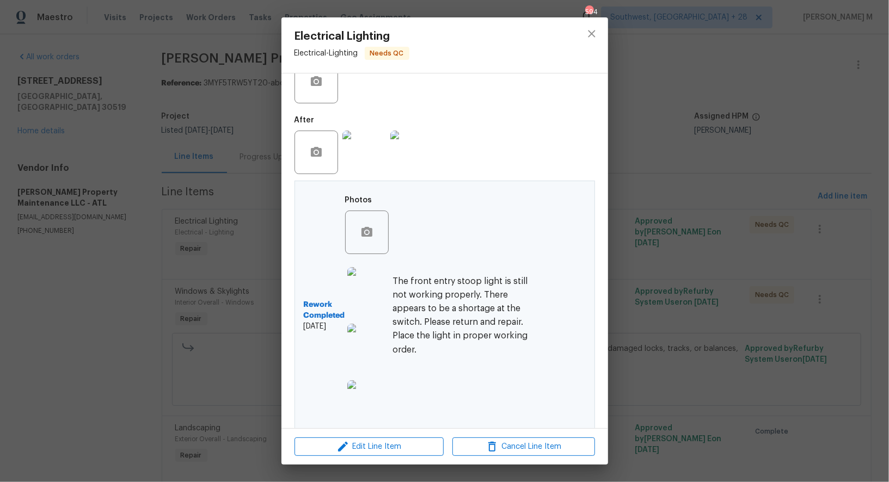
click at [712, 305] on div "Electrical Lighting Electrical - Lighting Needs QC Vendor Glen Property Mainten…" at bounding box center [444, 241] width 889 height 482
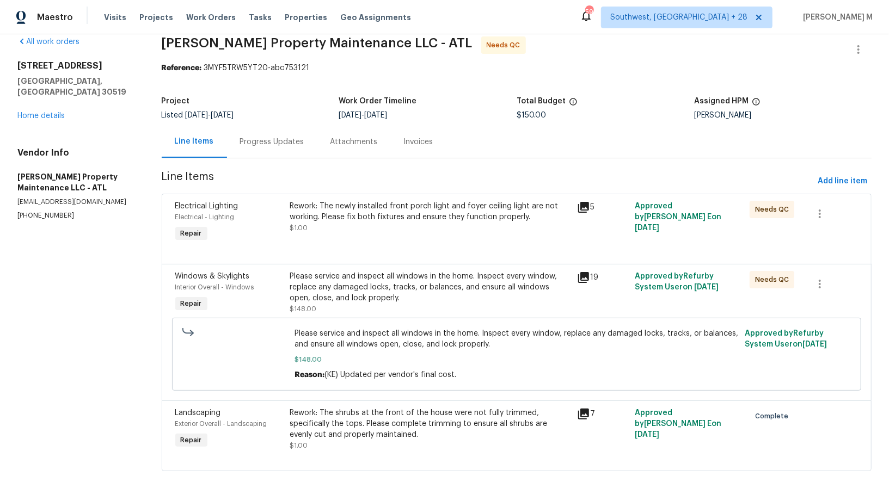
scroll to position [20, 0]
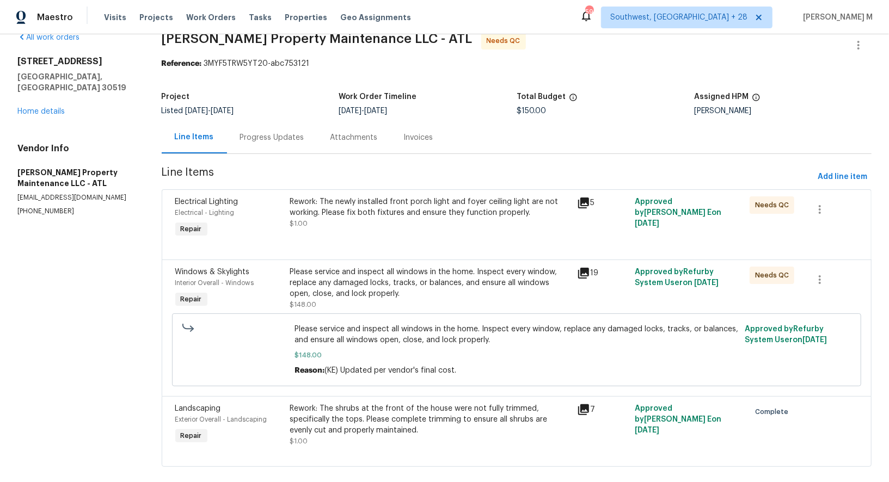
click at [399, 288] on div "Please service and inspect all windows in the home. Inspect every window, repla…" at bounding box center [430, 283] width 281 height 33
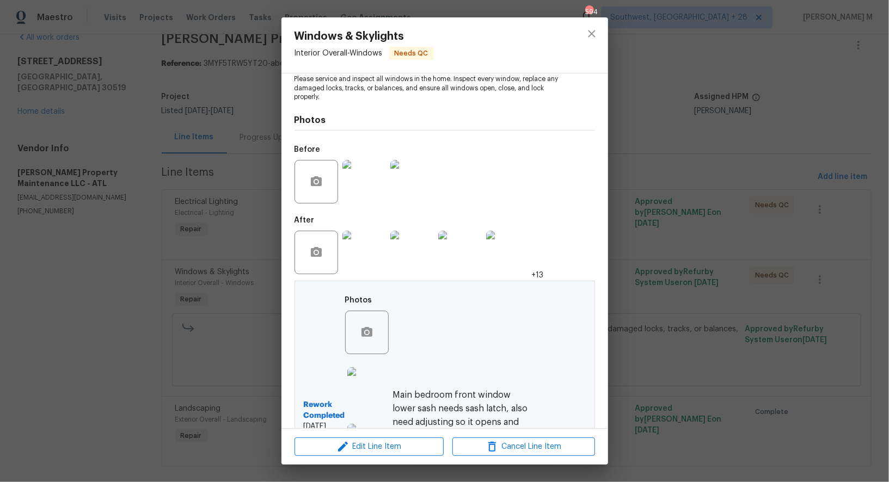
scroll to position [233, 0]
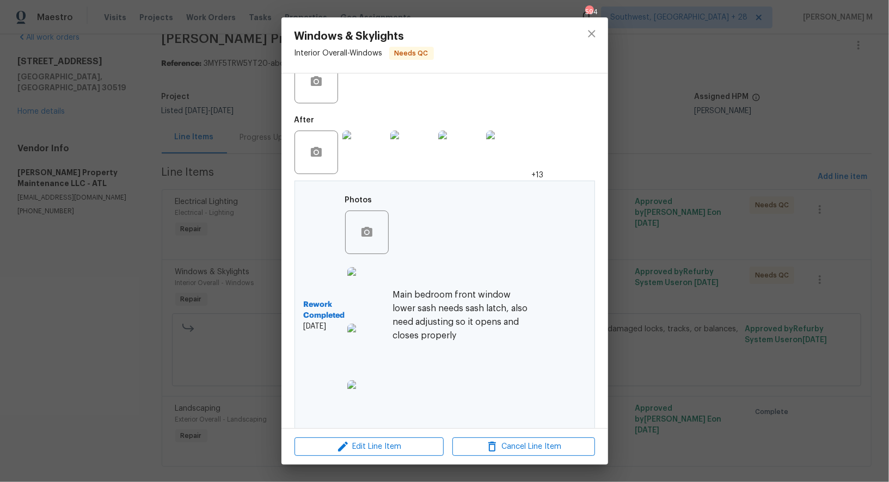
click at [627, 290] on div "Windows & Skylights Interior Overall - Windows Needs QC Vendor Glen Property Ma…" at bounding box center [444, 241] width 889 height 482
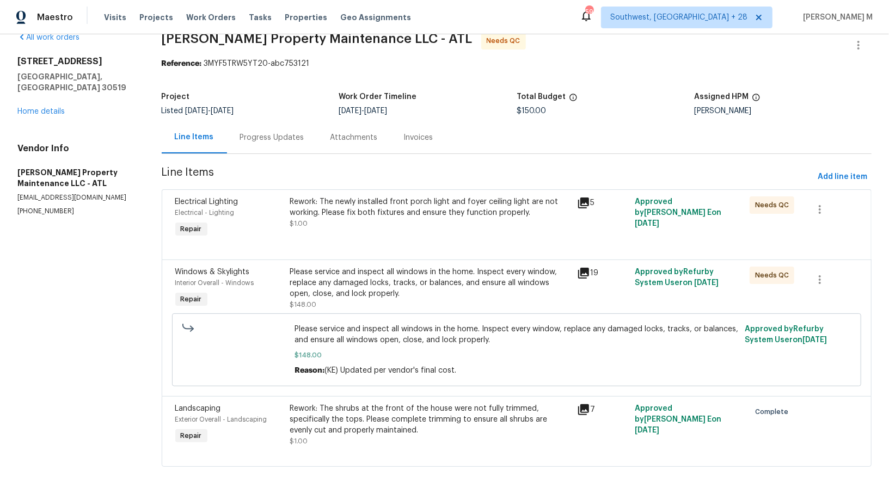
click at [431, 417] on div "Rework: The shrubs at the front of the house were not fully trimmed, specifical…" at bounding box center [430, 419] width 281 height 33
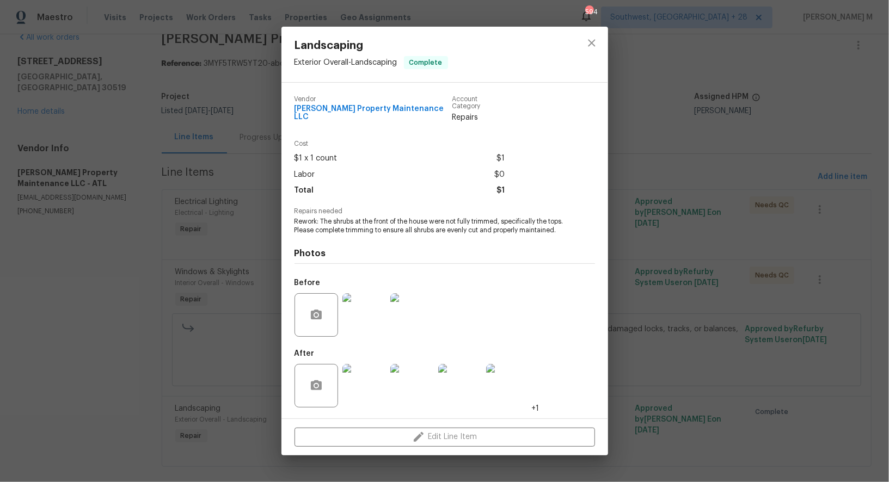
click at [375, 388] on img at bounding box center [365, 386] width 44 height 44
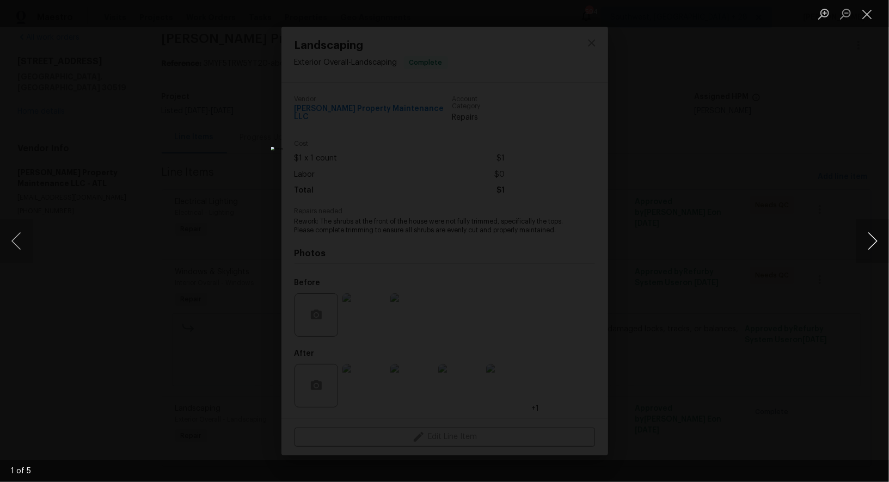
click at [868, 239] on button "Next image" at bounding box center [873, 241] width 33 height 44
click at [824, 152] on div "Lightbox" at bounding box center [444, 241] width 889 height 482
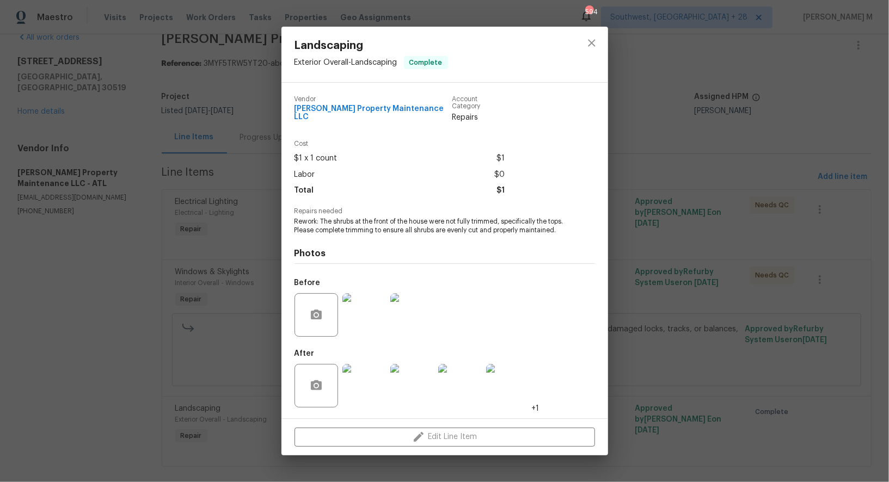
click at [369, 294] on img at bounding box center [365, 316] width 44 height 44
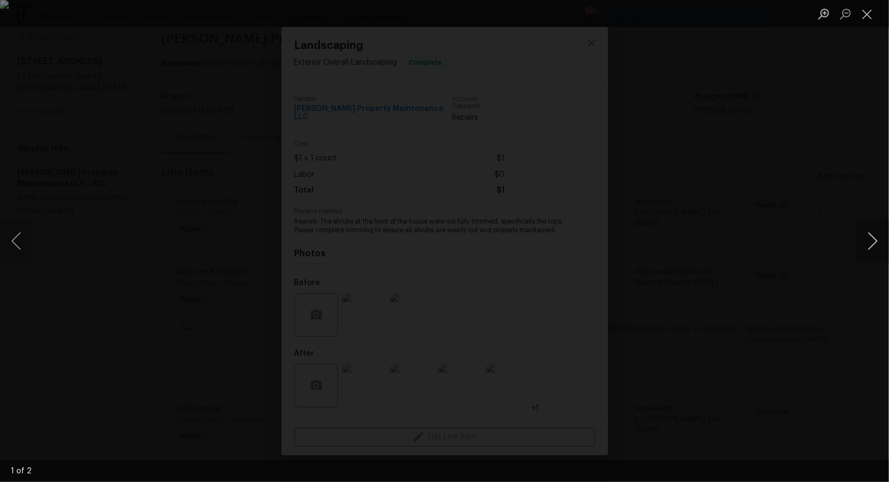
click at [882, 227] on button "Next image" at bounding box center [873, 241] width 33 height 44
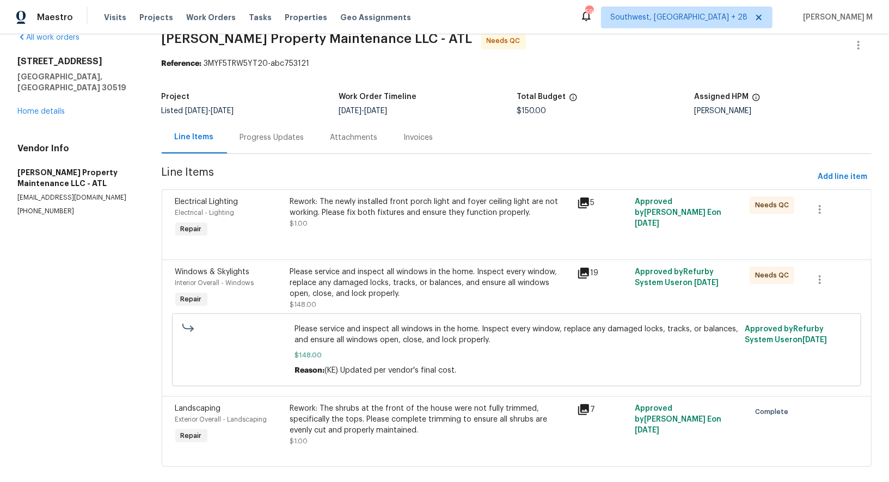
click at [404, 407] on div "Rework: The shrubs at the front of the house were not fully trimmed, specifical…" at bounding box center [430, 419] width 281 height 33
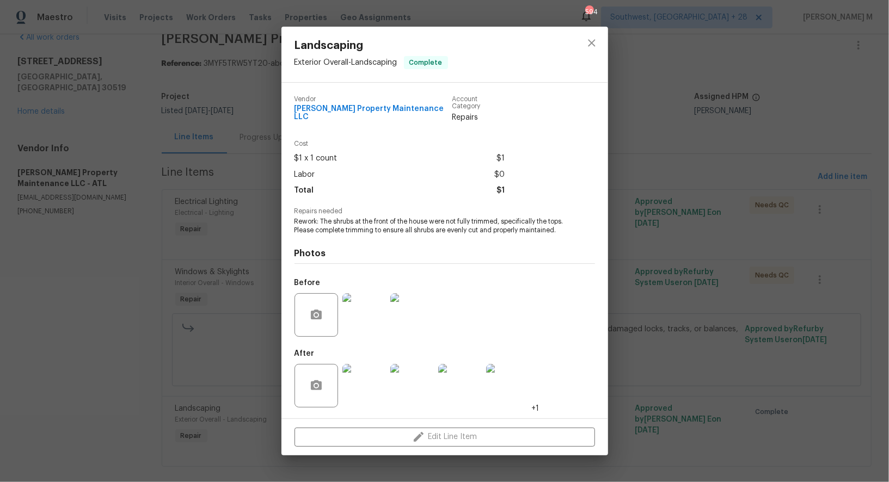
click at [372, 377] on img at bounding box center [365, 386] width 44 height 44
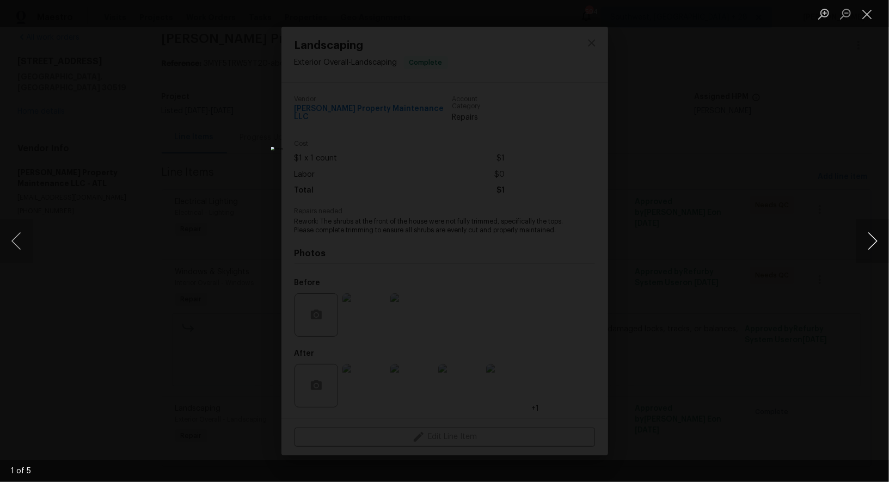
click at [871, 243] on button "Next image" at bounding box center [873, 241] width 33 height 44
click at [784, 187] on div "Lightbox" at bounding box center [444, 241] width 889 height 482
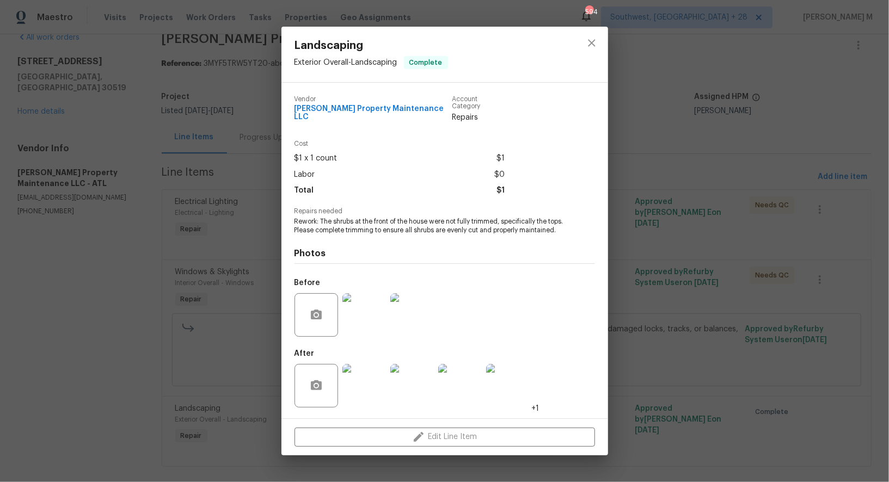
click at [759, 186] on div "Landscaping Exterior Overall - Landscaping Complete Vendor Glen Property Mainte…" at bounding box center [444, 241] width 889 height 482
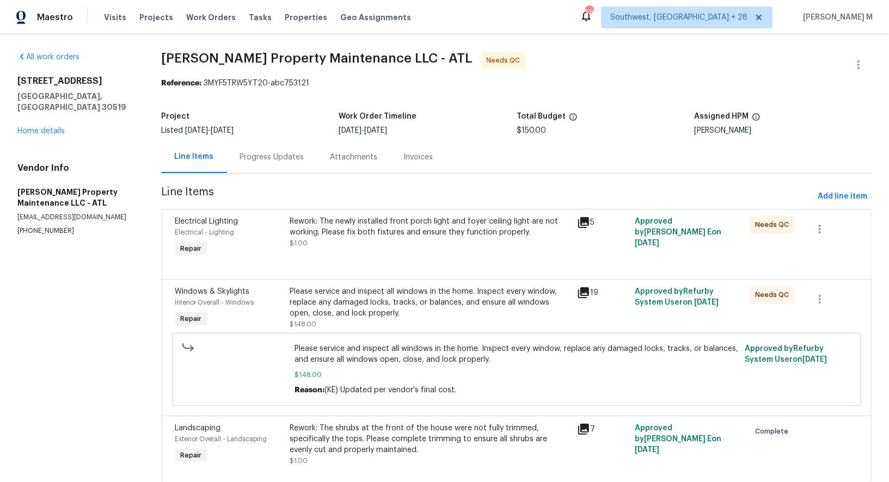
scroll to position [20, 0]
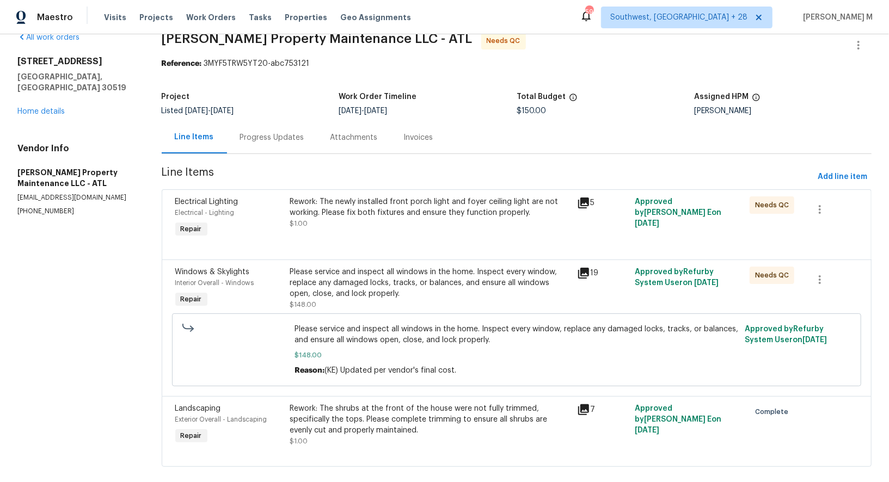
click at [461, 143] on div "Line Items Progress Updates Attachments Invoices" at bounding box center [517, 137] width 711 height 33
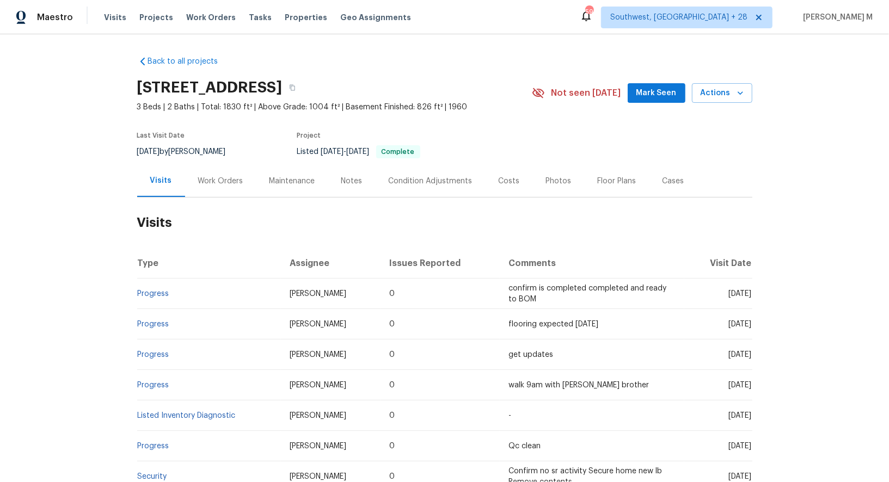
click at [210, 179] on div "Work Orders" at bounding box center [220, 181] width 45 height 11
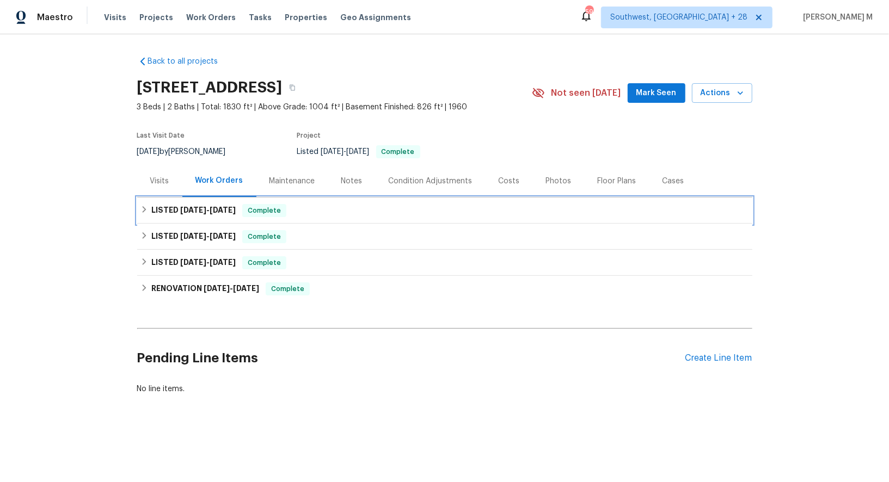
click at [188, 206] on span "[DATE]" at bounding box center [193, 210] width 26 height 8
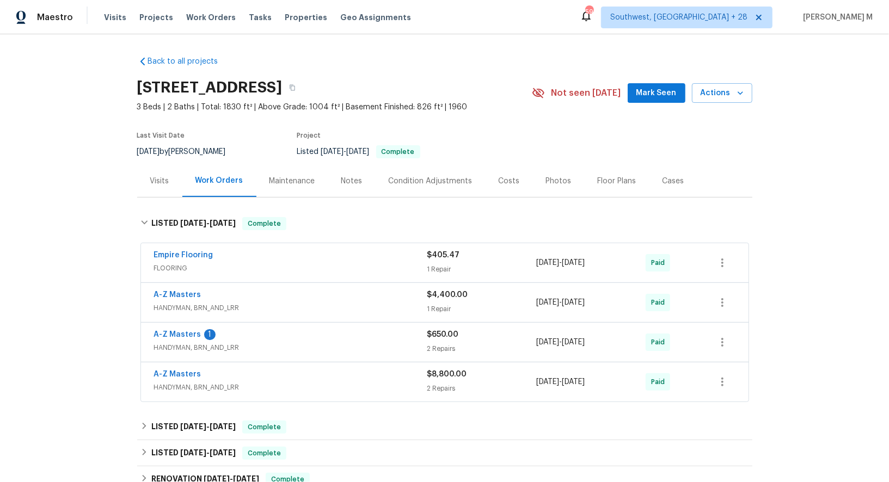
click at [180, 264] on span "FLOORING" at bounding box center [290, 268] width 273 height 11
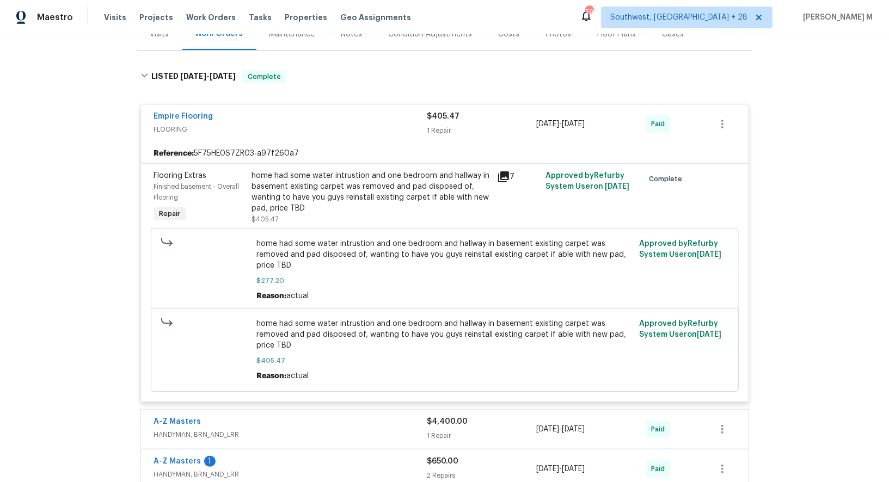
scroll to position [210, 0]
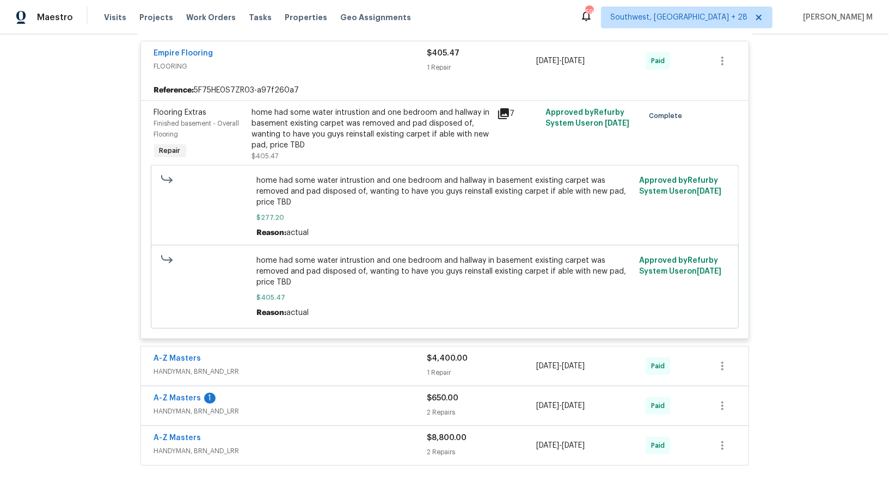
click at [169, 366] on span "HANDYMAN, BRN_AND_LRR" at bounding box center [290, 371] width 273 height 11
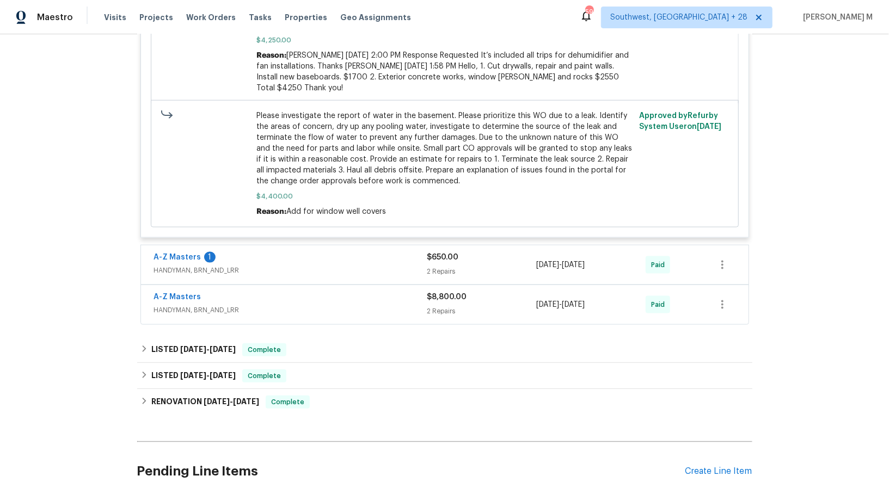
scroll to position [813, 0]
click at [191, 266] on span "HANDYMAN, BRN_AND_LRR" at bounding box center [290, 271] width 273 height 11
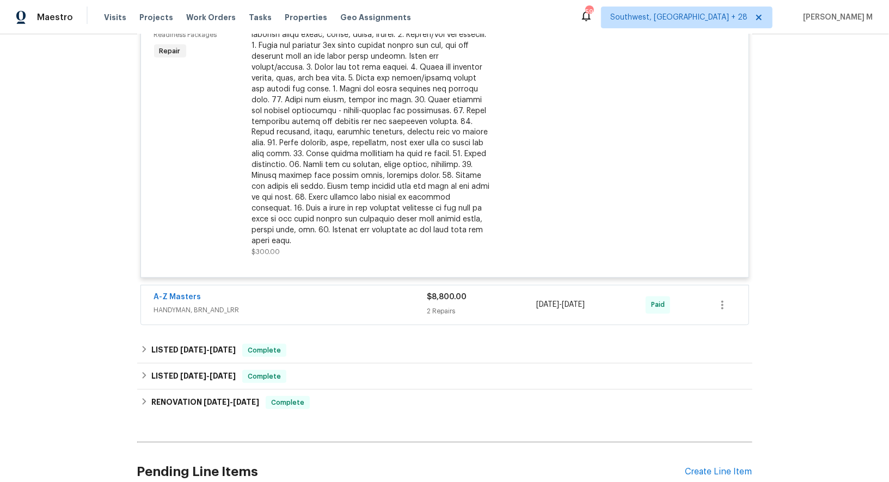
scroll to position [1265, 0]
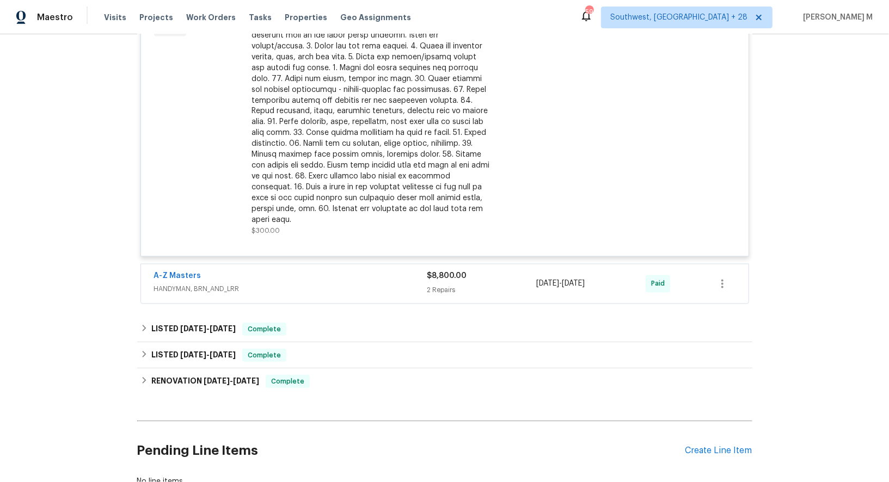
click at [176, 284] on span "HANDYMAN, BRN_AND_LRR" at bounding box center [290, 289] width 273 height 11
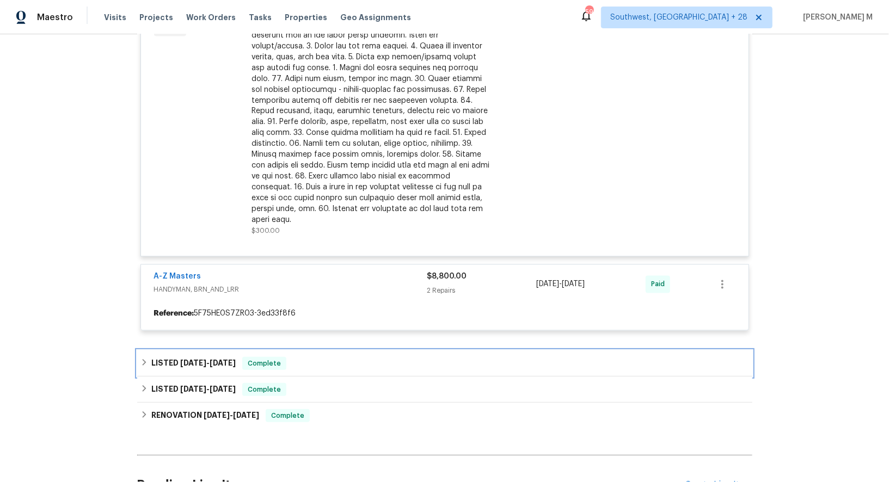
click at [181, 359] on span "5/23/25" at bounding box center [193, 363] width 26 height 8
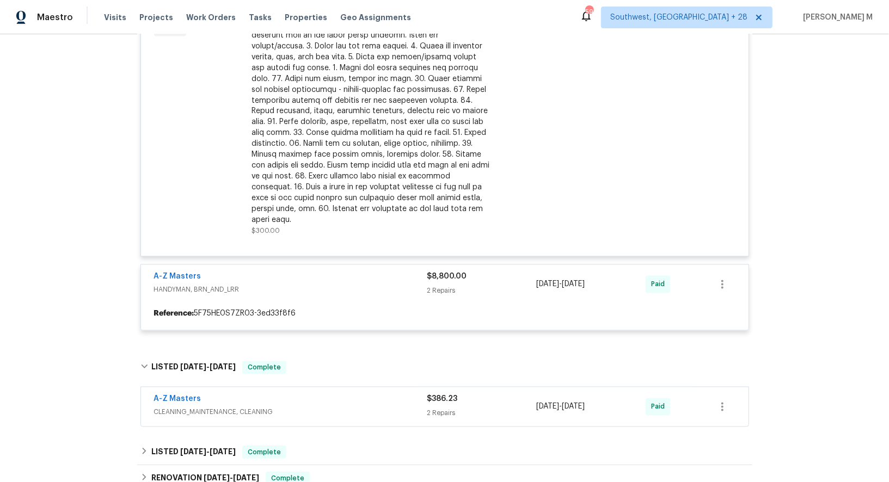
click at [188, 407] on span "CLEANING_MAINTENANCE, CLEANING" at bounding box center [290, 412] width 273 height 11
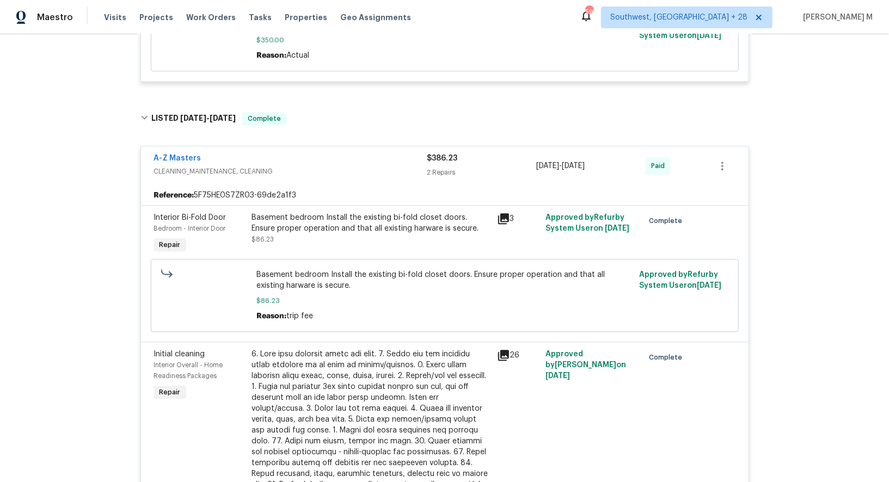
scroll to position [2032, 0]
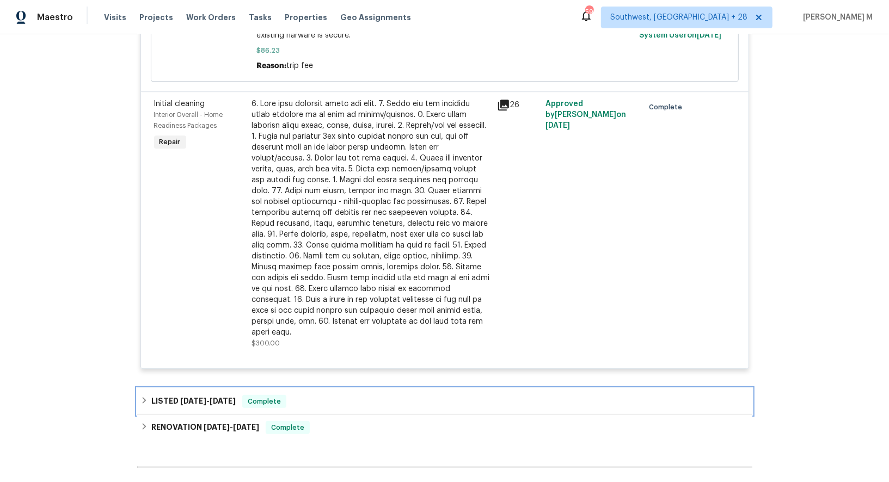
click at [201, 395] on h6 "LISTED 2/25/25 - 3/26/25" at bounding box center [193, 401] width 84 height 13
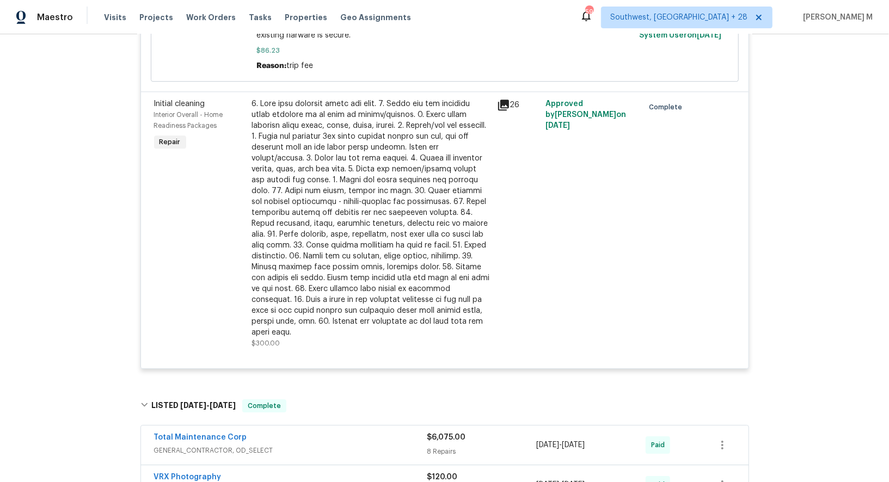
click at [199, 445] on span "GENERAL_CONTRACTOR, OD_SELECT" at bounding box center [290, 450] width 273 height 11
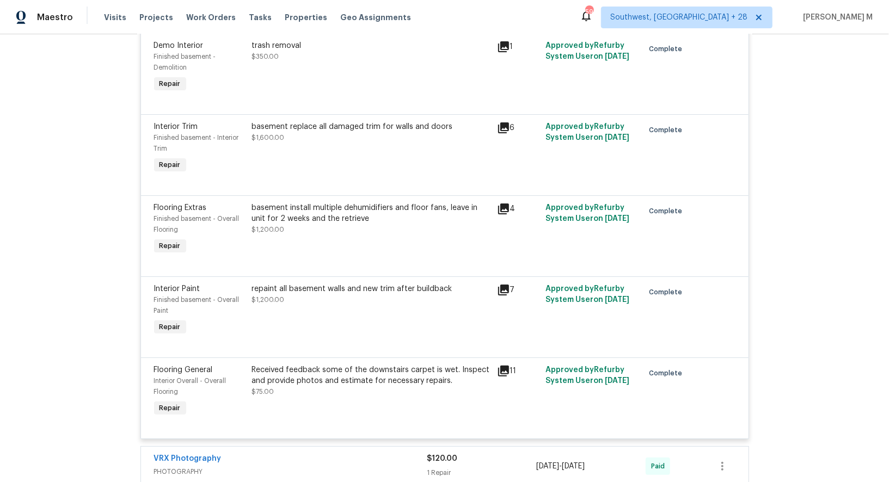
scroll to position [2847, 0]
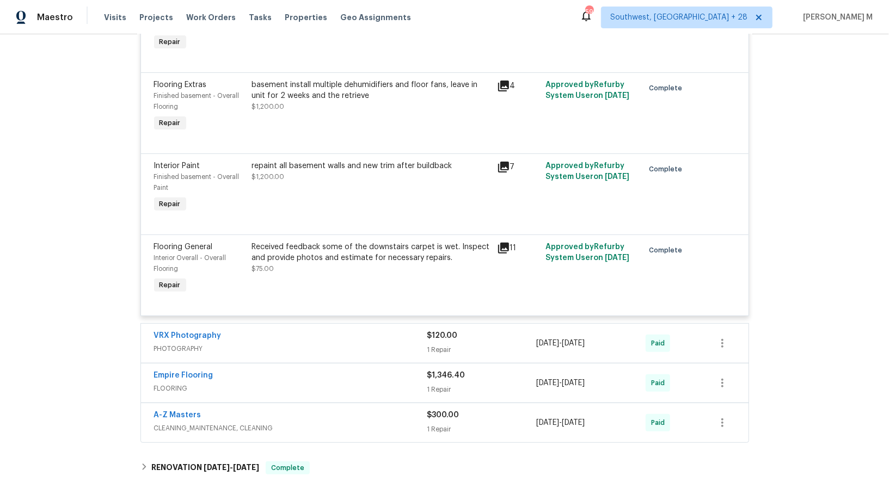
click at [188, 344] on span "PHOTOGRAPHY" at bounding box center [290, 349] width 273 height 11
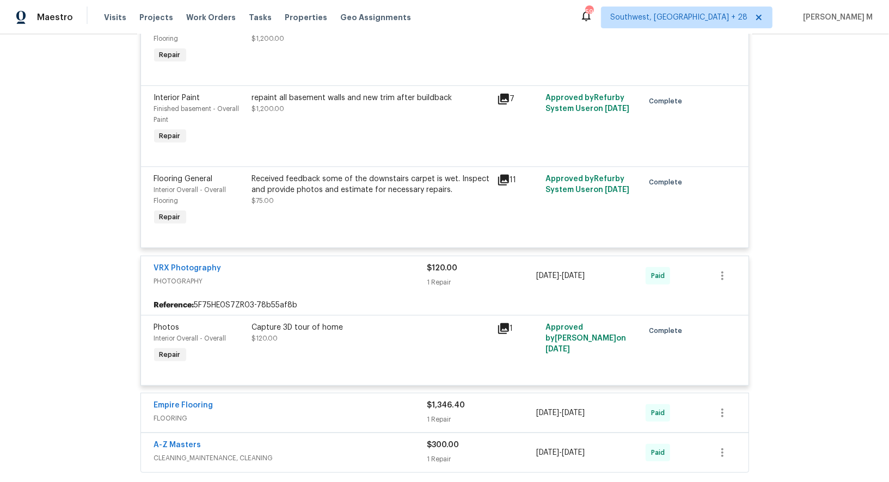
scroll to position [2921, 0]
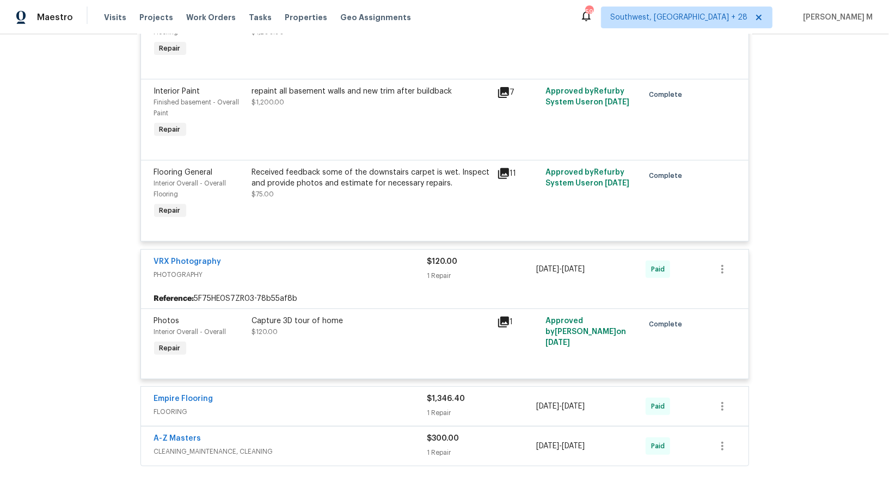
click at [184, 407] on span "FLOORING" at bounding box center [290, 412] width 273 height 11
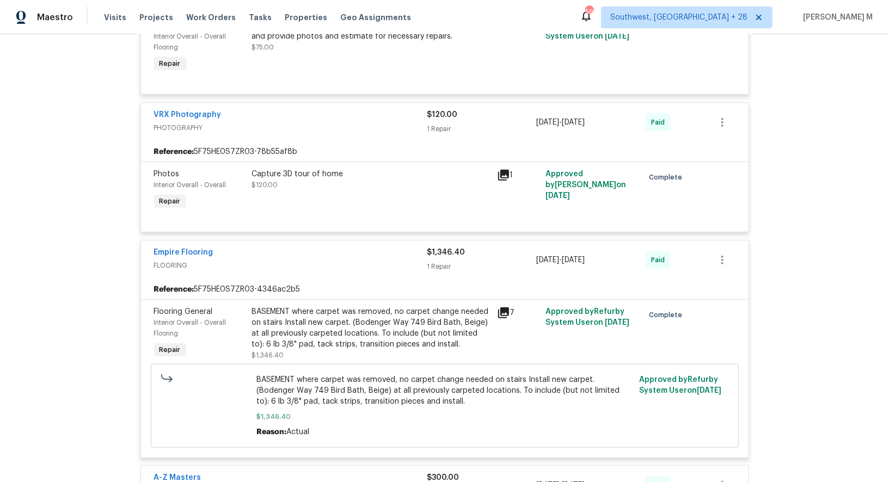
scroll to position [3085, 0]
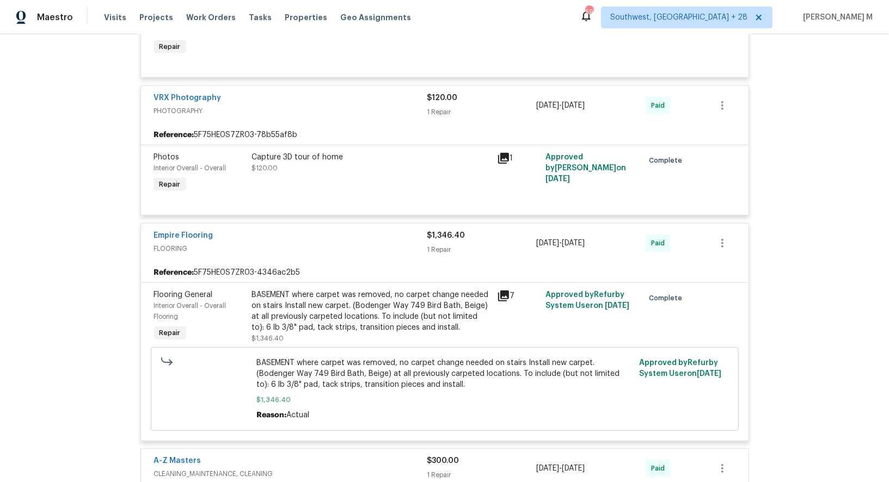
click at [196, 469] on span "CLEANING_MAINTENANCE, CLEANING" at bounding box center [290, 474] width 273 height 11
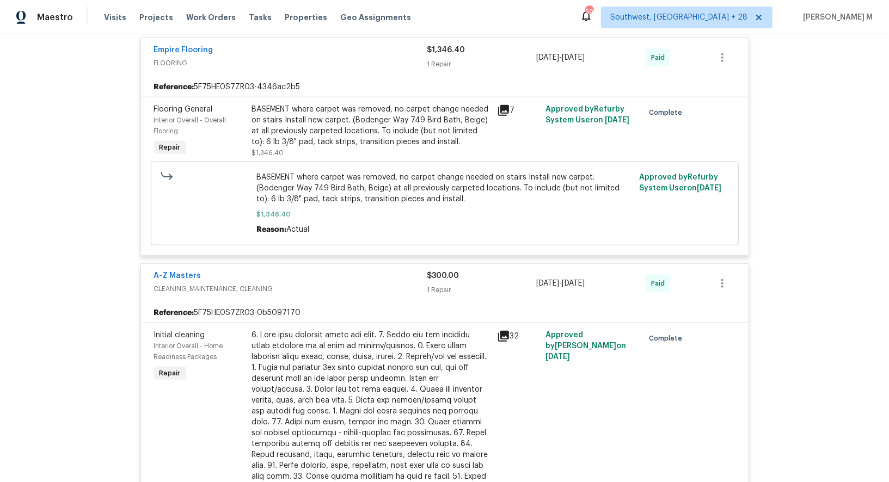
scroll to position [3407, 0]
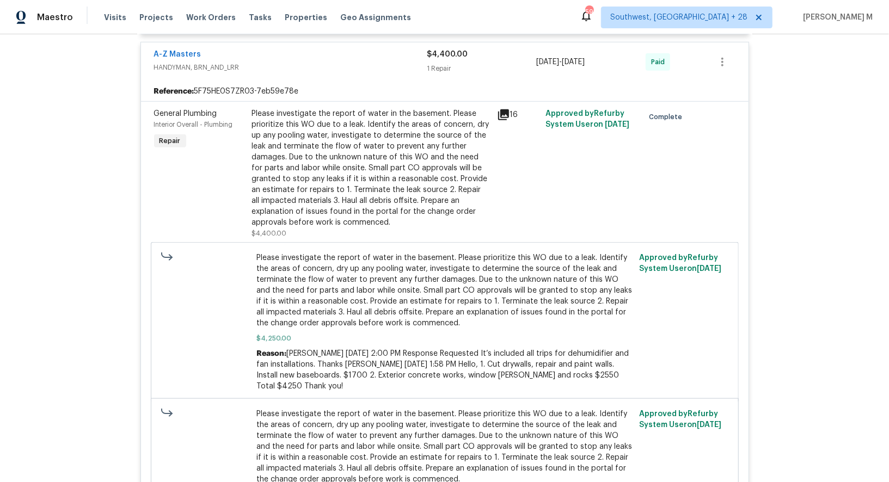
scroll to position [0, 0]
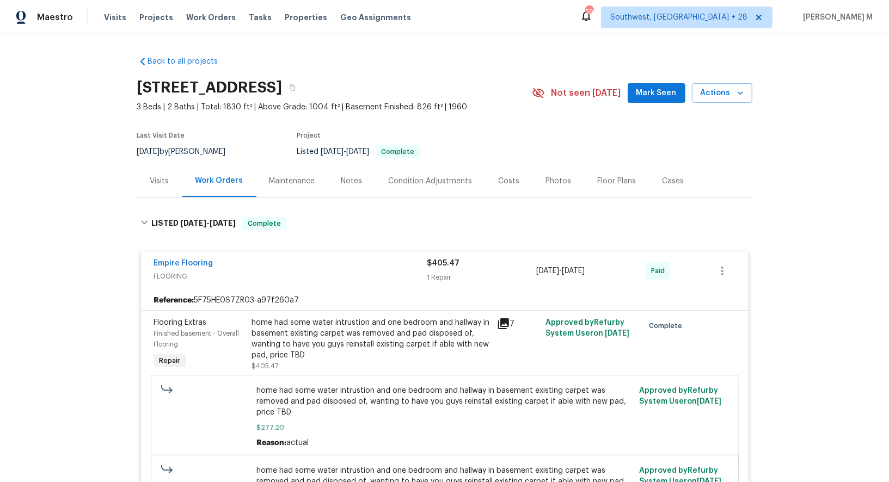
click at [335, 192] on div "Notes" at bounding box center [351, 181] width 47 height 32
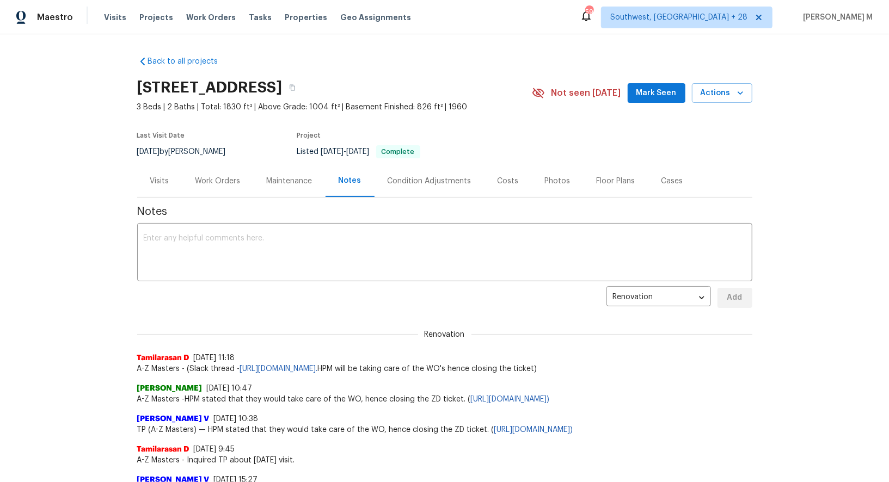
click at [274, 179] on div "Maintenance" at bounding box center [290, 181] width 46 height 11
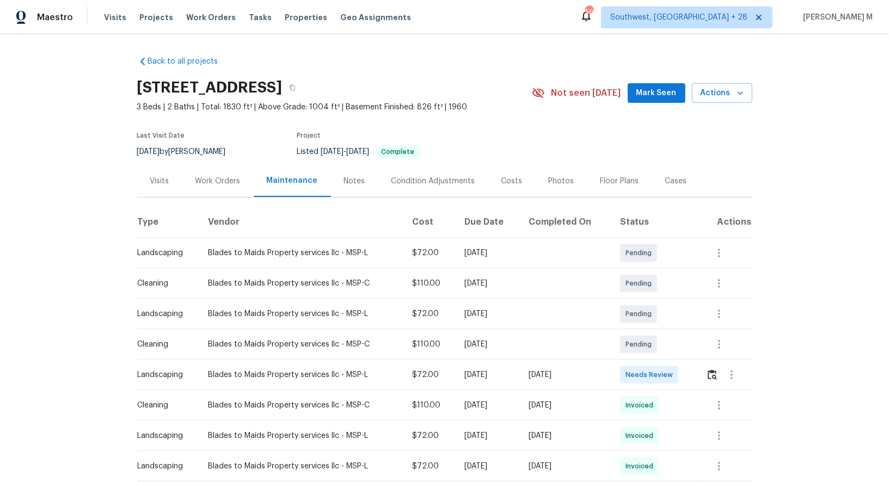
click at [200, 176] on div "Work Orders" at bounding box center [217, 181] width 45 height 11
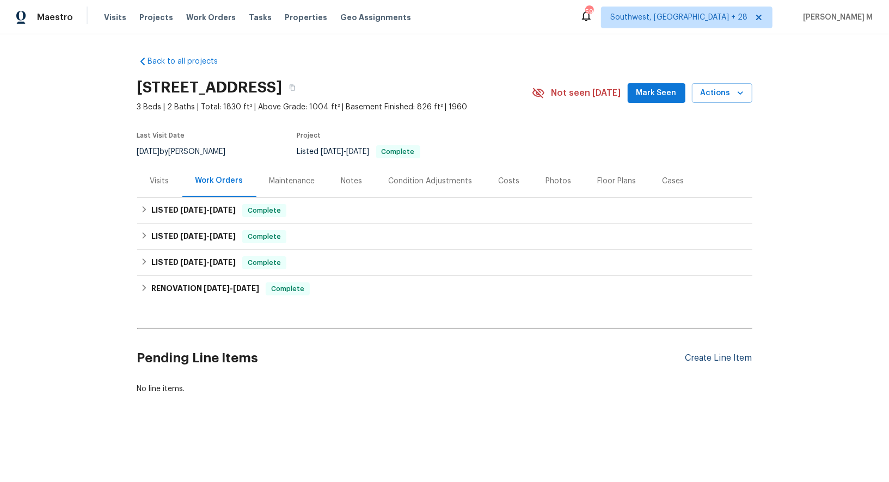
click at [732, 353] on div "Create Line Item" at bounding box center [719, 358] width 67 height 10
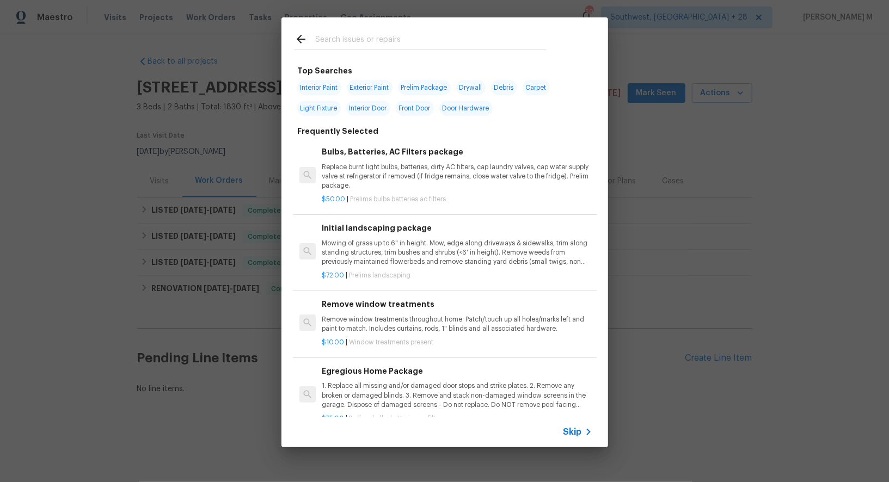
click at [577, 443] on div "Skip" at bounding box center [445, 432] width 327 height 30
click at [577, 438] on span "Skip" at bounding box center [573, 432] width 19 height 11
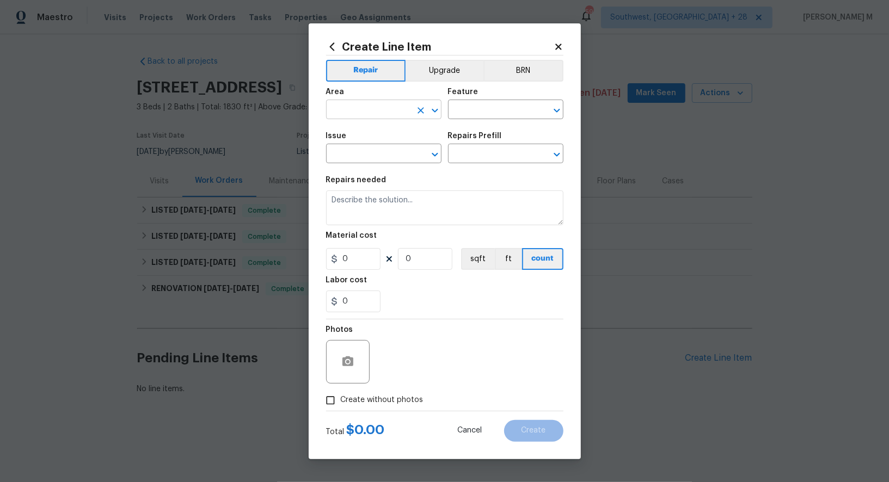
click at [376, 112] on input "text" at bounding box center [368, 110] width 85 height 17
click at [362, 147] on li "Interior Addition" at bounding box center [383, 140] width 117 height 18
type input "Interior Addition"
click at [423, 113] on icon "Clear" at bounding box center [420, 110] width 11 height 11
click at [415, 150] on li "Interior Overall" at bounding box center [383, 158] width 117 height 18
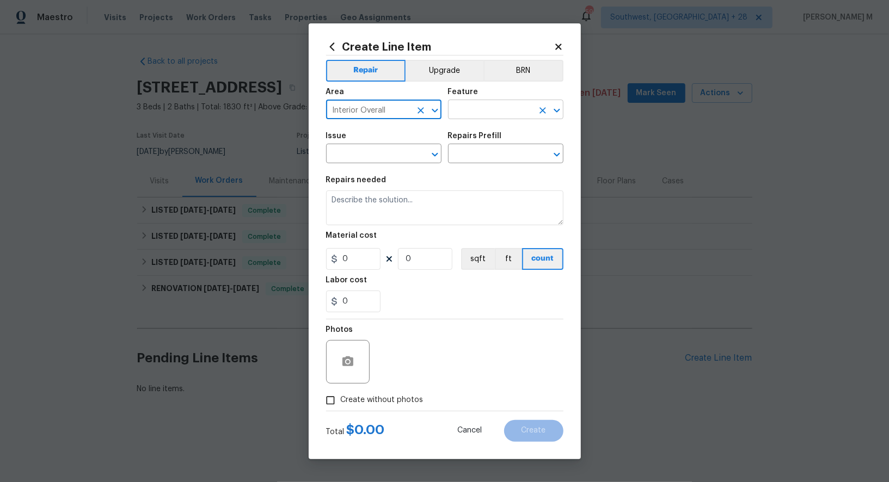
type input "Interior Overall"
click at [487, 116] on input "text" at bounding box center [490, 110] width 85 height 17
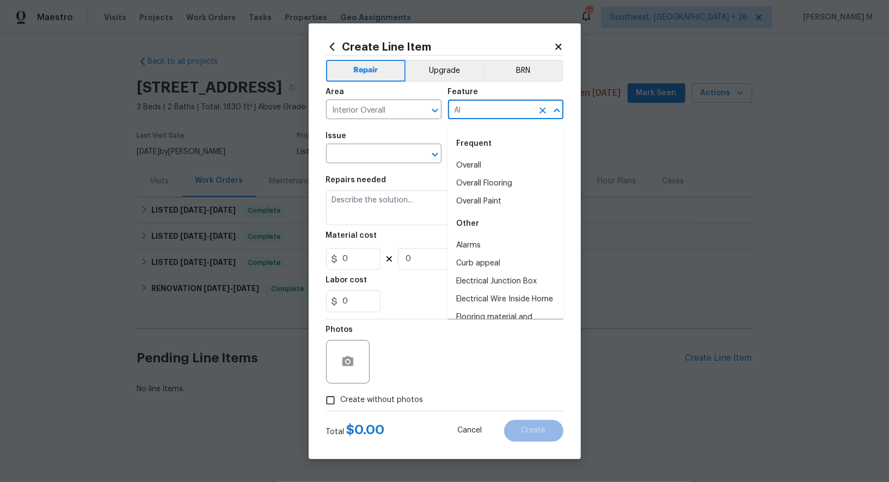
type input "A"
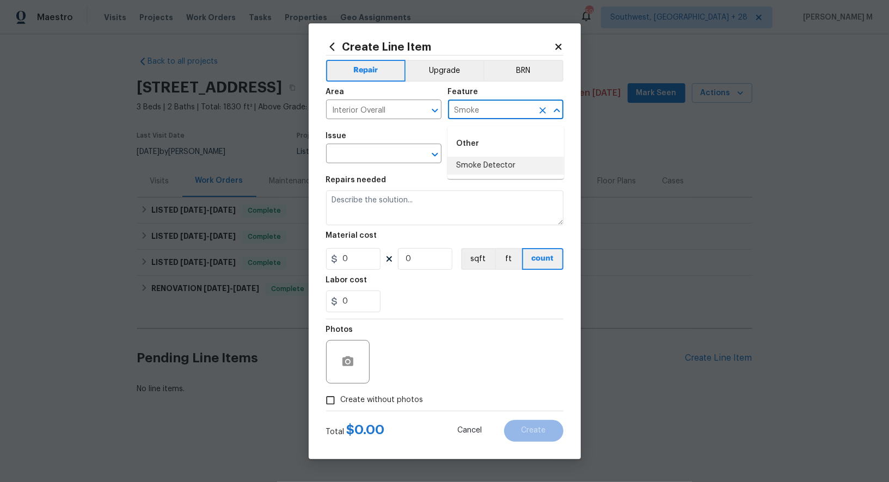
click at [487, 173] on li "Smoke Detector" at bounding box center [506, 166] width 117 height 18
type input "Smoke Detector"
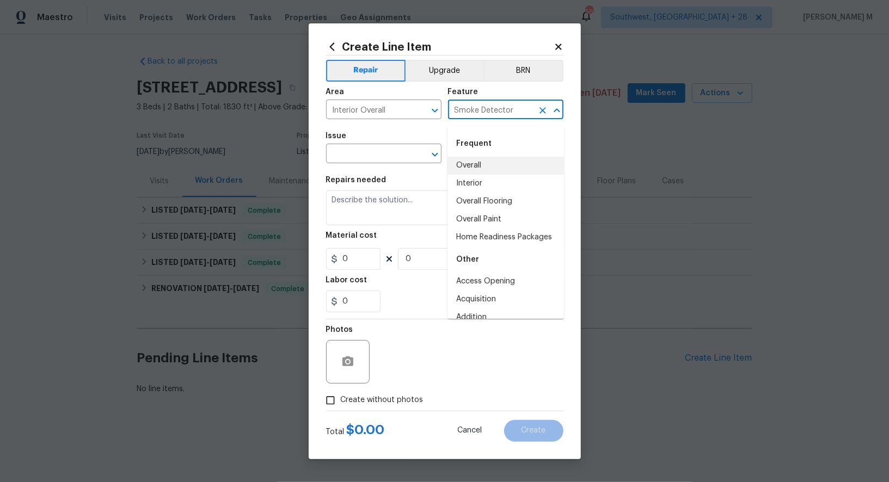
click at [498, 114] on input "Smoke Detector" at bounding box center [490, 110] width 85 height 17
click at [361, 151] on input "text" at bounding box center [368, 154] width 85 height 17
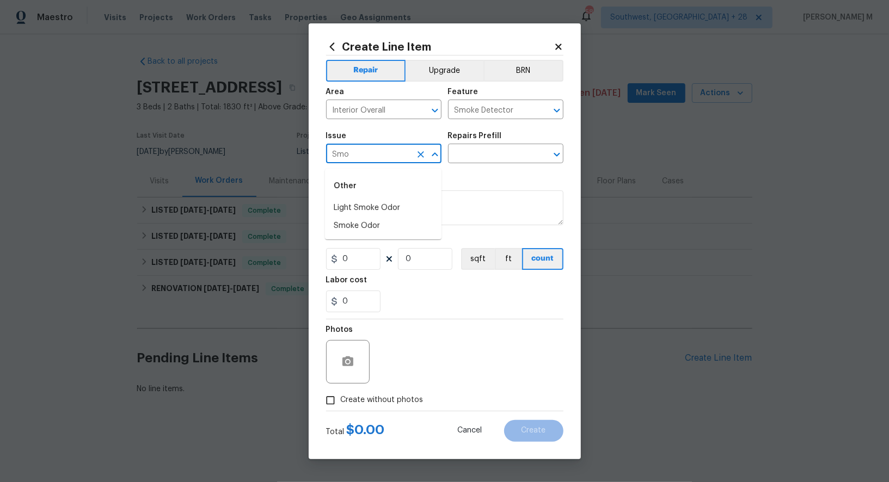
type input "Smok"
click at [351, 207] on li "Electrical" at bounding box center [383, 208] width 117 height 18
type input "Electrical"
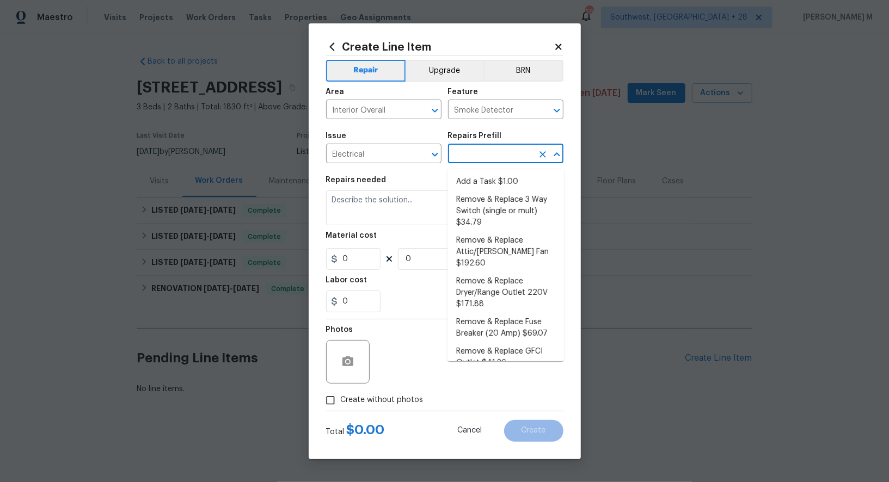
click at [482, 156] on input "text" at bounding box center [490, 154] width 85 height 17
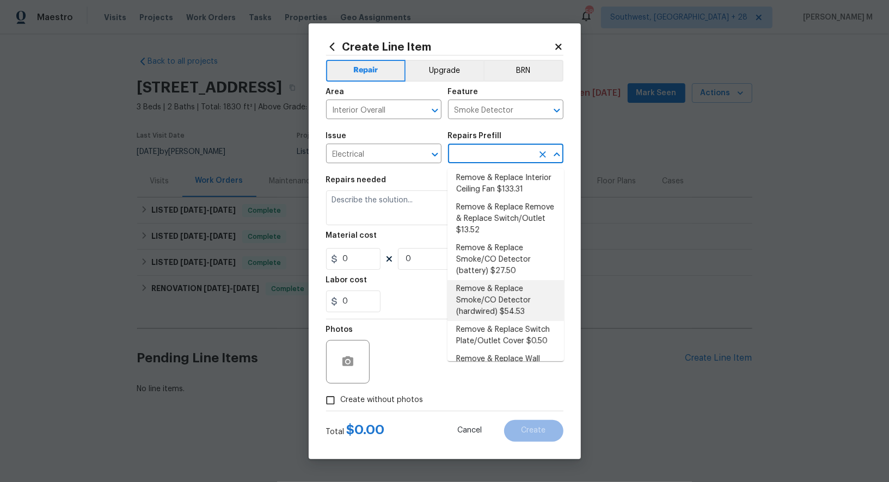
scroll to position [199, 0]
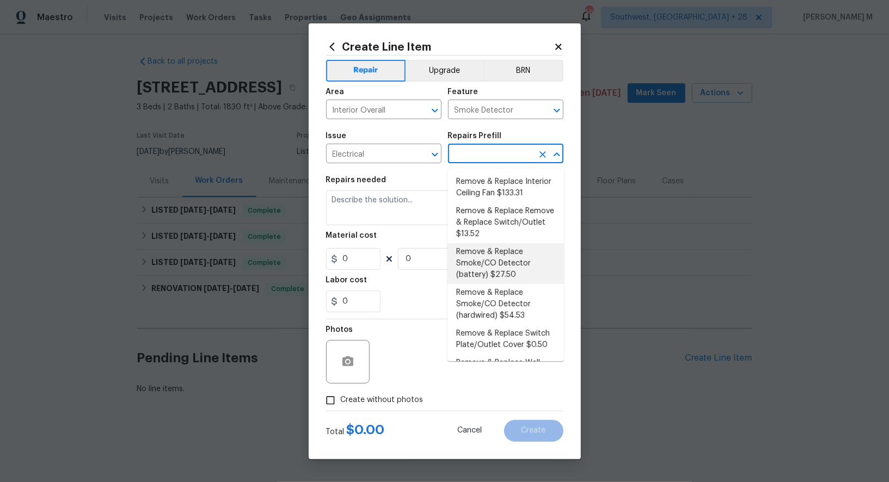
click at [496, 243] on li "Remove & Replace Smoke/CO Detector (battery) $27.50" at bounding box center [506, 263] width 117 height 41
type input "Remove & Replace Smoke/CO Detector (battery) $27.50"
type textarea "Remove the existing smoke/CO detector (battery) and replace with new. Ensure th…"
type input "27.5"
type input "1"
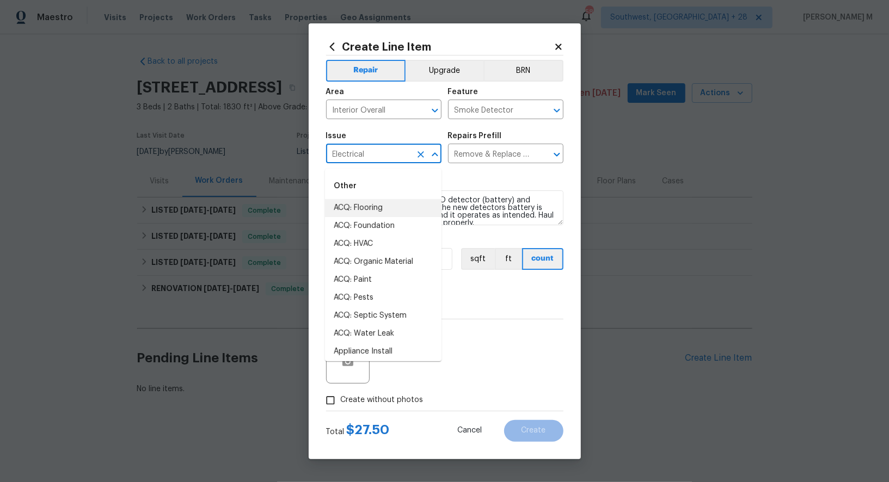
click at [356, 155] on input "Electrical" at bounding box center [368, 154] width 85 height 17
click at [502, 206] on textarea "Remove the existing smoke/CO detector (battery) and replace with new. Ensure th…" at bounding box center [444, 208] width 237 height 35
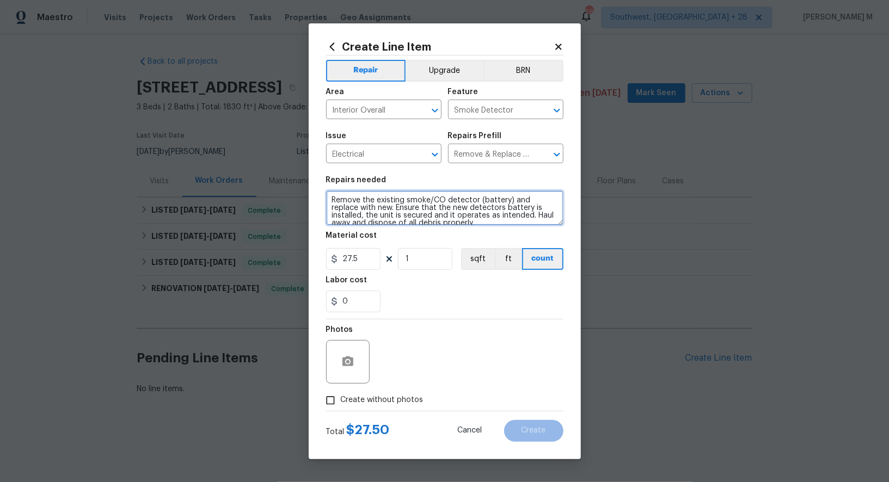
click at [502, 206] on textarea "Remove the existing smoke/CO detector (battery) and replace with new. Ensure th…" at bounding box center [444, 208] width 237 height 35
click at [481, 156] on input "Remove & Replace Smoke/CO Detector (battery) $27.50" at bounding box center [490, 154] width 85 height 17
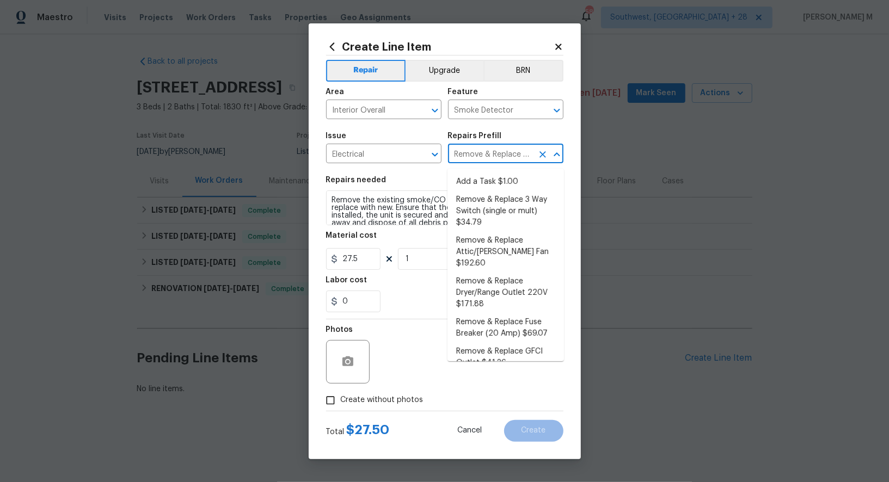
click at [481, 156] on input "Remove & Replace Smoke/CO Detector (battery) $27.50" at bounding box center [490, 154] width 85 height 17
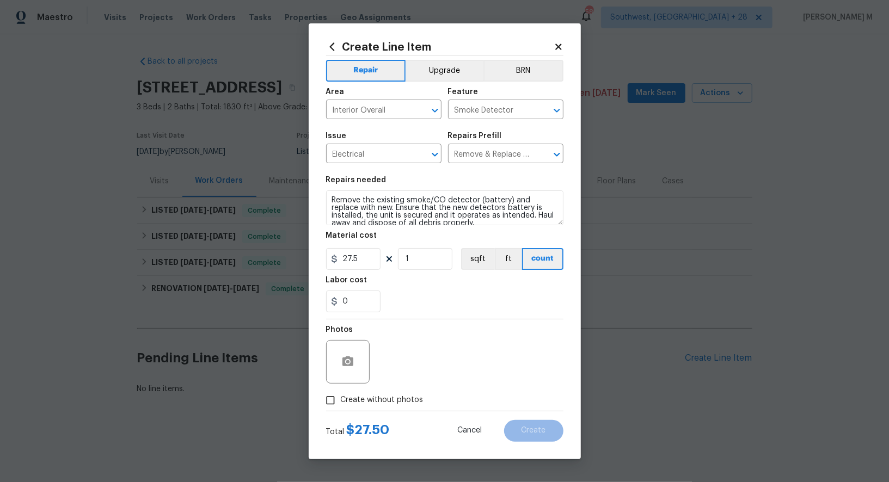
click at [397, 247] on figure "Material cost 27.5 1 sqft ft count" at bounding box center [444, 251] width 237 height 38
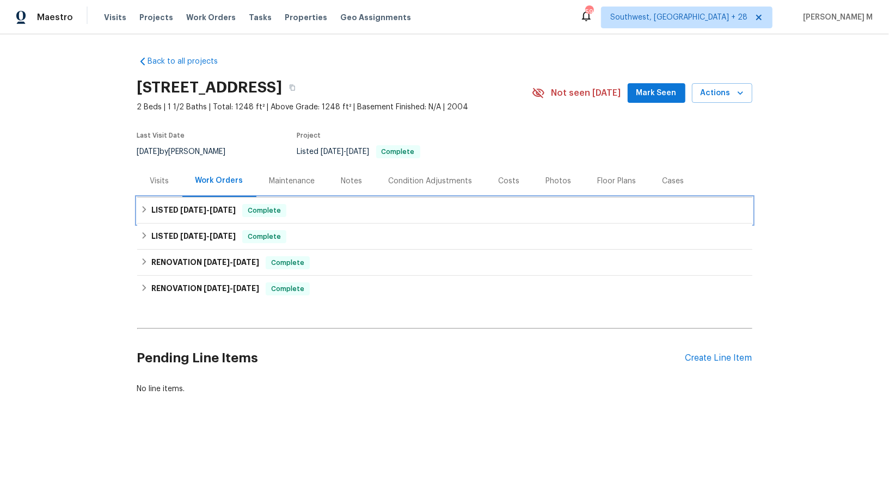
click at [194, 198] on div "LISTED [DATE] - [DATE] Complete" at bounding box center [444, 211] width 615 height 26
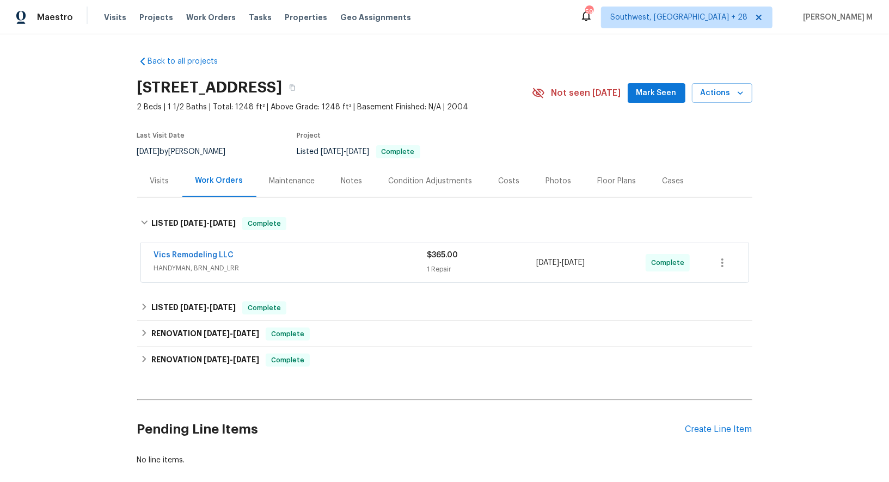
click at [180, 263] on span "HANDYMAN, BRN_AND_LRR" at bounding box center [290, 268] width 273 height 11
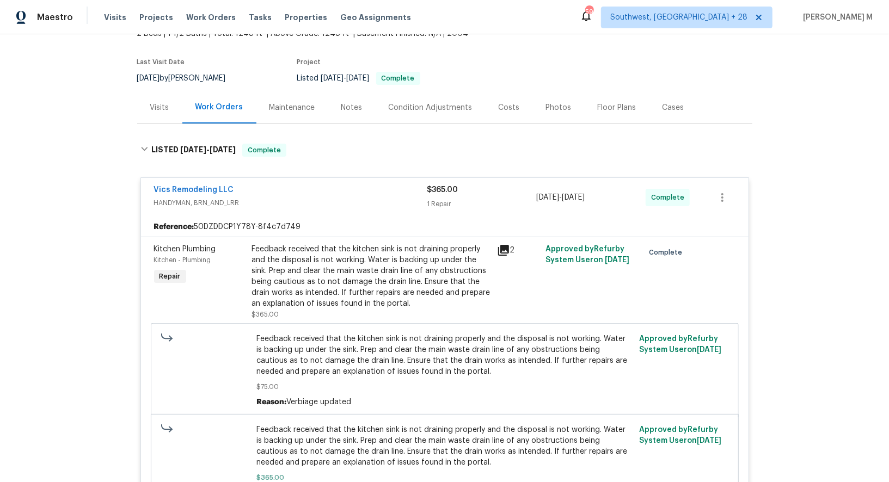
scroll to position [76, 0]
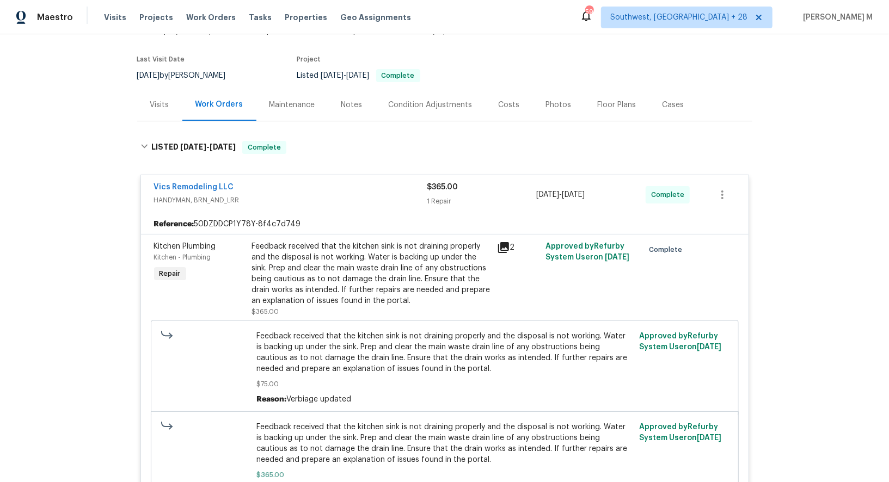
click at [422, 259] on div "Feedback received that the kitchen sink is not draining properly and the dispos…" at bounding box center [371, 273] width 239 height 65
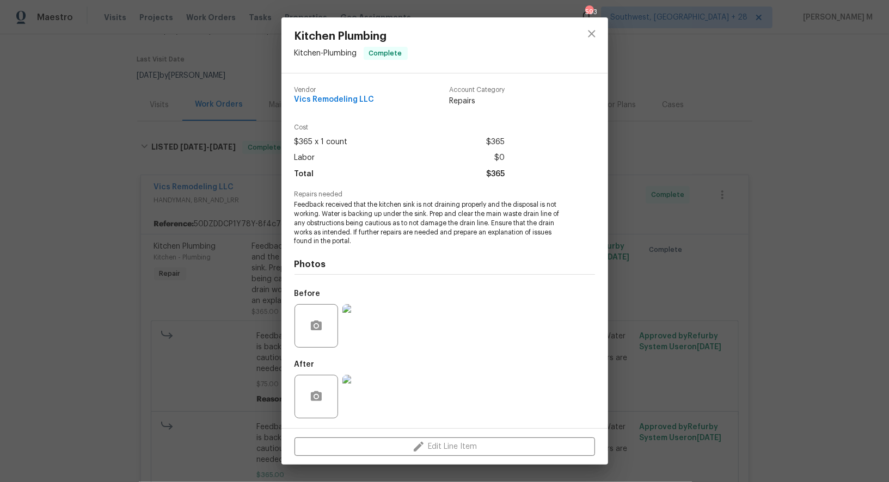
click at [702, 297] on div "Kitchen Plumbing Kitchen - Plumbing Complete Vendor Vics Remodeling LLC Account…" at bounding box center [444, 241] width 889 height 482
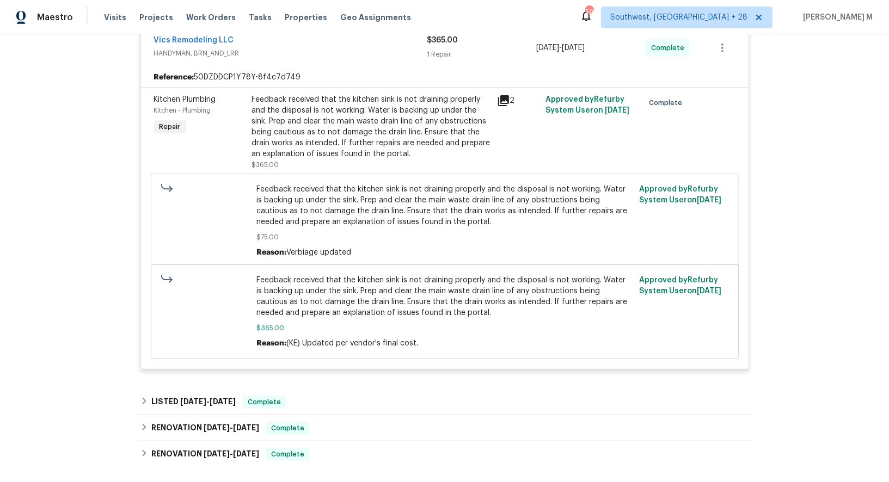
scroll to position [224, 0]
click at [212, 398] on span "[DATE]" at bounding box center [223, 402] width 26 height 8
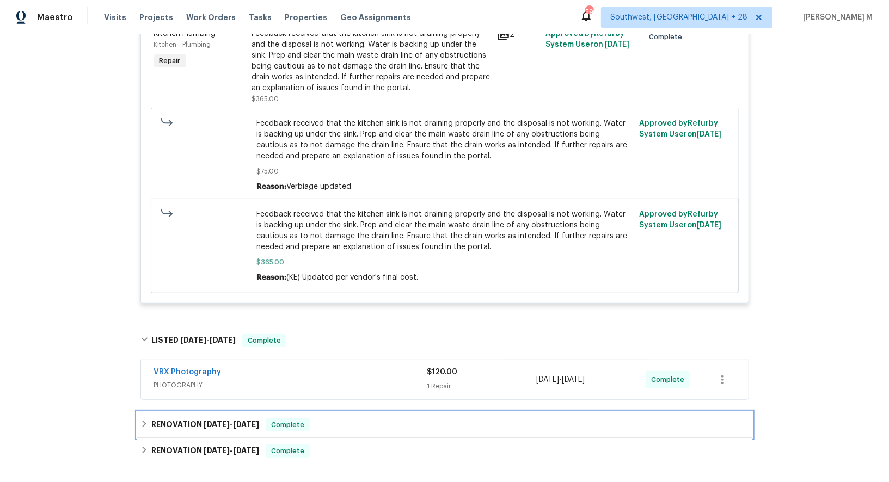
click at [208, 421] on span "[DATE]" at bounding box center [217, 425] width 26 height 8
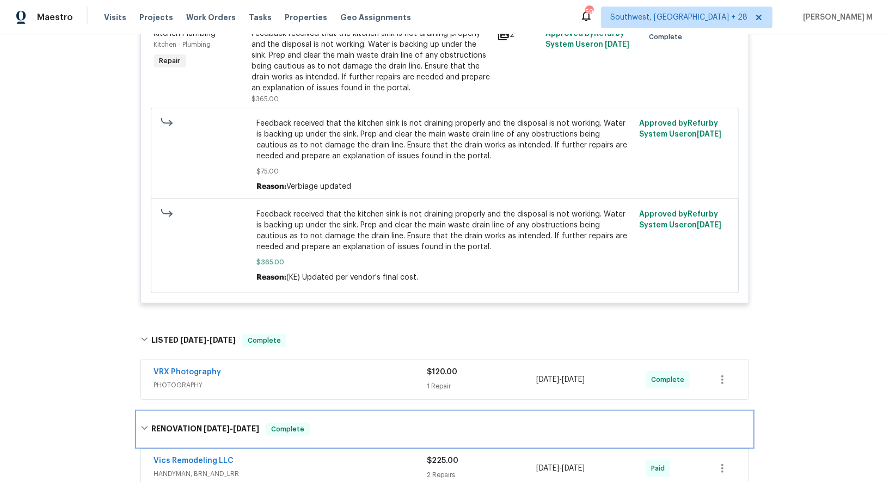
scroll to position [399, 0]
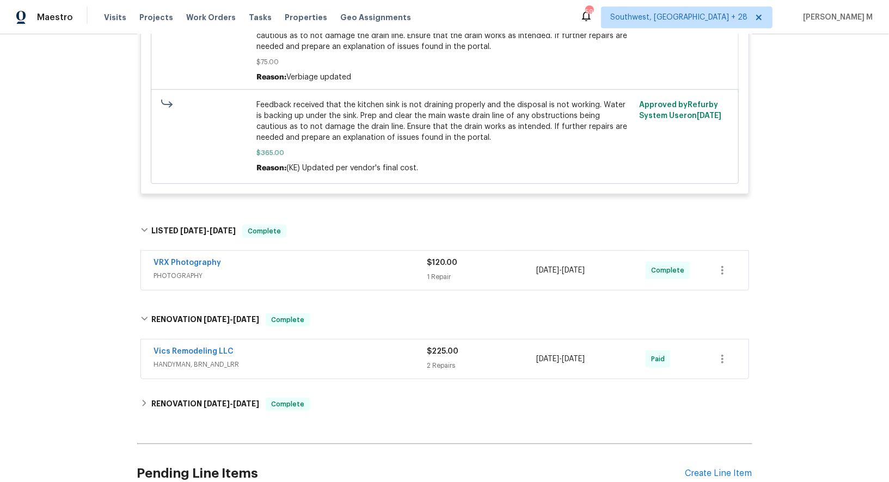
click at [193, 359] on span "HANDYMAN, BRN_AND_LRR" at bounding box center [290, 364] width 273 height 11
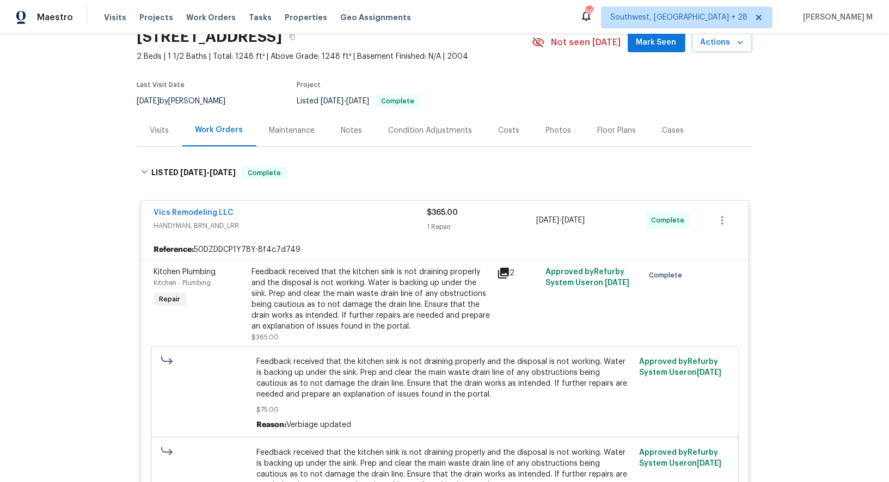
scroll to position [0, 0]
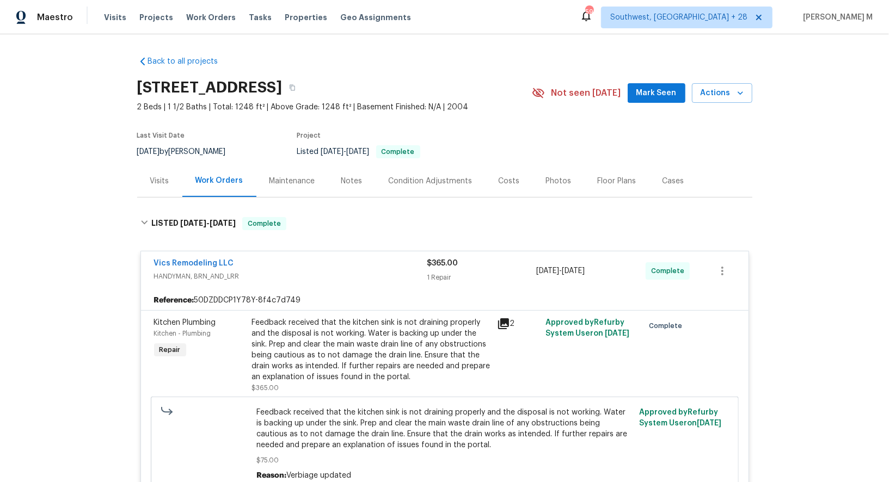
click at [294, 182] on div "Maintenance" at bounding box center [292, 181] width 72 height 32
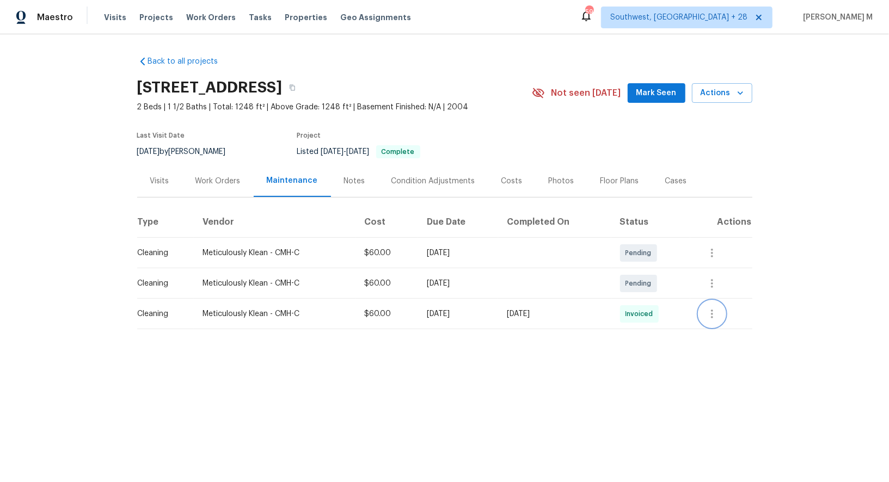
click at [725, 304] on button "button" at bounding box center [712, 314] width 26 height 26
click at [727, 304] on li "Message vendor" at bounding box center [745, 309] width 76 height 18
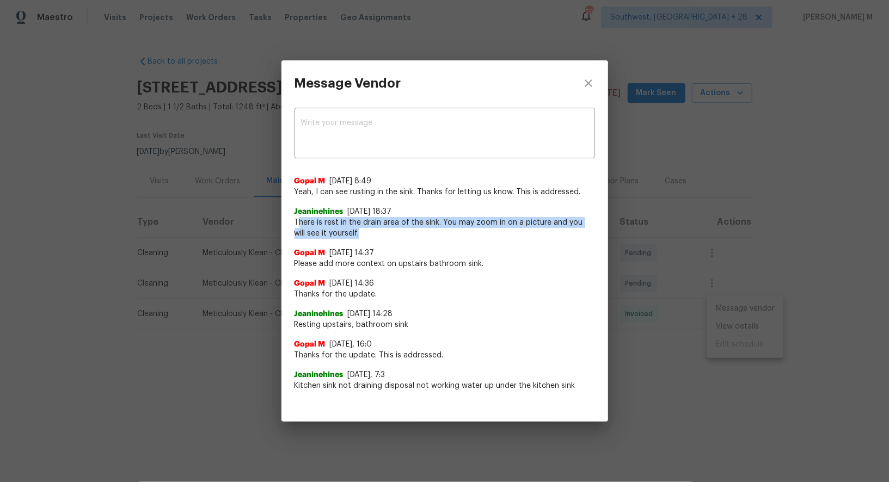
drag, startPoint x: 297, startPoint y: 219, endPoint x: 377, endPoint y: 233, distance: 81.3
click at [377, 233] on span "There is rest in the drain area of the sink. You may zoom in on a picture and y…" at bounding box center [445, 228] width 301 height 22
click at [427, 252] on div "Gopal M [DATE] 14:37" at bounding box center [445, 253] width 301 height 11
click at [670, 228] on div "Message Vendor x ​ Gopal M [DATE] 8:49 Yeah, I can see rusting in the sink. Tha…" at bounding box center [444, 241] width 889 height 482
